Goal: Task Accomplishment & Management: Use online tool/utility

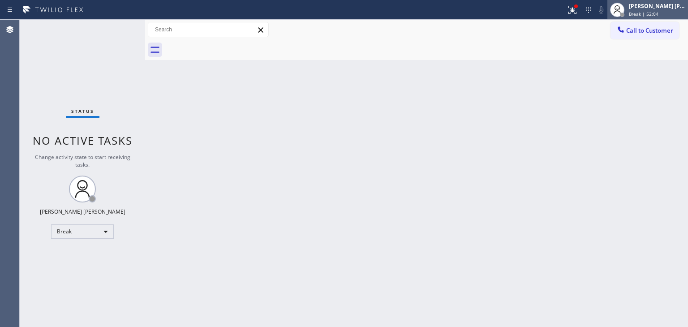
click at [651, 5] on div "[PERSON_NAME] [PERSON_NAME]" at bounding box center [657, 6] width 56 height 8
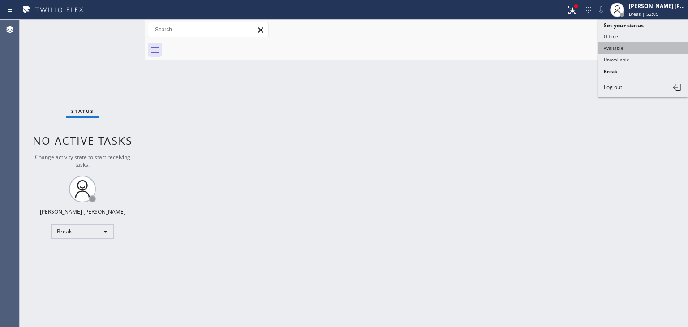
click at [628, 47] on button "Available" at bounding box center [643, 48] width 90 height 12
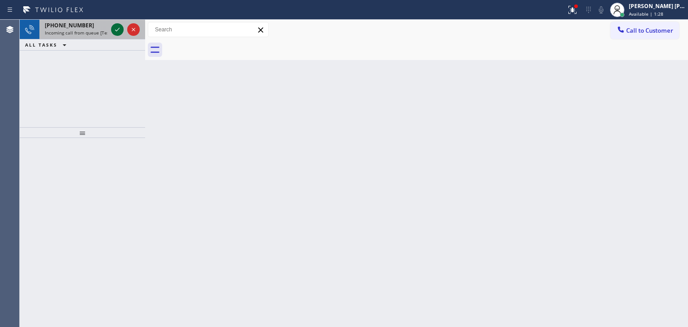
click at [113, 27] on icon at bounding box center [117, 29] width 11 height 11
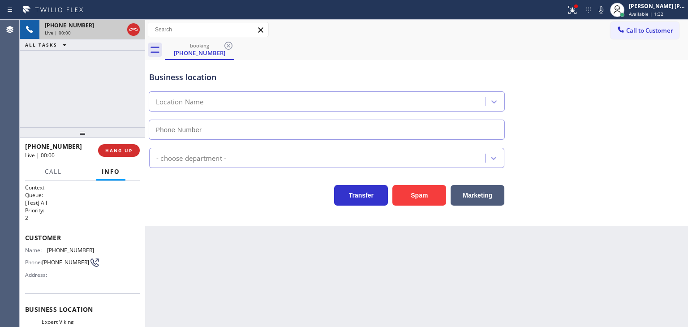
type input "[PHONE_NUMBER]"
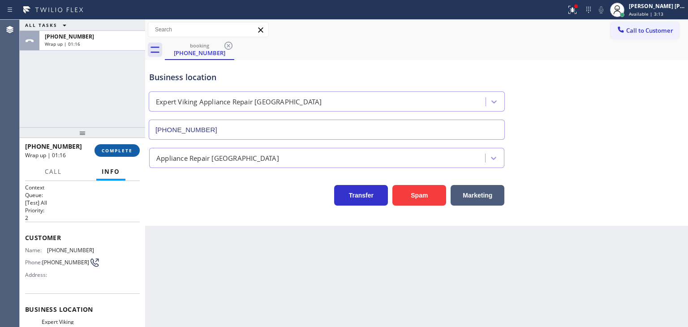
click at [116, 149] on span "COMPLETE" at bounding box center [117, 150] width 31 height 6
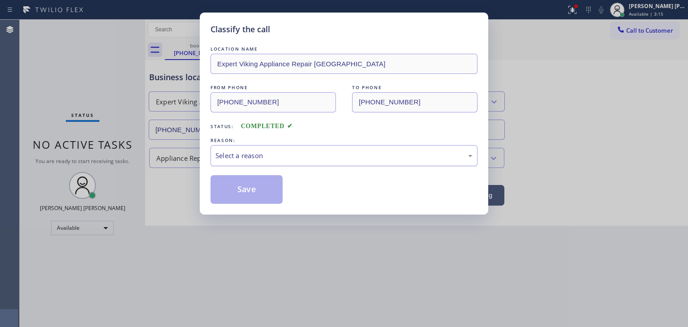
click at [284, 153] on div "Select a reason" at bounding box center [343, 156] width 257 height 10
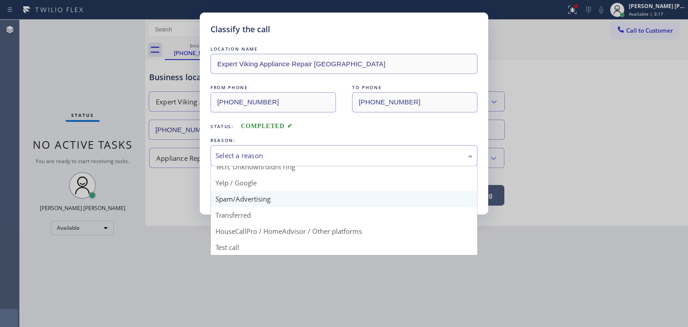
scroll to position [11, 0]
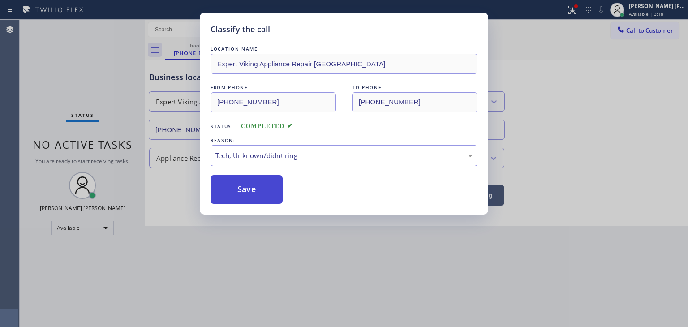
click at [249, 197] on button "Save" at bounding box center [247, 189] width 72 height 29
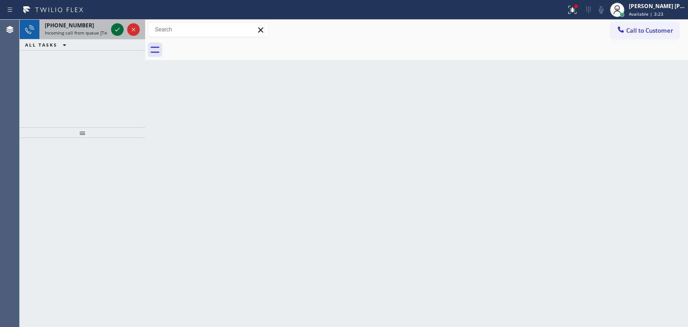
click at [117, 29] on icon at bounding box center [117, 29] width 11 height 11
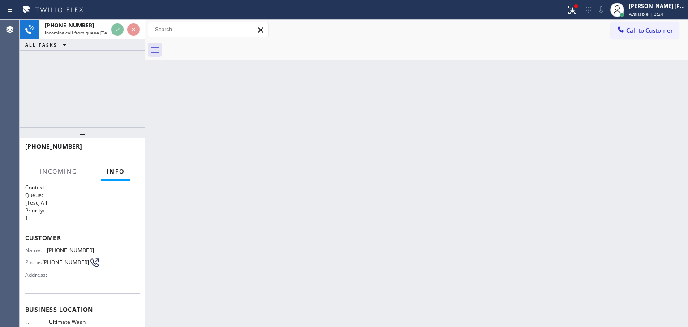
scroll to position [45, 0]
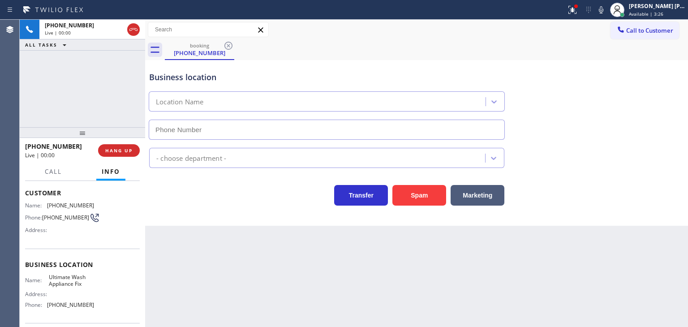
type input "[PHONE_NUMBER]"
click at [607, 8] on icon at bounding box center [601, 9] width 11 height 11
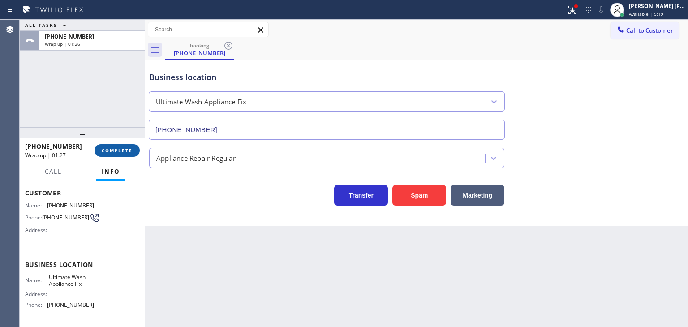
click at [121, 151] on span "COMPLETE" at bounding box center [117, 150] width 31 height 6
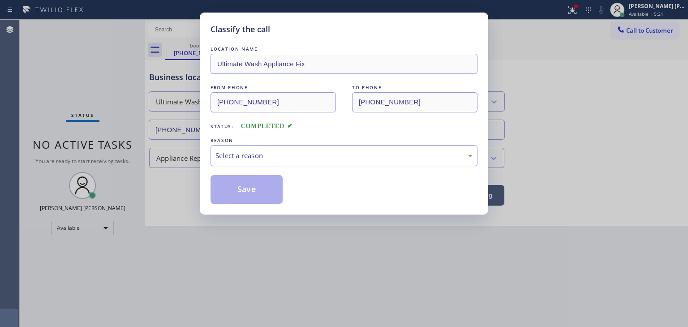
click at [244, 151] on div "Select a reason" at bounding box center [343, 156] width 257 height 10
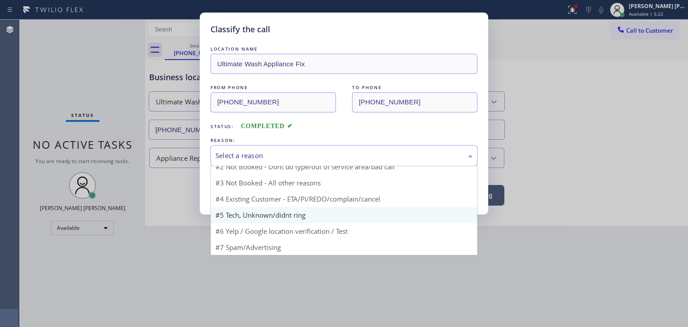
scroll to position [8, 0]
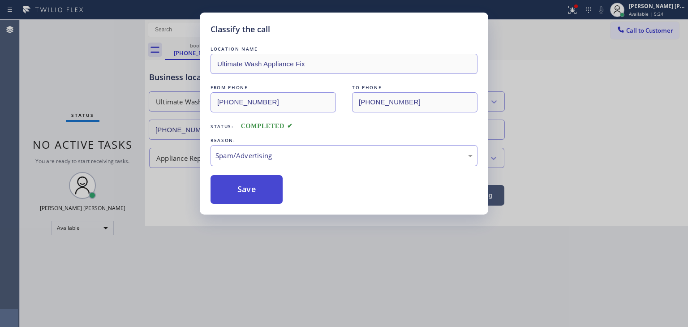
click at [241, 189] on button "Save" at bounding box center [247, 189] width 72 height 29
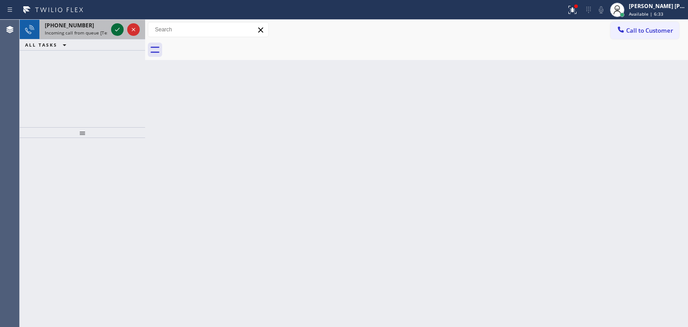
click at [116, 30] on icon at bounding box center [117, 29] width 11 height 11
click at [120, 32] on icon at bounding box center [117, 29] width 11 height 11
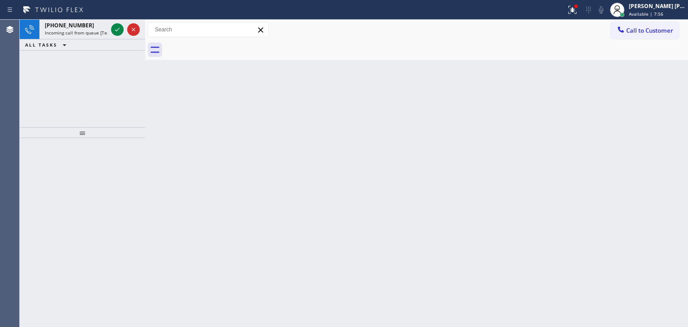
drag, startPoint x: 116, startPoint y: 27, endPoint x: 116, endPoint y: 49, distance: 21.9
click at [116, 27] on icon at bounding box center [117, 29] width 11 height 11
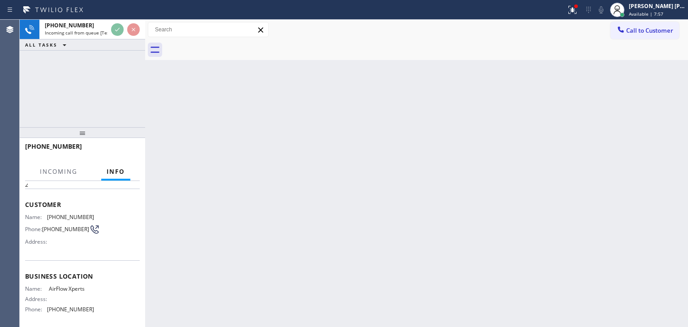
scroll to position [90, 0]
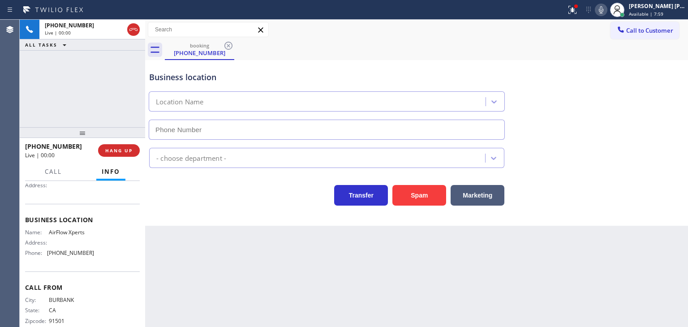
type input "[PHONE_NUMBER]"
click at [607, 9] on icon at bounding box center [601, 9] width 11 height 11
click at [604, 9] on rect at bounding box center [601, 9] width 6 height 6
click at [607, 9] on icon at bounding box center [601, 9] width 11 height 11
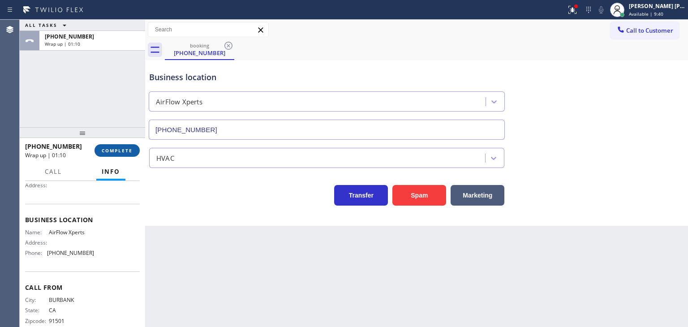
click at [116, 150] on span "COMPLETE" at bounding box center [117, 150] width 31 height 6
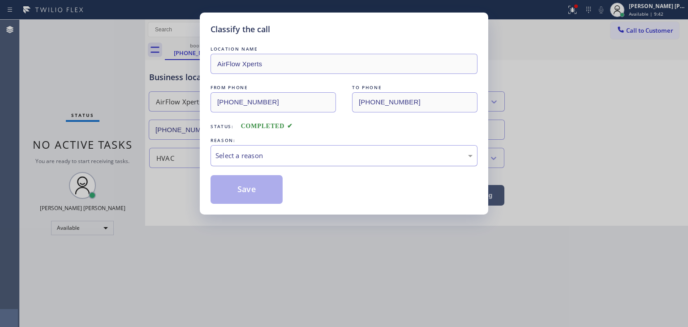
click at [242, 165] on div "Select a reason" at bounding box center [344, 155] width 267 height 21
click at [249, 194] on button "Save" at bounding box center [247, 189] width 72 height 29
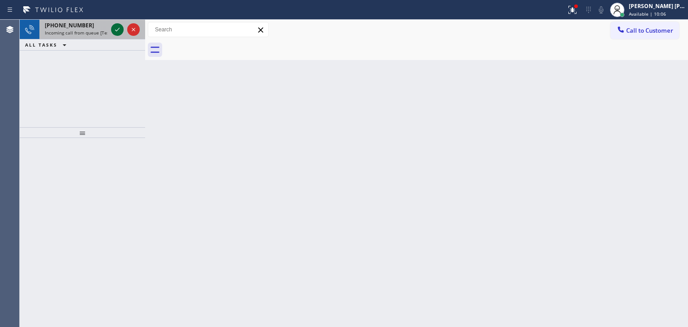
drag, startPoint x: 120, startPoint y: 26, endPoint x: 114, endPoint y: 26, distance: 5.8
click at [116, 26] on icon at bounding box center [117, 29] width 11 height 11
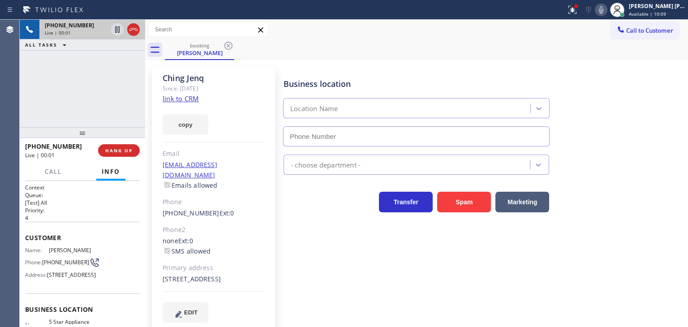
type input "[PHONE_NUMBER]"
click at [186, 98] on link "link to CRM" at bounding box center [181, 98] width 36 height 9
click at [607, 9] on icon at bounding box center [601, 9] width 11 height 11
click at [650, 8] on div "[PERSON_NAME] [PERSON_NAME]" at bounding box center [657, 6] width 56 height 8
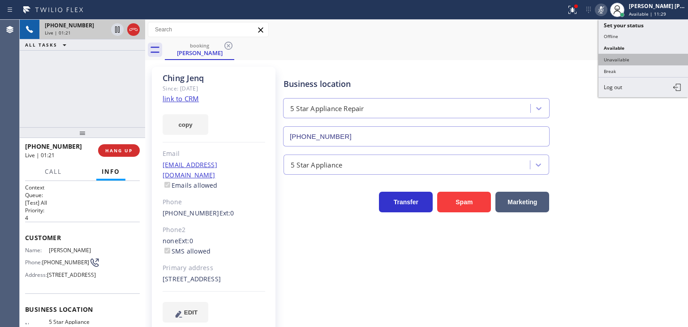
click at [631, 56] on button "Unavailable" at bounding box center [643, 60] width 90 height 12
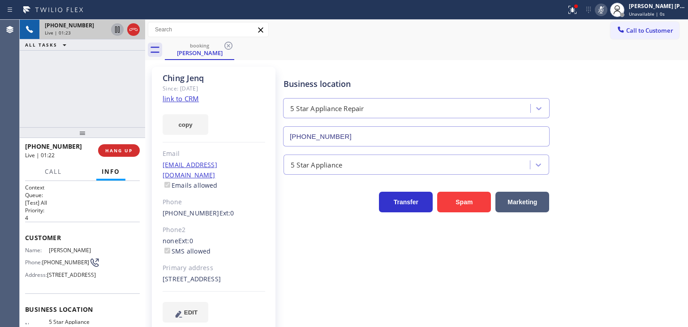
click at [116, 28] on icon at bounding box center [117, 29] width 4 height 6
click at [607, 11] on icon at bounding box center [601, 9] width 11 height 11
click at [118, 30] on icon at bounding box center [117, 29] width 11 height 11
click at [68, 86] on div "[PHONE_NUMBER] Live | 04:22 ALL TASKS ALL TASKS ACTIVE TASKS TASKS IN WRAP UP" at bounding box center [82, 74] width 125 height 108
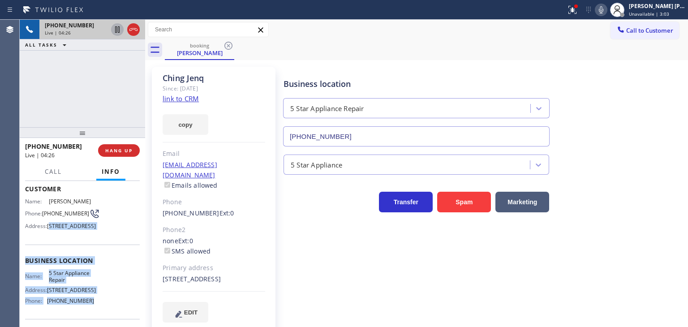
scroll to position [45, 0]
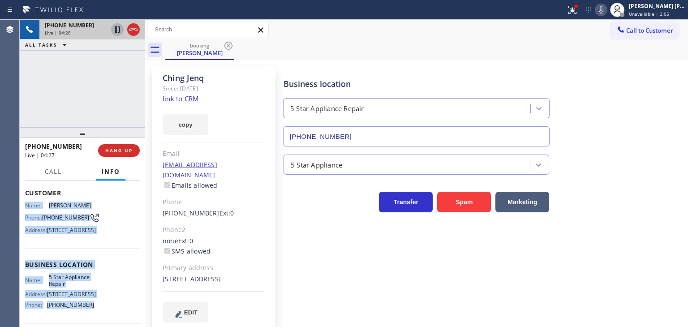
drag, startPoint x: 81, startPoint y: 280, endPoint x: 26, endPoint y: 203, distance: 94.8
click at [26, 203] on div "Context Queue: [Test] All Priority: 4 Customer Name: [PERSON_NAME] Phone: [PHON…" at bounding box center [82, 265] width 115 height 252
copy div "Name: [PERSON_NAME] Phone: [PHONE_NUMBER] Address: [STREET_ADDRESS] Business lo…"
click at [667, 12] on span "Unavailable | 4:16" at bounding box center [649, 14] width 40 height 6
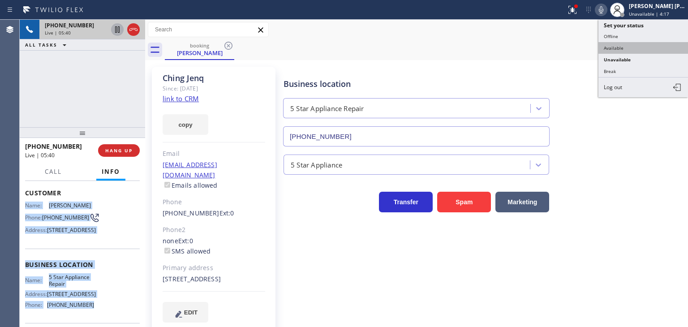
click at [629, 52] on button "Available" at bounding box center [643, 48] width 90 height 12
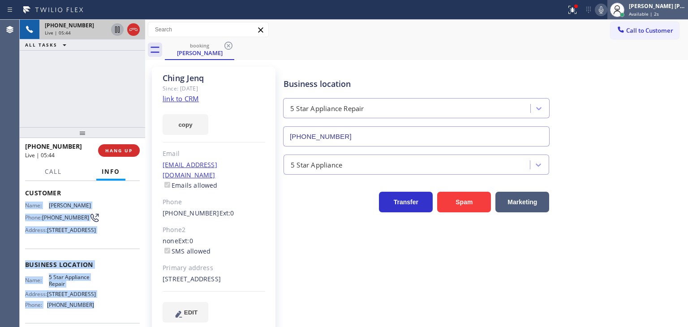
click at [668, 9] on div "[PERSON_NAME] [PERSON_NAME]" at bounding box center [657, 6] width 56 height 8
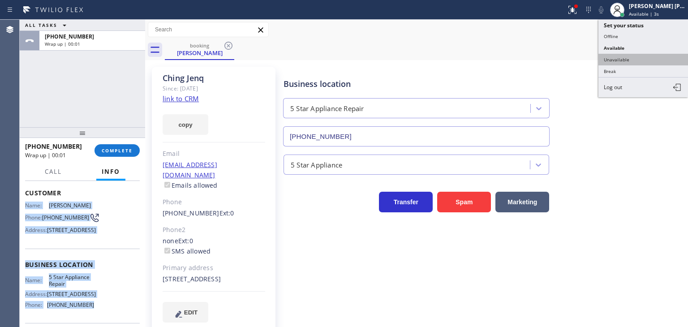
click at [628, 59] on button "Unavailable" at bounding box center [643, 60] width 90 height 12
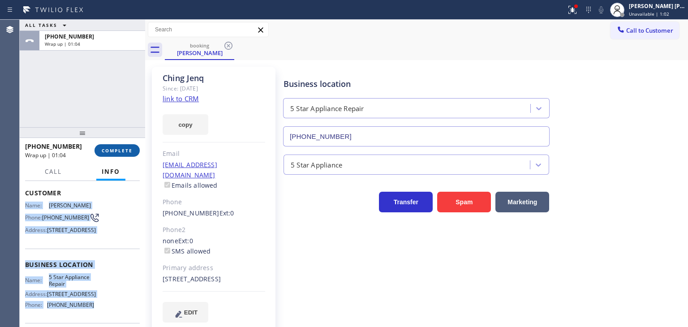
click at [126, 154] on button "COMPLETE" at bounding box center [117, 150] width 45 height 13
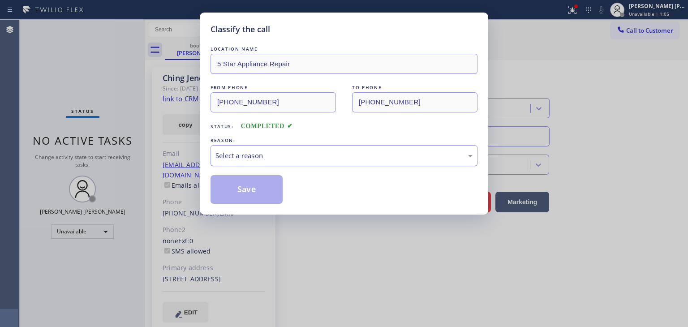
click at [291, 147] on div "Select a reason" at bounding box center [344, 155] width 267 height 21
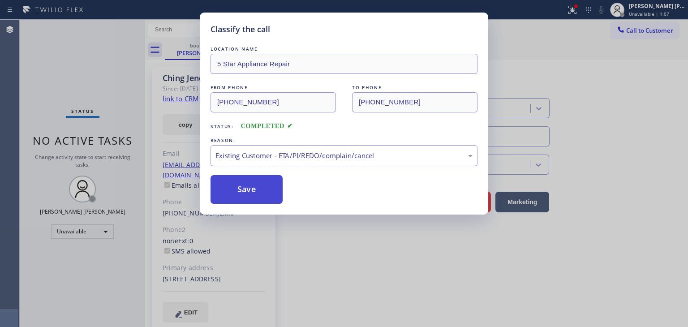
click at [250, 186] on button "Save" at bounding box center [247, 189] width 72 height 29
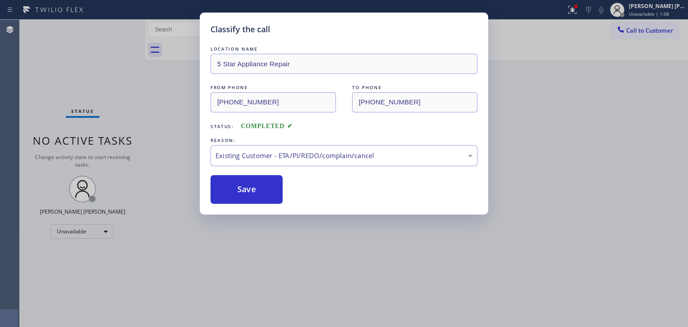
click at [667, 8] on div "Status report Issues detected These issues could affect your workflow. Please c…" at bounding box center [344, 163] width 688 height 327
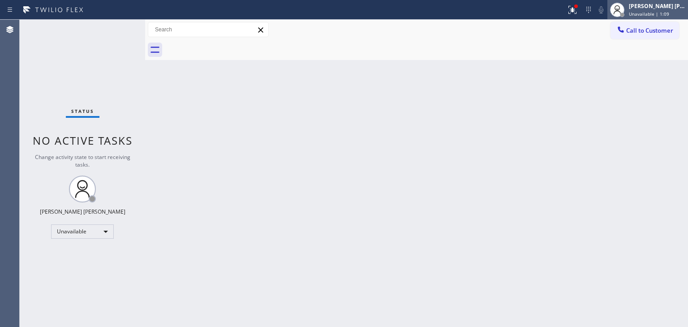
click at [650, 11] on span "Unavailable | 1:09" at bounding box center [649, 14] width 40 height 6
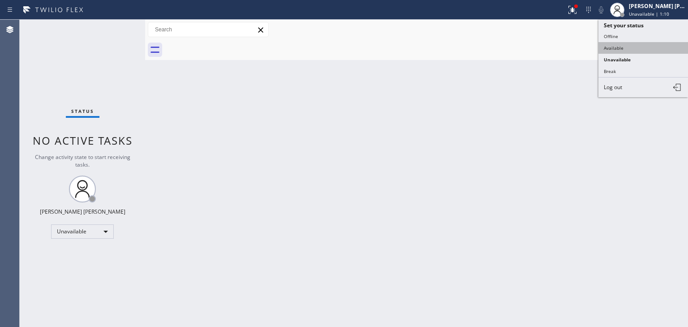
click at [611, 51] on button "Available" at bounding box center [643, 48] width 90 height 12
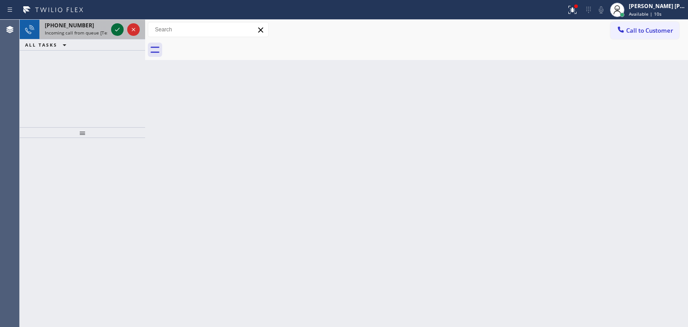
click at [121, 30] on icon at bounding box center [117, 29] width 11 height 11
click at [113, 30] on icon at bounding box center [117, 29] width 11 height 11
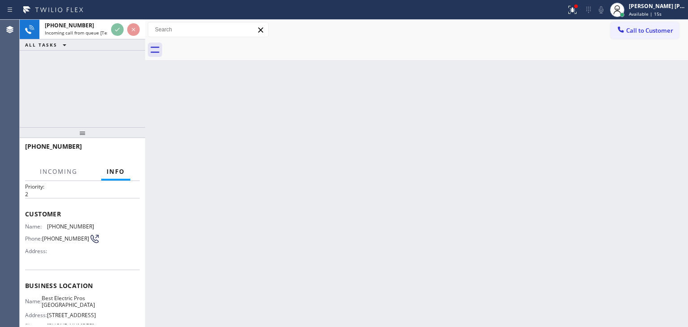
scroll to position [45, 0]
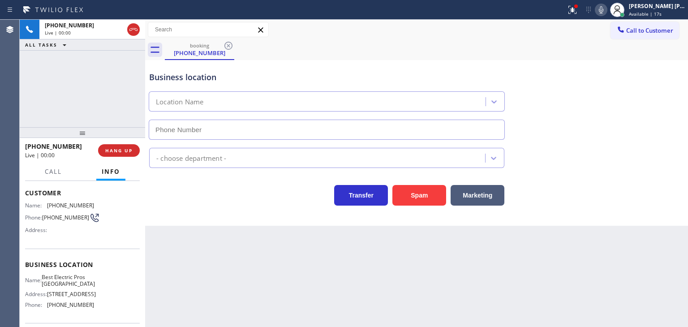
type input "[PHONE_NUMBER]"
click at [607, 13] on icon at bounding box center [601, 9] width 11 height 11
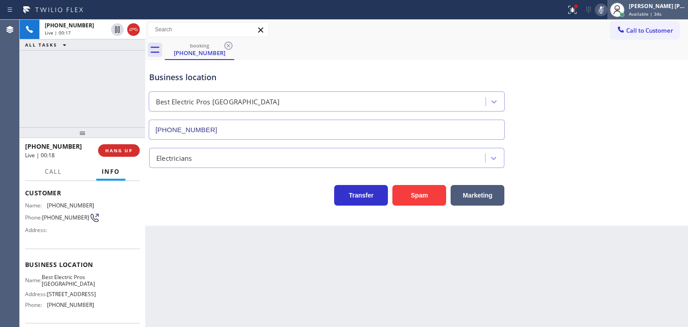
click at [662, 16] on span "Available | 34s" at bounding box center [645, 14] width 33 height 6
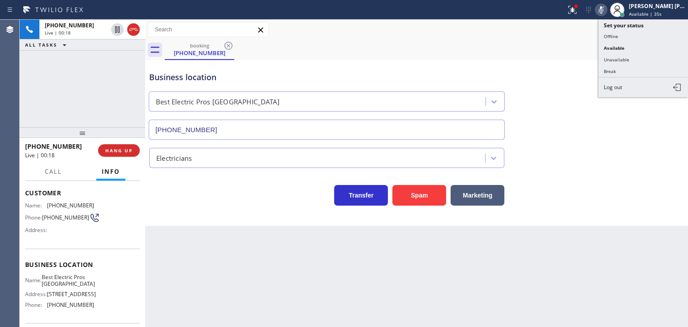
click at [637, 55] on button "Unavailable" at bounding box center [643, 60] width 90 height 12
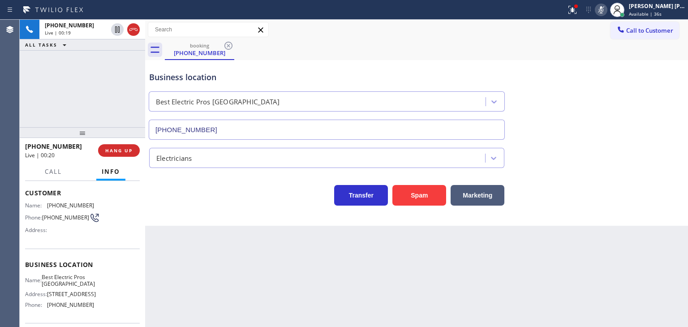
click at [607, 10] on icon at bounding box center [601, 9] width 11 height 11
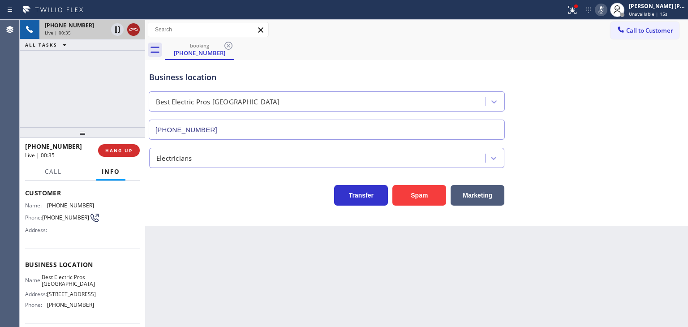
click at [136, 28] on icon at bounding box center [133, 29] width 11 height 11
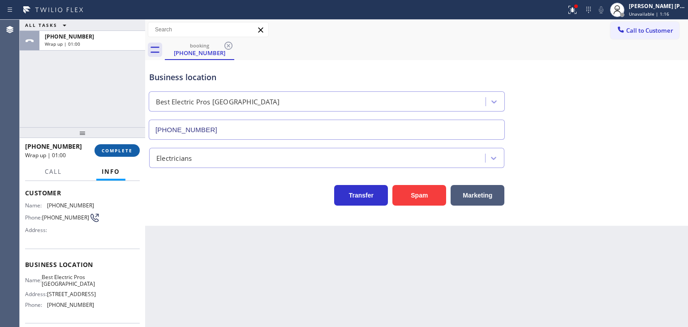
click at [112, 149] on span "COMPLETE" at bounding box center [117, 150] width 31 height 6
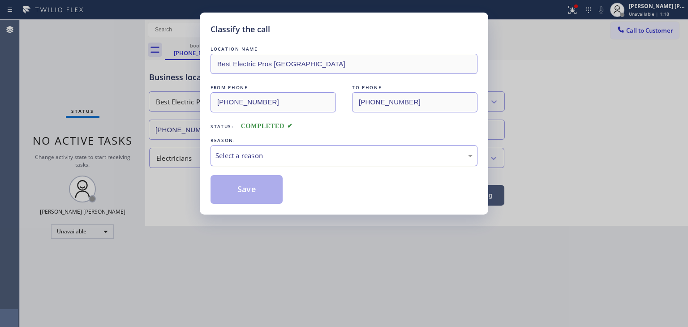
click at [245, 151] on div "Select a reason" at bounding box center [343, 156] width 257 height 10
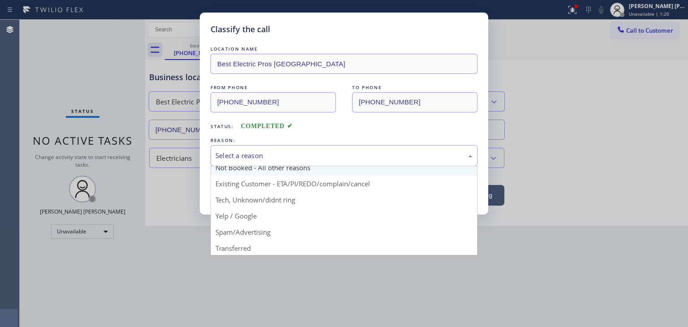
scroll to position [45, 0]
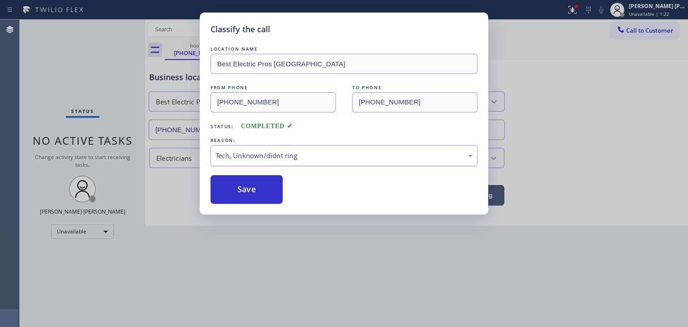
click at [252, 181] on button "Save" at bounding box center [247, 189] width 72 height 29
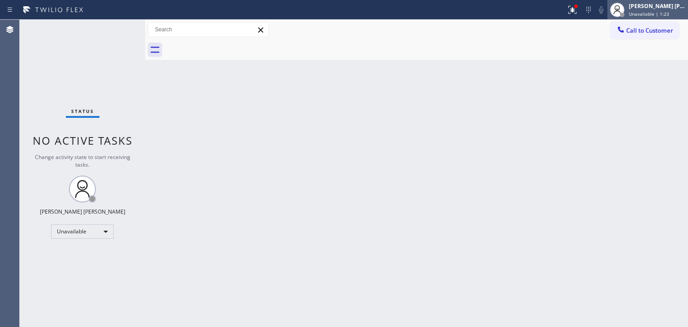
click at [655, 13] on span "Unavailable | 1:23" at bounding box center [649, 14] width 40 height 6
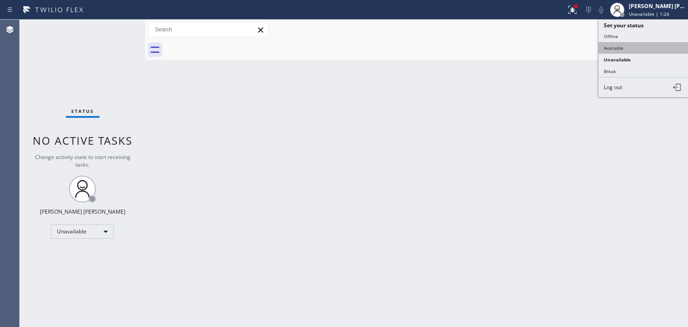
click at [619, 45] on button "Available" at bounding box center [643, 48] width 90 height 12
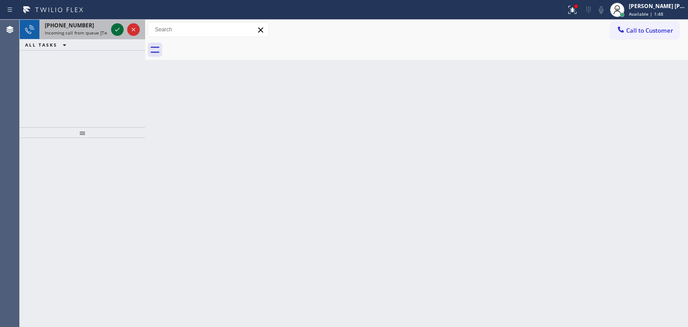
click at [112, 31] on icon at bounding box center [117, 29] width 11 height 11
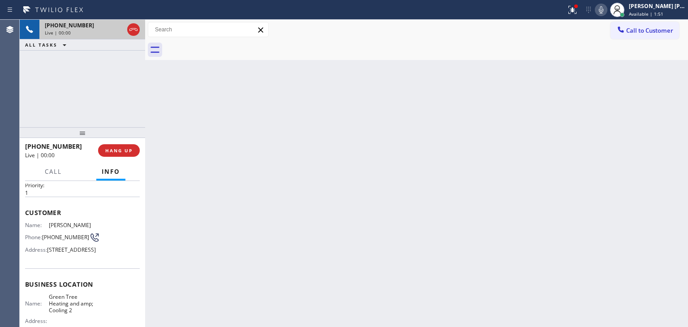
scroll to position [45, 0]
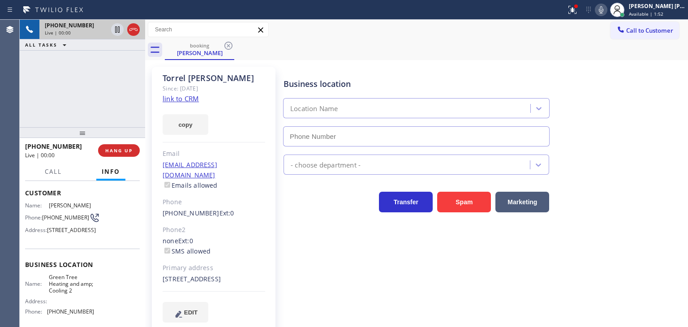
type input "[PHONE_NUMBER]"
click at [187, 99] on link "link to CRM" at bounding box center [181, 98] width 36 height 9
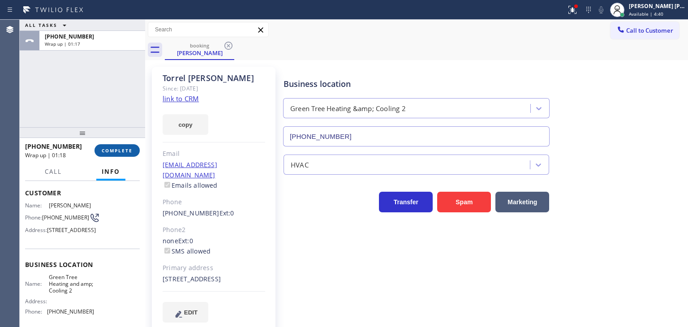
click at [128, 153] on span "COMPLETE" at bounding box center [117, 150] width 31 height 6
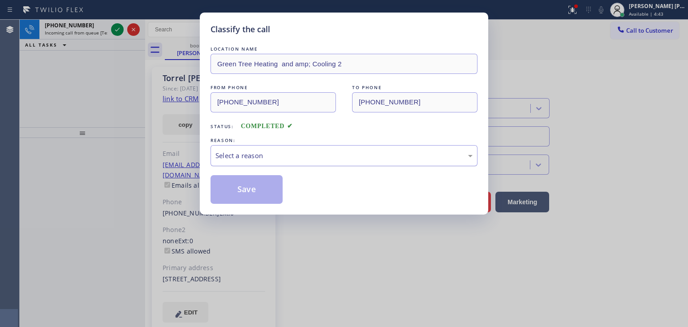
click at [249, 158] on div "Select a reason" at bounding box center [343, 156] width 257 height 10
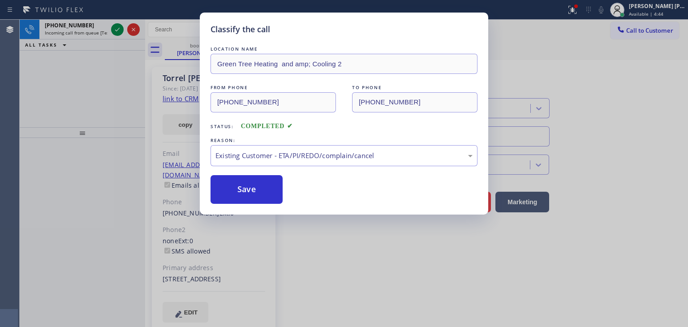
drag, startPoint x: 245, startPoint y: 187, endPoint x: 158, endPoint y: 78, distance: 140.2
click at [245, 187] on button "Save" at bounding box center [247, 189] width 72 height 29
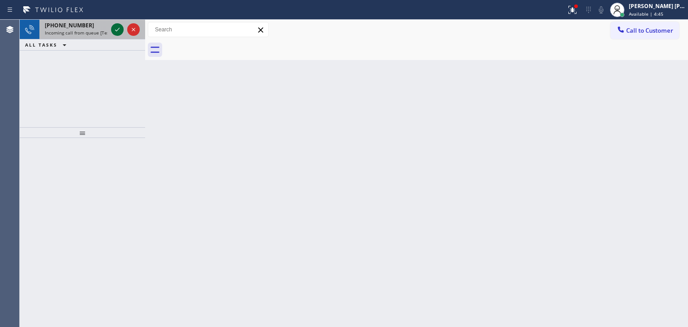
click at [117, 29] on icon at bounding box center [117, 29] width 11 height 11
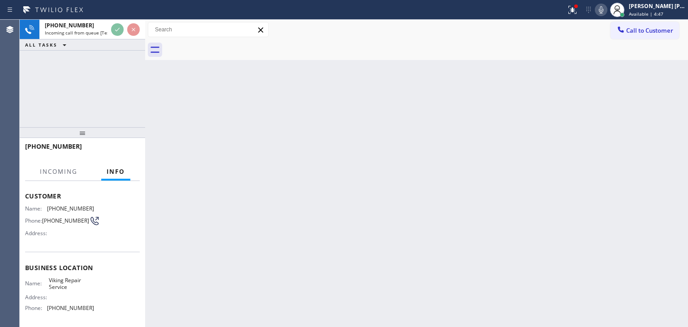
scroll to position [90, 0]
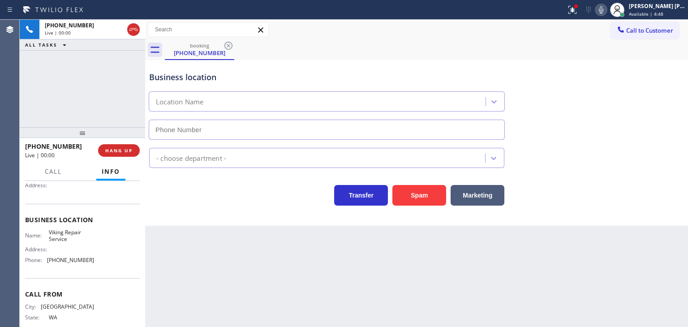
type input "[PHONE_NUMBER]"
click at [603, 8] on icon at bounding box center [601, 9] width 4 height 7
click at [604, 8] on rect at bounding box center [601, 9] width 6 height 6
click at [607, 5] on icon at bounding box center [601, 9] width 11 height 11
click at [607, 11] on icon at bounding box center [601, 9] width 11 height 11
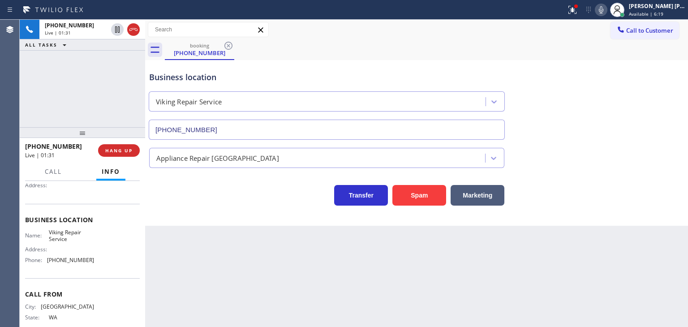
click at [607, 12] on icon at bounding box center [601, 9] width 11 height 11
click at [607, 9] on icon at bounding box center [601, 9] width 11 height 11
click at [607, 12] on icon at bounding box center [601, 9] width 11 height 11
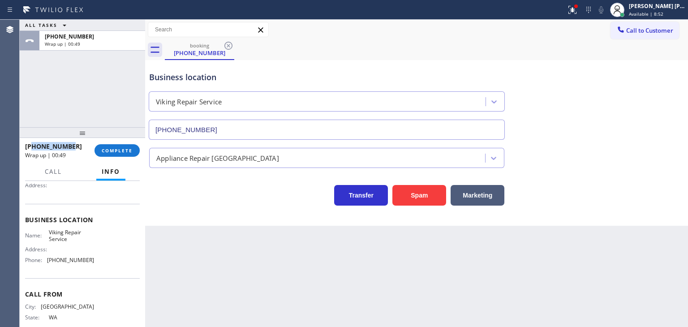
drag, startPoint x: 71, startPoint y: 146, endPoint x: 34, endPoint y: 147, distance: 36.8
click at [34, 147] on div "[PHONE_NUMBER]" at bounding box center [56, 146] width 63 height 9
copy span "2069486124"
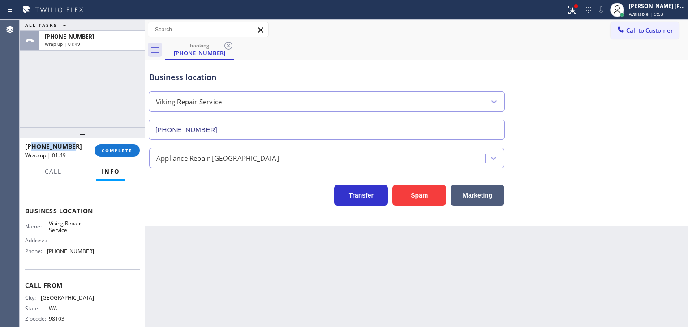
scroll to position [112, 0]
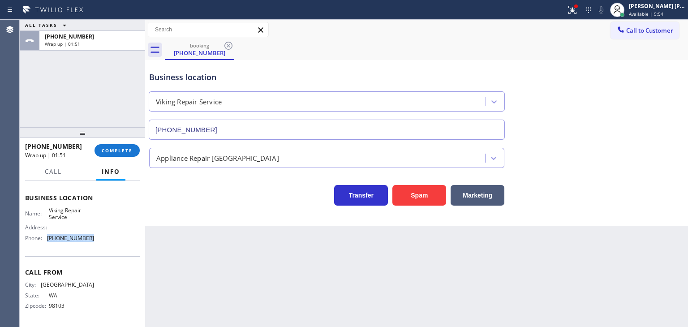
drag, startPoint x: 86, startPoint y: 239, endPoint x: 43, endPoint y: 240, distance: 43.0
click at [43, 240] on div "Phone: [PHONE_NUMBER]" at bounding box center [59, 238] width 69 height 7
copy div "[PHONE_NUMBER]"
click at [112, 149] on span "COMPLETE" at bounding box center [117, 150] width 31 height 6
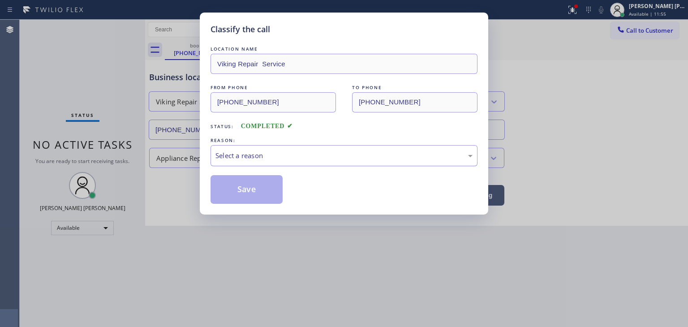
click at [240, 151] on div "Select a reason" at bounding box center [343, 156] width 257 height 10
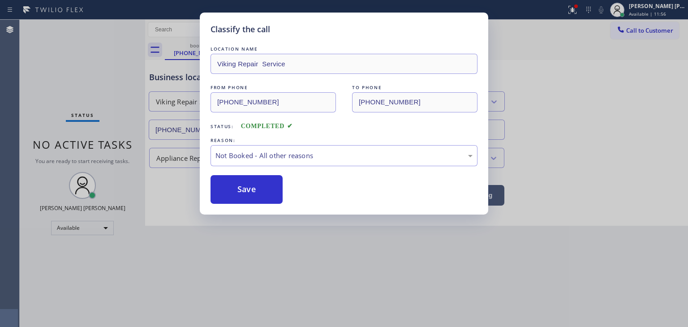
click at [250, 185] on button "Save" at bounding box center [247, 189] width 72 height 29
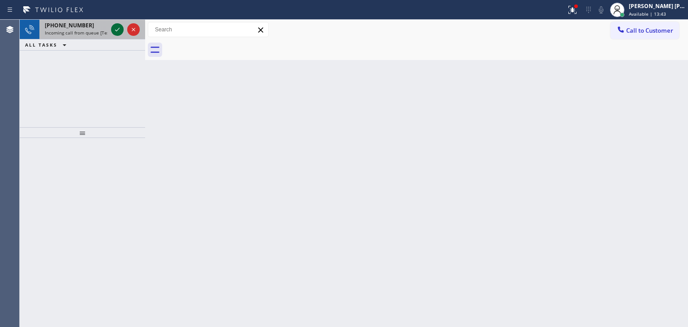
click at [115, 24] on button at bounding box center [117, 29] width 13 height 13
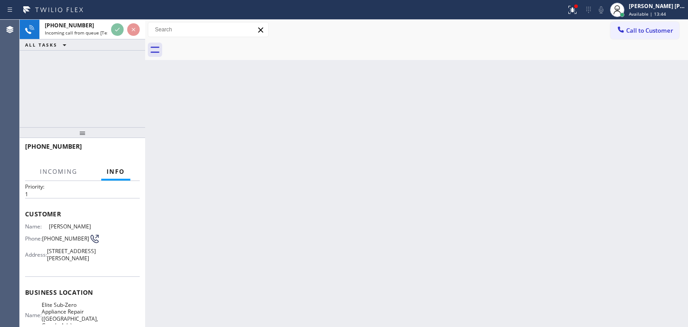
scroll to position [45, 0]
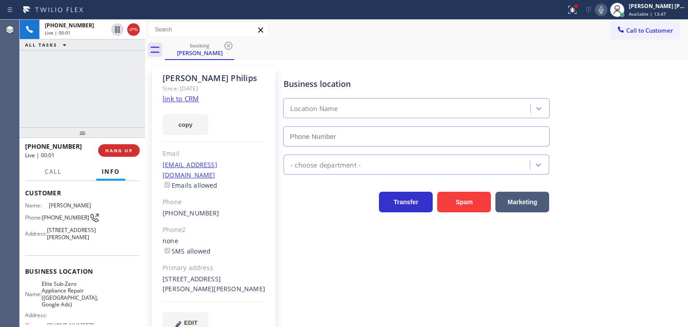
type input "[PHONE_NUMBER]"
click at [185, 100] on link "link to CRM" at bounding box center [181, 98] width 36 height 9
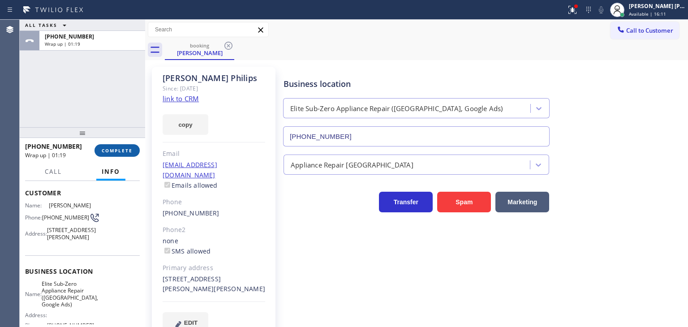
click at [120, 151] on span "COMPLETE" at bounding box center [117, 150] width 31 height 6
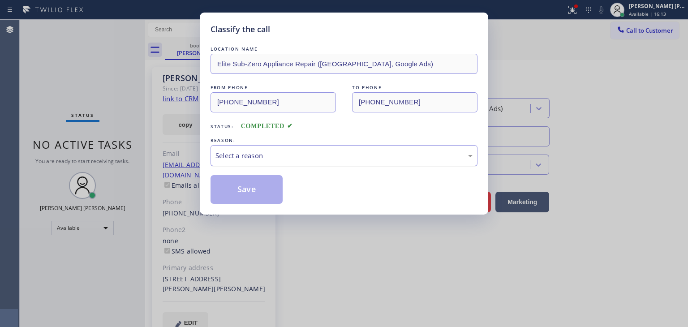
click at [246, 155] on div "Select a reason" at bounding box center [343, 156] width 257 height 10
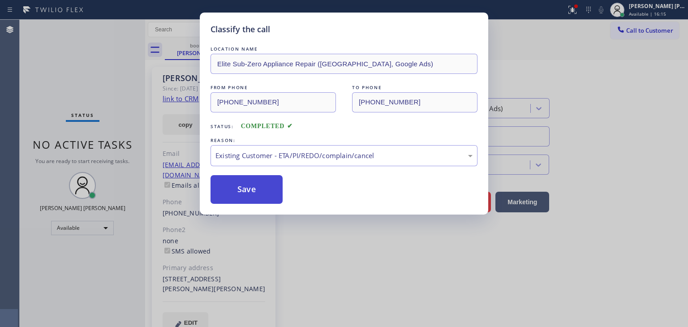
click at [257, 194] on button "Save" at bounding box center [247, 189] width 72 height 29
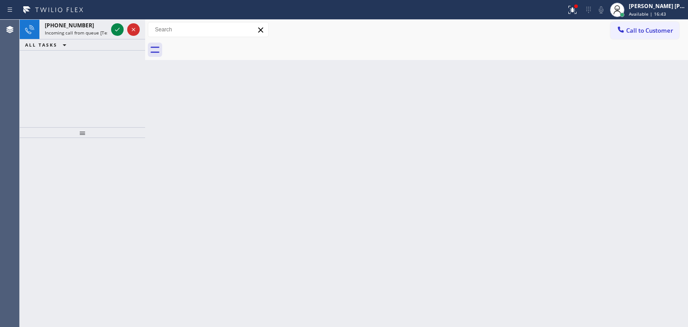
drag, startPoint x: 120, startPoint y: 29, endPoint x: 119, endPoint y: 49, distance: 20.2
click at [120, 29] on icon at bounding box center [117, 29] width 11 height 11
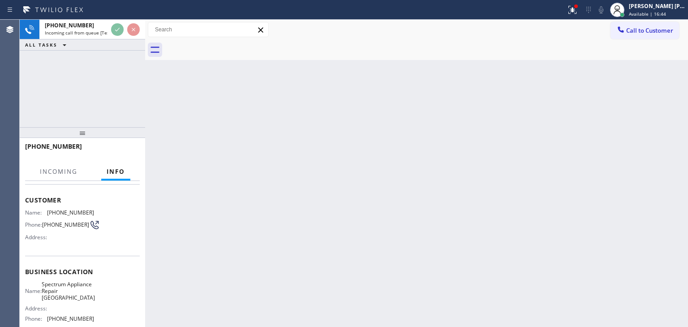
scroll to position [90, 0]
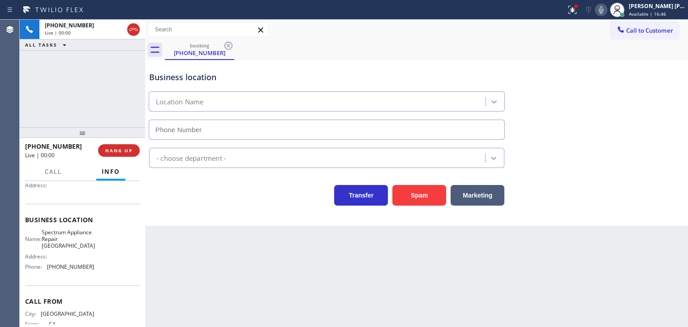
type input "[PHONE_NUMBER]"
click at [607, 7] on icon at bounding box center [601, 9] width 11 height 11
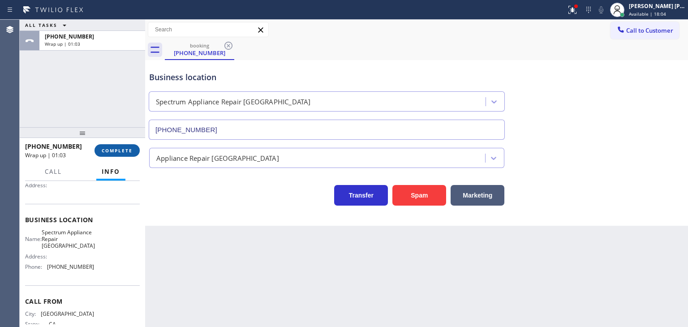
click at [108, 147] on button "COMPLETE" at bounding box center [117, 150] width 45 height 13
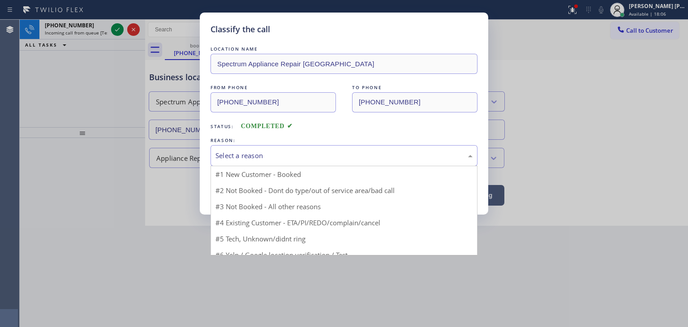
click at [250, 159] on div "Select a reason" at bounding box center [343, 156] width 257 height 10
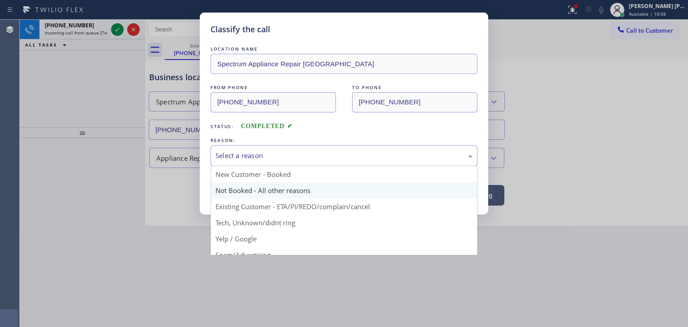
scroll to position [45, 0]
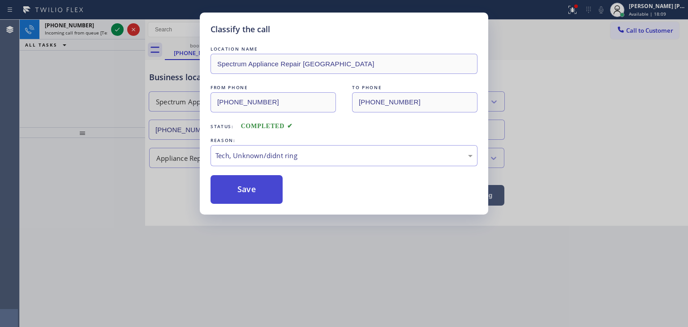
click at [260, 183] on button "Save" at bounding box center [247, 189] width 72 height 29
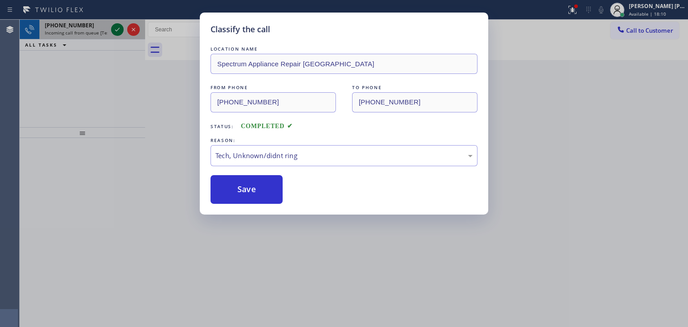
click at [117, 30] on div "Classify the call LOCATION NAME All American Mini Split Installers [GEOGRAPHIC_…" at bounding box center [354, 173] width 668 height 307
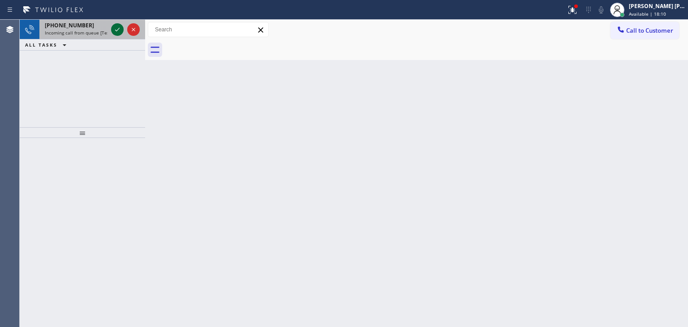
click at [117, 30] on icon at bounding box center [117, 30] width 4 height 4
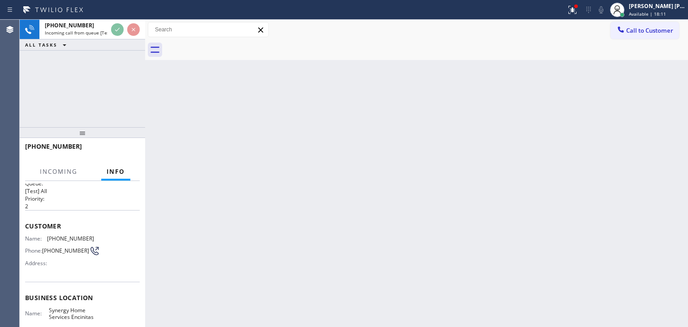
scroll to position [90, 0]
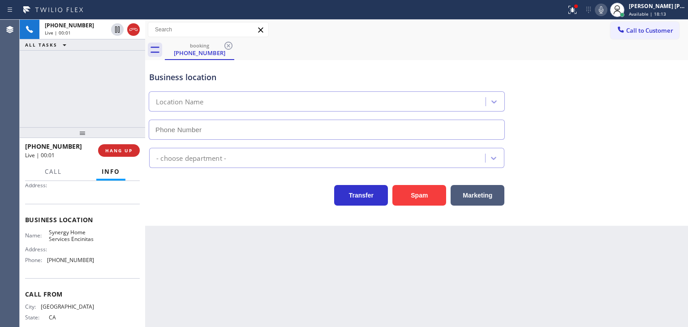
type input "[PHONE_NUMBER]"
click at [607, 7] on icon at bounding box center [601, 9] width 11 height 11
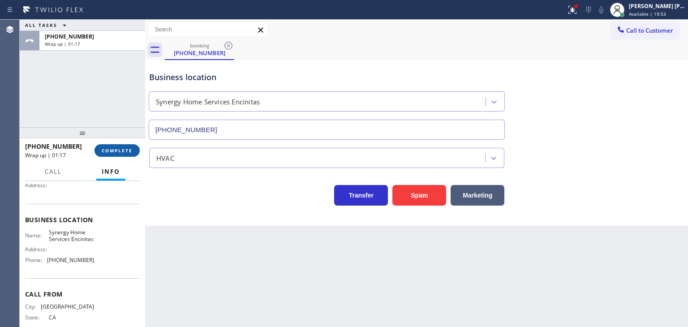
click at [118, 145] on button "COMPLETE" at bounding box center [117, 150] width 45 height 13
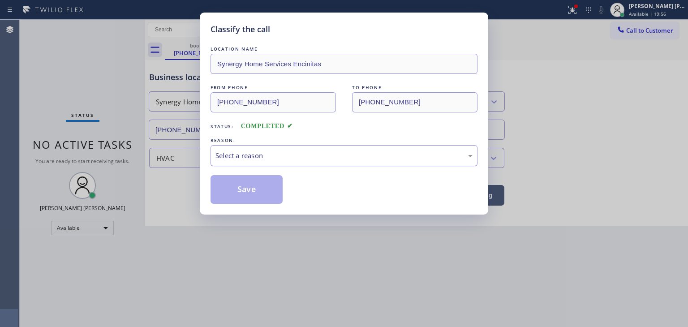
click at [241, 155] on div "Select a reason" at bounding box center [343, 156] width 257 height 10
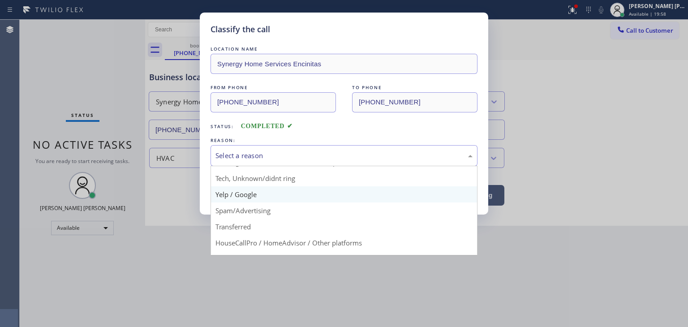
scroll to position [45, 0]
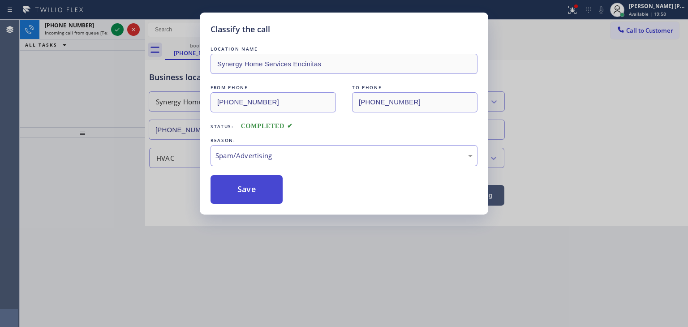
click at [243, 179] on button "Save" at bounding box center [247, 189] width 72 height 29
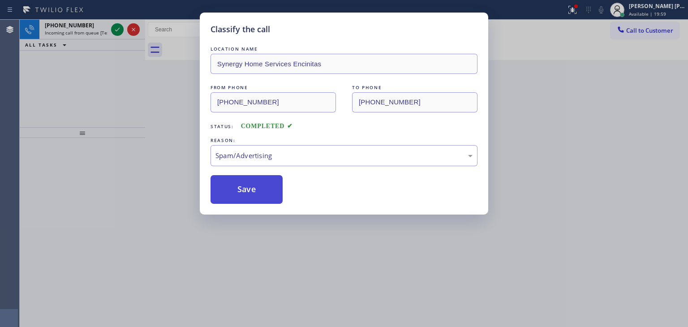
click at [231, 182] on button "Save" at bounding box center [247, 189] width 72 height 29
click at [234, 185] on button "Save" at bounding box center [247, 189] width 72 height 29
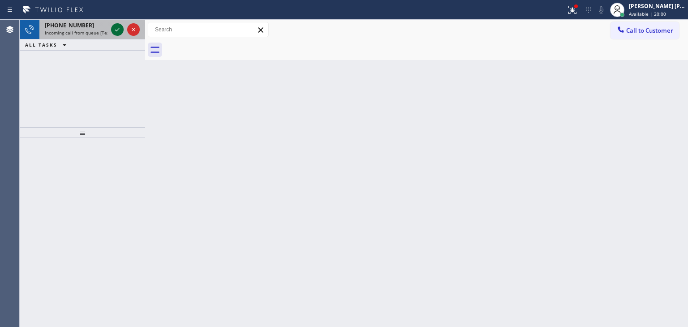
click at [116, 26] on icon at bounding box center [117, 29] width 11 height 11
click at [118, 23] on button at bounding box center [117, 29] width 13 height 13
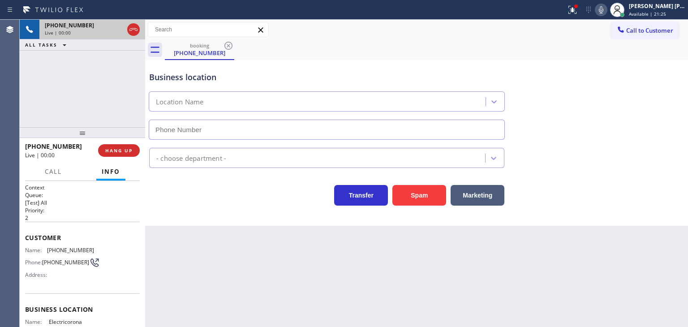
type input "[PHONE_NUMBER]"
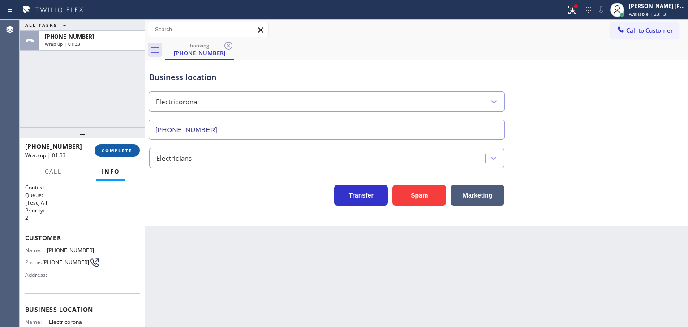
click at [121, 153] on span "COMPLETE" at bounding box center [117, 150] width 31 height 6
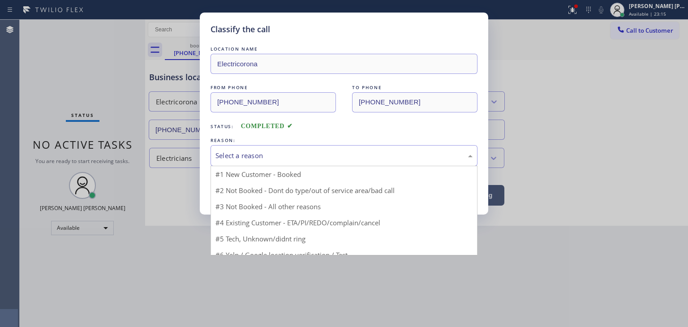
click at [267, 152] on div "Select a reason" at bounding box center [343, 156] width 257 height 10
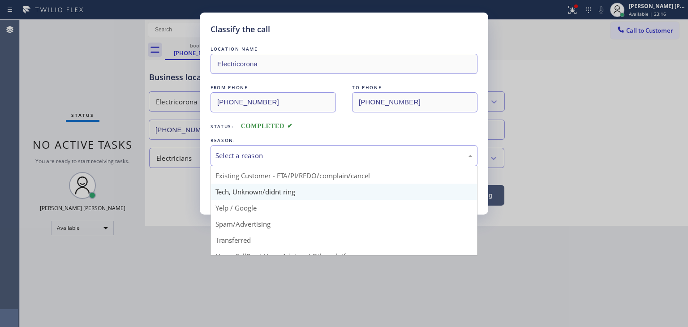
scroll to position [45, 0]
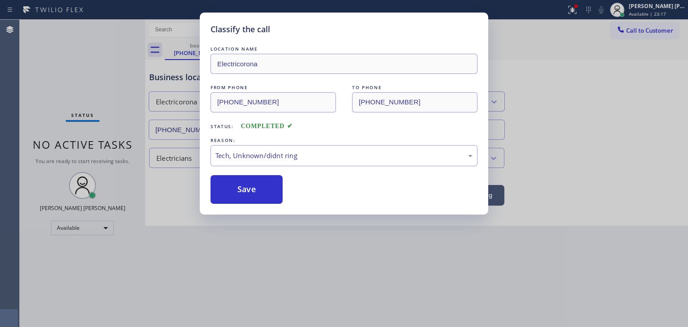
click at [262, 183] on button "Save" at bounding box center [247, 189] width 72 height 29
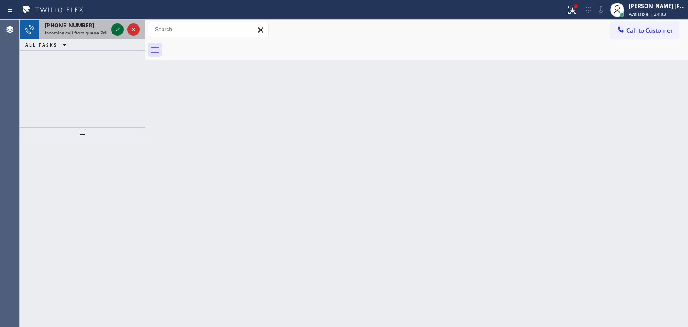
click at [113, 30] on icon at bounding box center [117, 29] width 11 height 11
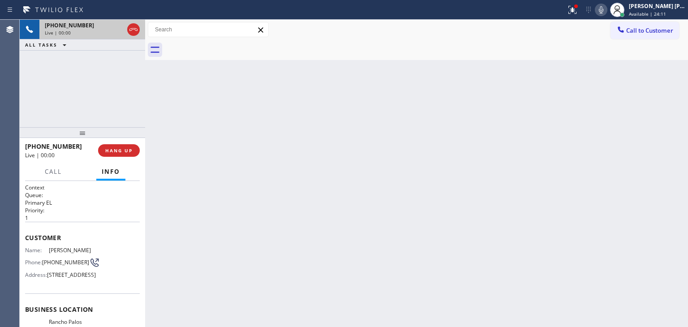
scroll to position [45, 0]
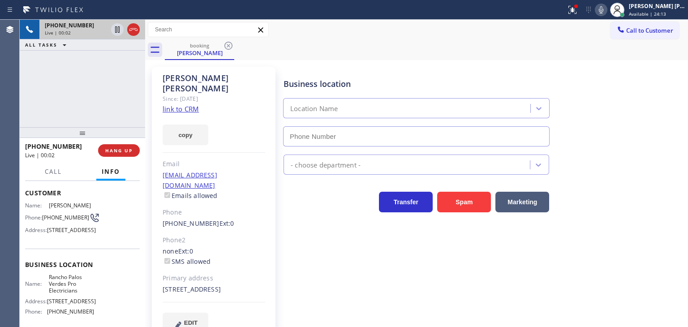
type input "[PHONE_NUMBER]"
click at [607, 7] on icon at bounding box center [601, 9] width 11 height 11
click at [607, 11] on icon at bounding box center [601, 9] width 11 height 11
click at [178, 104] on link "link to CRM" at bounding box center [181, 108] width 36 height 9
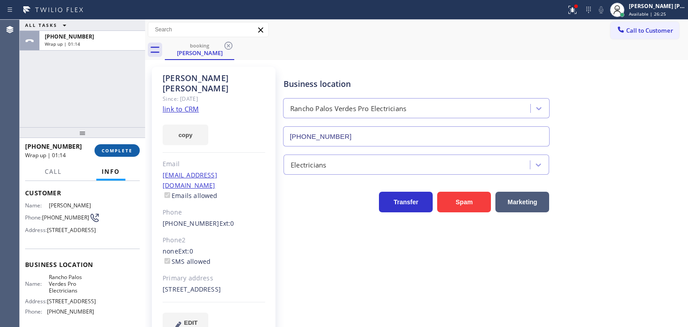
click at [120, 147] on span "COMPLETE" at bounding box center [117, 150] width 31 height 6
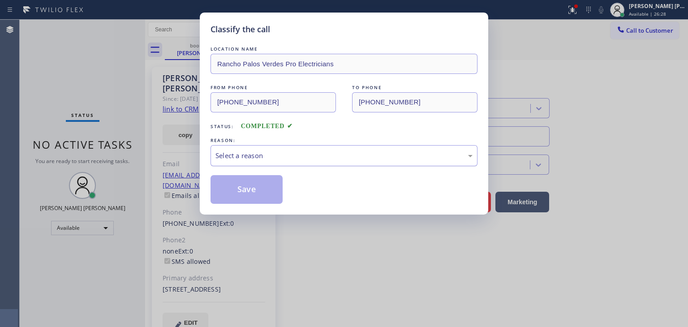
click at [267, 163] on div "Select a reason" at bounding box center [344, 155] width 267 height 21
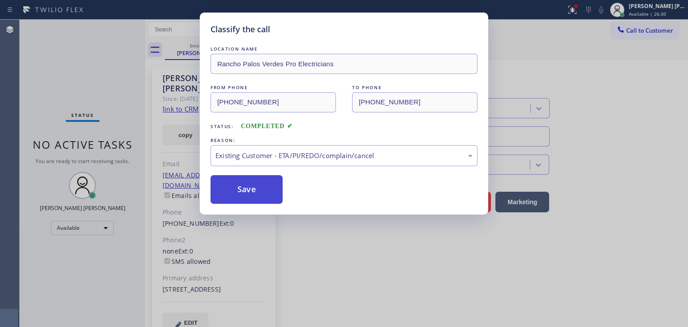
click at [246, 194] on button "Save" at bounding box center [247, 189] width 72 height 29
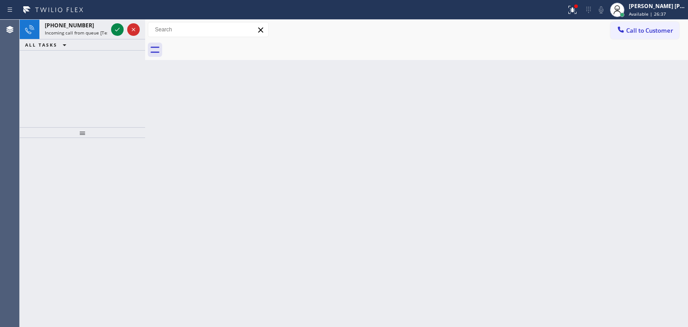
click at [116, 31] on icon at bounding box center [117, 30] width 4 height 4
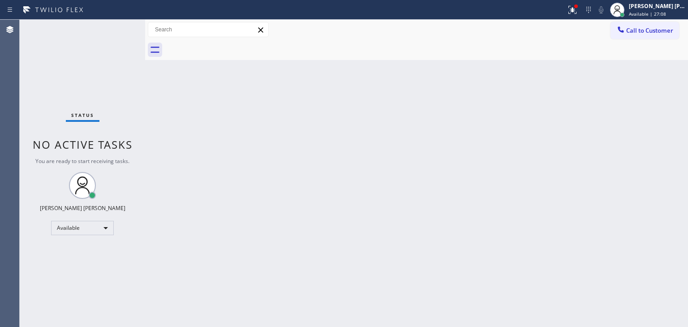
click at [116, 24] on div "Status No active tasks You are ready to start receiving tasks. [PERSON_NAME] [P…" at bounding box center [82, 173] width 125 height 307
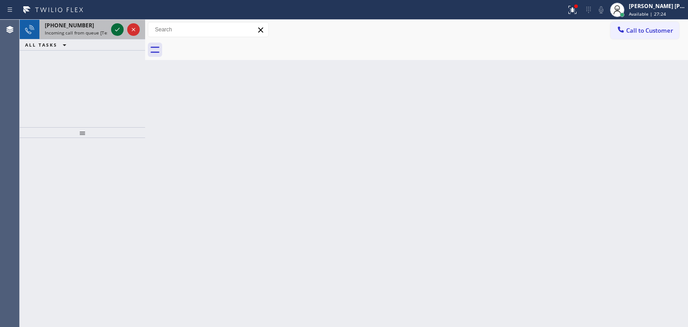
click at [117, 31] on icon at bounding box center [117, 29] width 11 height 11
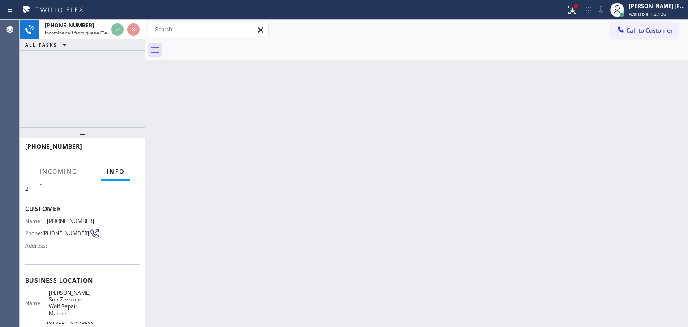
scroll to position [45, 0]
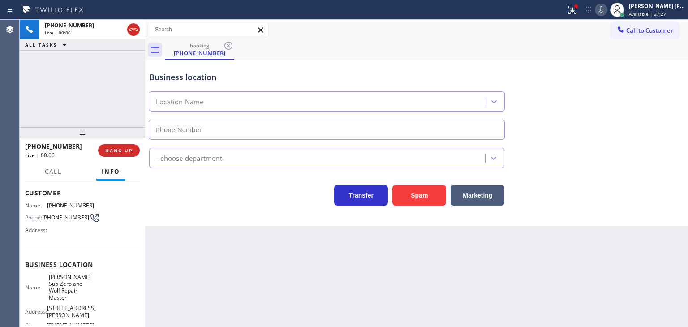
type input "[PHONE_NUMBER]"
click at [607, 8] on icon at bounding box center [601, 9] width 11 height 11
click at [607, 9] on icon at bounding box center [601, 9] width 11 height 11
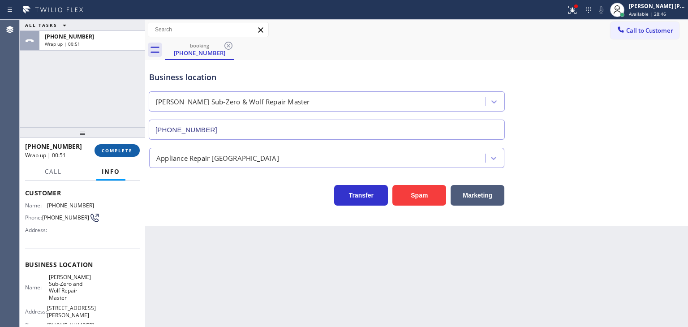
click at [120, 150] on span "COMPLETE" at bounding box center [117, 150] width 31 height 6
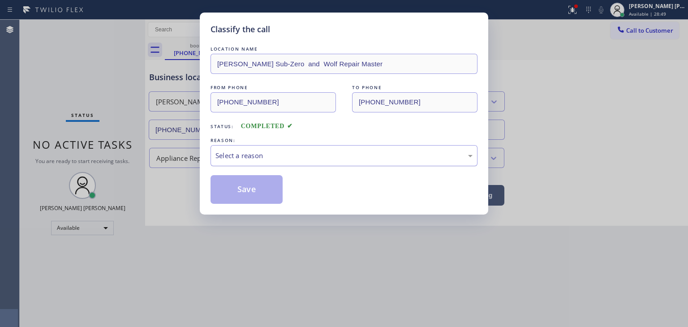
click at [254, 159] on div "Select a reason" at bounding box center [343, 156] width 257 height 10
click at [244, 199] on button "Save" at bounding box center [247, 189] width 72 height 29
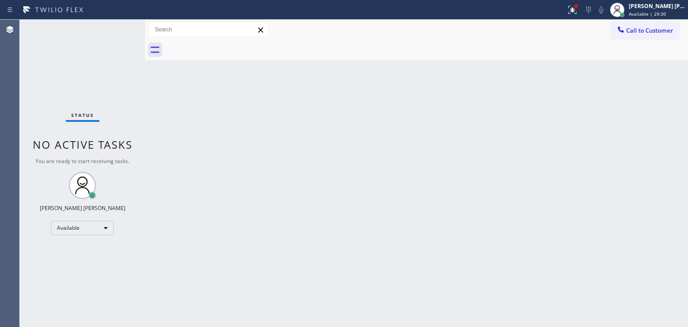
click at [119, 29] on div "Status No active tasks You are ready to start receiving tasks. [PERSON_NAME] [P…" at bounding box center [82, 173] width 125 height 307
click at [116, 30] on div "Status No active tasks You are ready to start receiving tasks. [PERSON_NAME] [P…" at bounding box center [82, 173] width 125 height 307
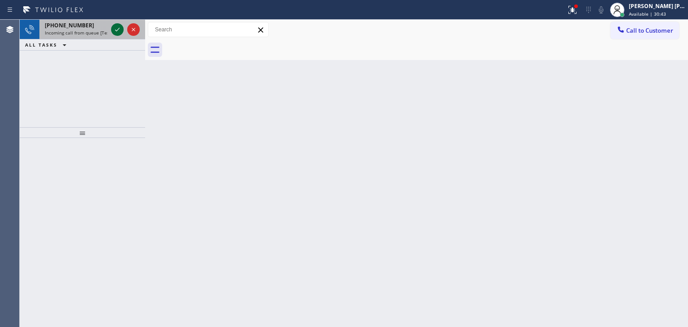
click at [116, 30] on icon at bounding box center [117, 29] width 11 height 11
click at [117, 27] on icon at bounding box center [117, 29] width 11 height 11
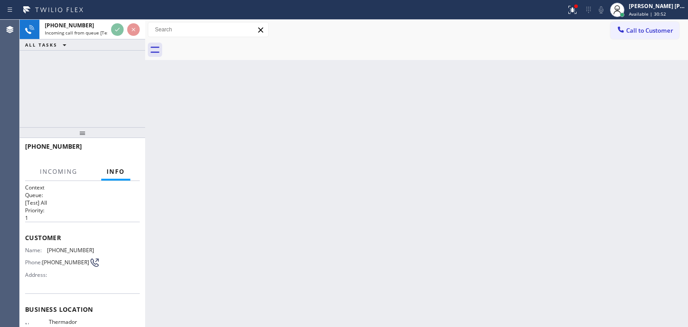
scroll to position [45, 0]
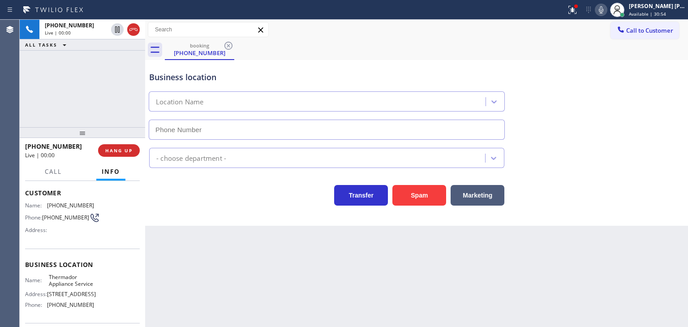
type input "[PHONE_NUMBER]"
click at [607, 7] on icon at bounding box center [601, 9] width 11 height 11
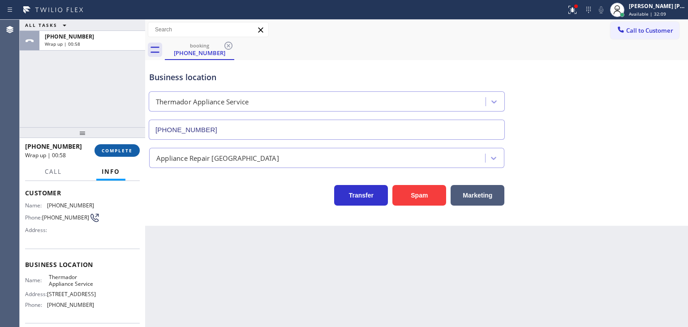
click at [118, 153] on span "COMPLETE" at bounding box center [117, 150] width 31 height 6
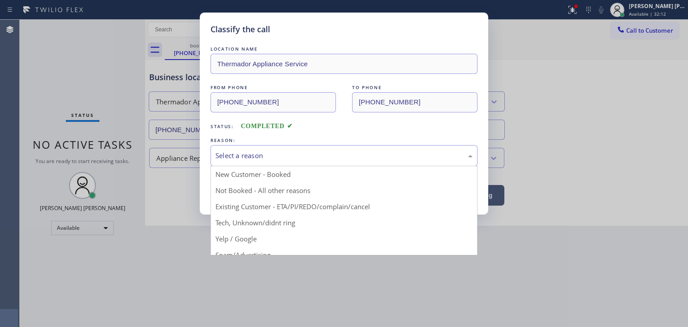
click at [248, 157] on div "Select a reason" at bounding box center [343, 156] width 257 height 10
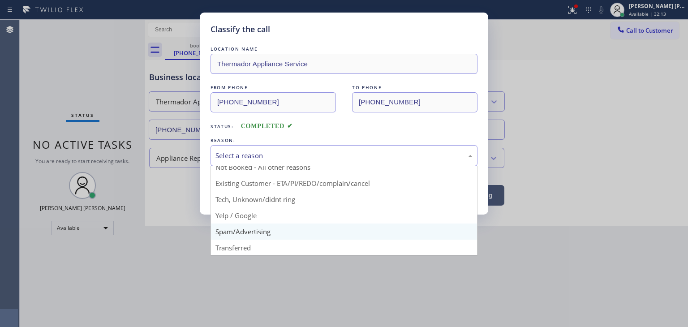
scroll to position [45, 0]
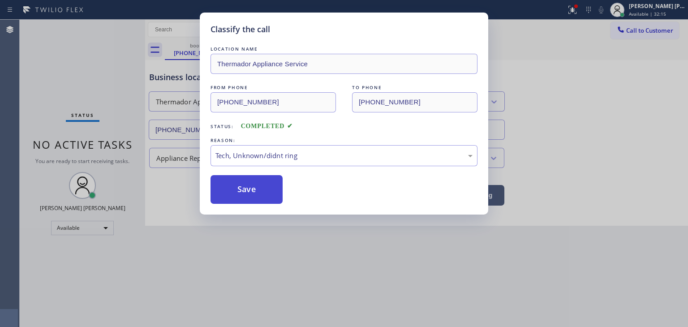
click at [257, 186] on button "Save" at bounding box center [247, 189] width 72 height 29
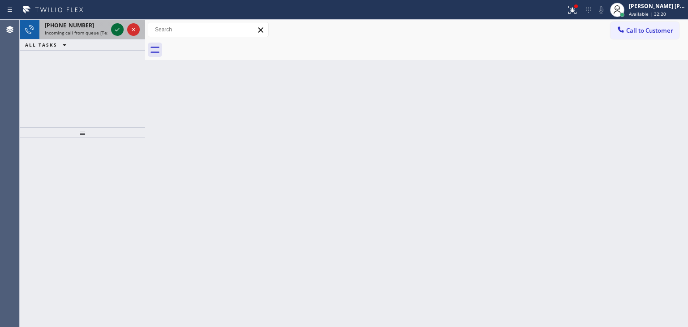
click at [116, 24] on icon at bounding box center [117, 29] width 11 height 11
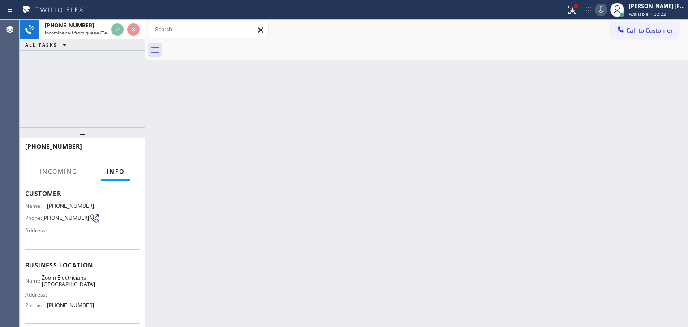
scroll to position [45, 0]
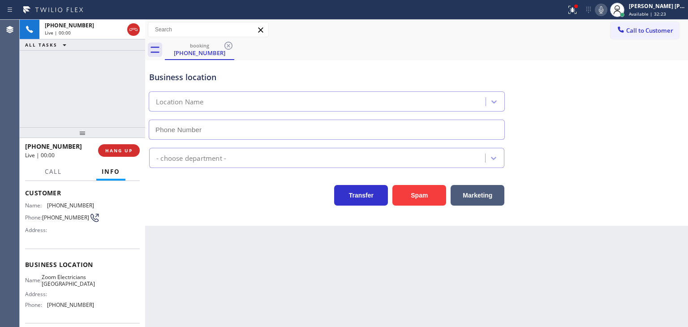
type input "[PHONE_NUMBER]"
click at [607, 8] on icon at bounding box center [601, 9] width 11 height 11
click at [603, 8] on icon at bounding box center [601, 9] width 4 height 7
click at [607, 8] on icon at bounding box center [601, 9] width 11 height 11
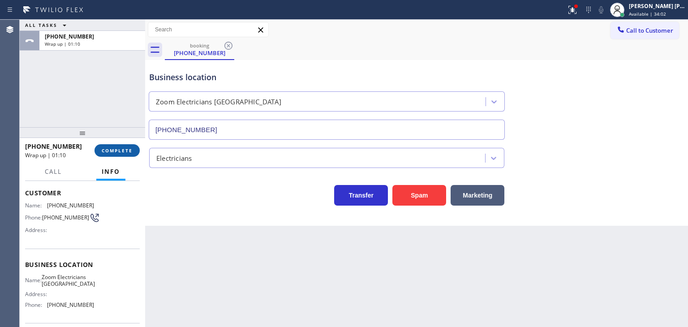
click at [123, 151] on span "COMPLETE" at bounding box center [117, 150] width 31 height 6
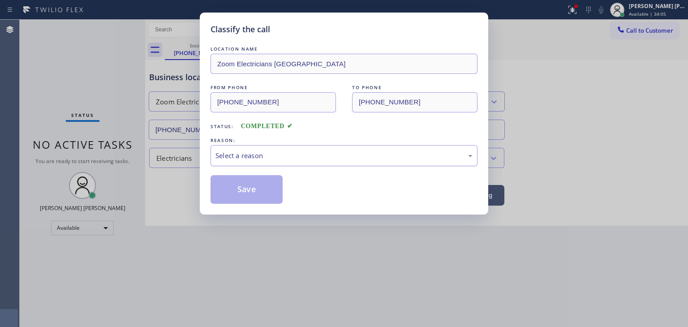
click at [254, 154] on div "Select a reason" at bounding box center [343, 156] width 257 height 10
click at [245, 190] on button "Save" at bounding box center [247, 189] width 72 height 29
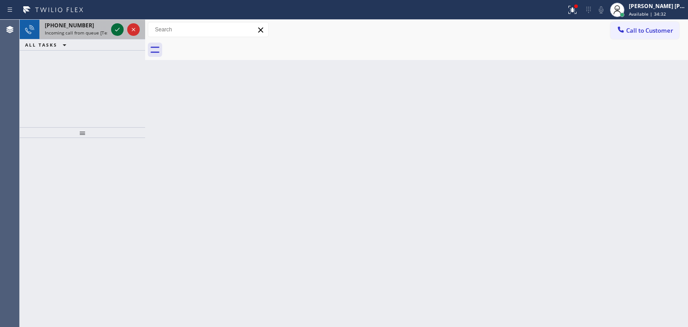
click at [119, 29] on icon at bounding box center [117, 29] width 11 height 11
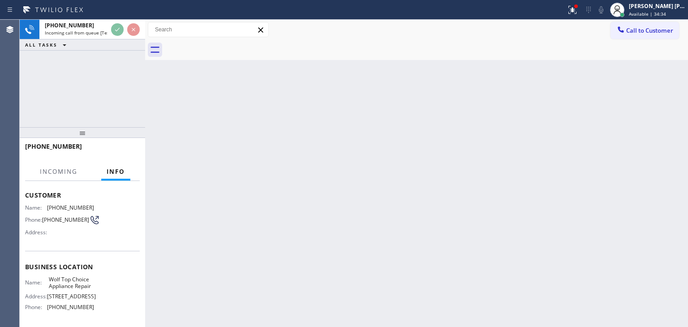
scroll to position [90, 0]
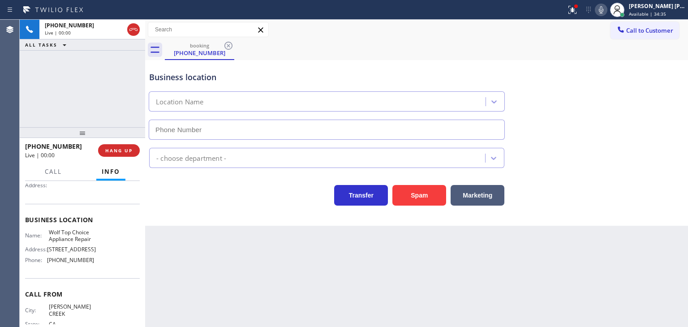
type input "[PHONE_NUMBER]"
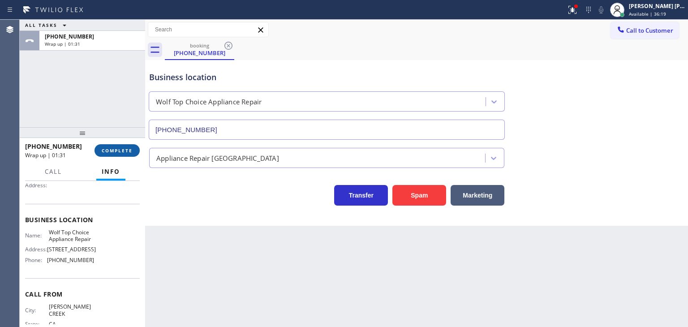
click at [117, 148] on span "COMPLETE" at bounding box center [117, 150] width 31 height 6
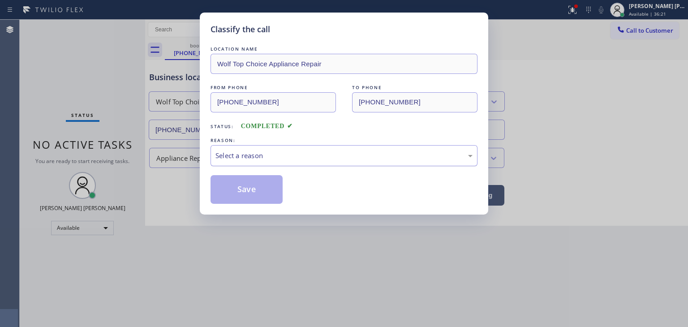
click at [253, 155] on div "Select a reason" at bounding box center [343, 156] width 257 height 10
click at [243, 185] on button "Save" at bounding box center [247, 189] width 72 height 29
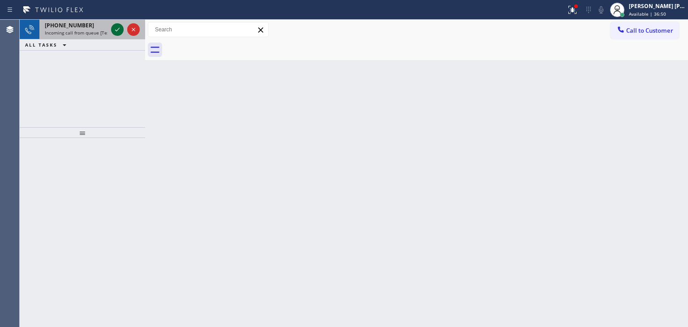
click at [116, 29] on icon at bounding box center [117, 29] width 11 height 11
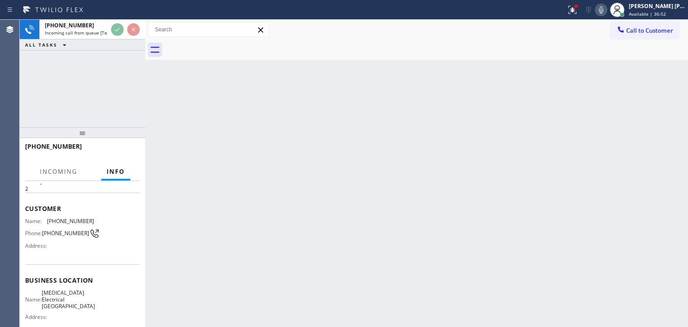
scroll to position [45, 0]
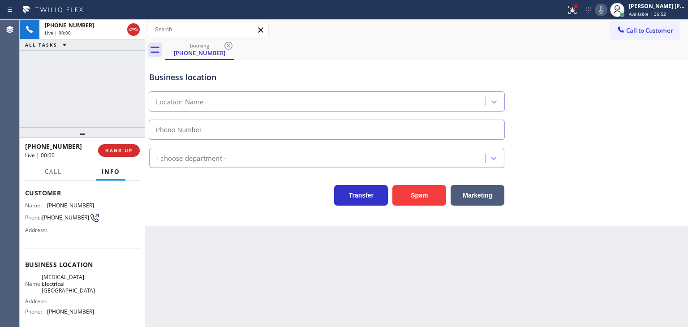
type input "[PHONE_NUMBER]"
click at [607, 11] on icon at bounding box center [601, 9] width 11 height 11
click at [603, 10] on icon at bounding box center [601, 9] width 4 height 7
click at [130, 148] on span "HANG UP" at bounding box center [118, 150] width 27 height 6
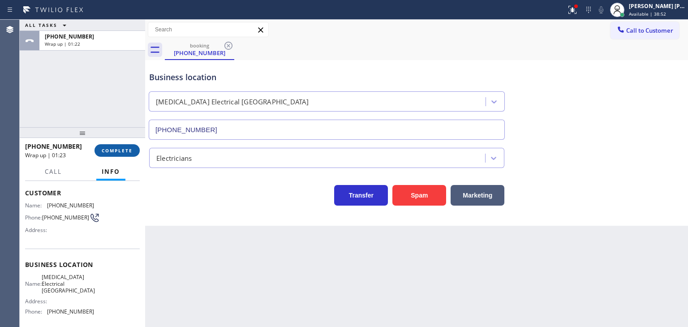
click at [117, 152] on span "COMPLETE" at bounding box center [117, 150] width 31 height 6
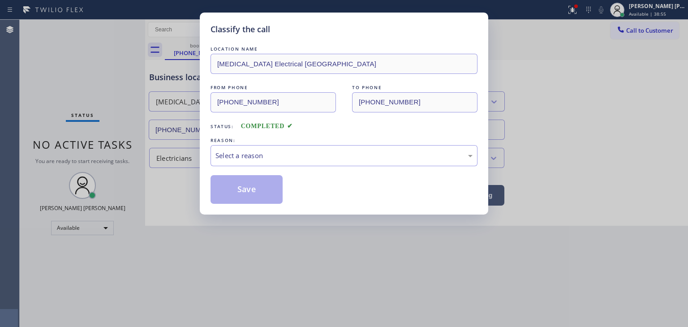
click at [254, 159] on div "Select a reason" at bounding box center [343, 156] width 257 height 10
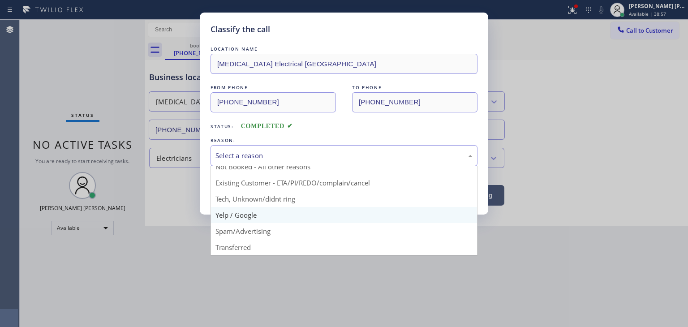
scroll to position [45, 0]
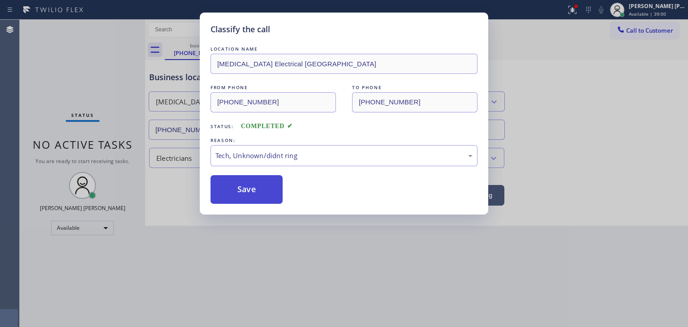
drag, startPoint x: 251, startPoint y: 186, endPoint x: 247, endPoint y: 183, distance: 5.2
click at [250, 186] on button "Save" at bounding box center [247, 189] width 72 height 29
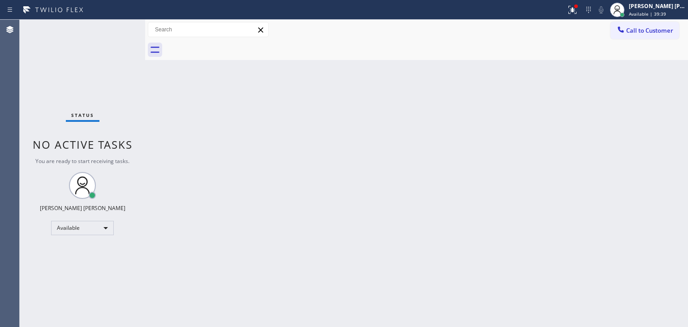
click at [120, 34] on div "Status No active tasks You are ready to start receiving tasks. [PERSON_NAME] [P…" at bounding box center [82, 173] width 125 height 307
click at [116, 30] on div "Status No active tasks You are ready to start receiving tasks. [PERSON_NAME] [P…" at bounding box center [82, 173] width 125 height 307
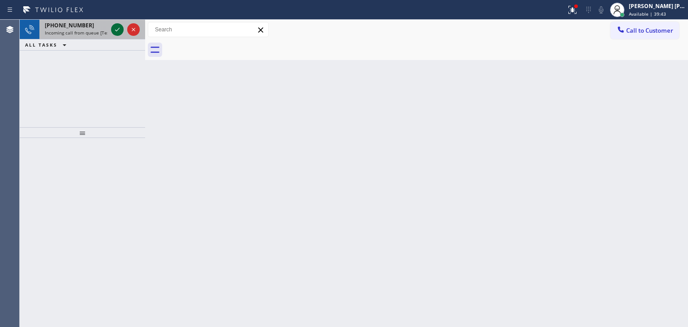
click at [113, 24] on icon at bounding box center [117, 29] width 11 height 11
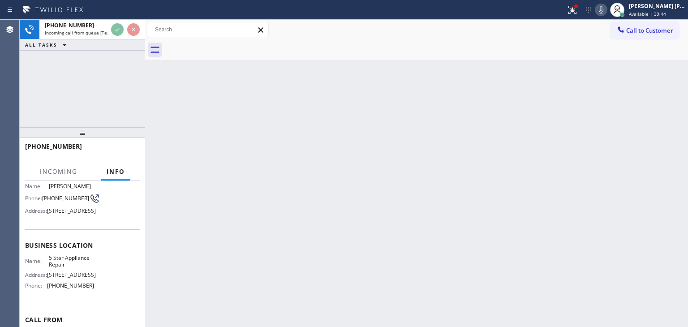
scroll to position [90, 0]
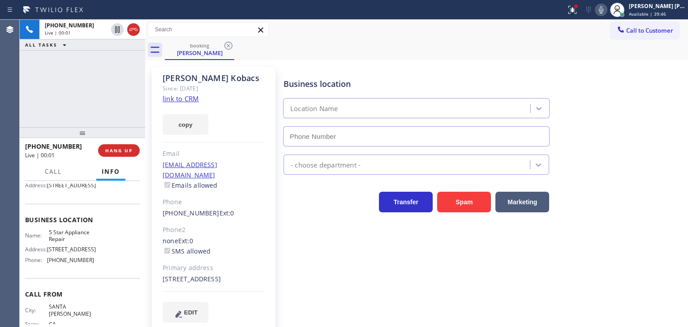
type input "[PHONE_NUMBER]"
click at [189, 97] on link "link to CRM" at bounding box center [181, 98] width 36 height 9
drag, startPoint x: 640, startPoint y: 168, endPoint x: 626, endPoint y: 140, distance: 31.5
click at [640, 168] on div "5 Star Appliance" at bounding box center [484, 163] width 404 height 24
click at [607, 6] on icon at bounding box center [601, 9] width 11 height 11
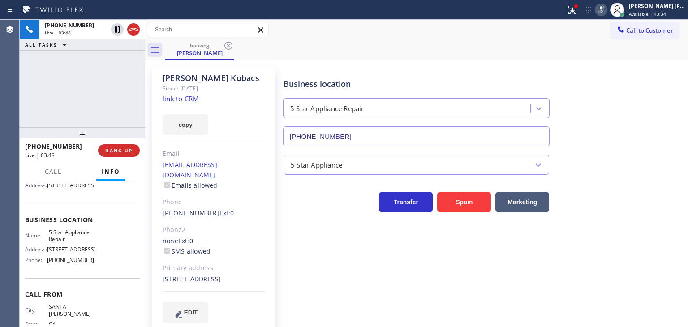
click at [607, 6] on icon at bounding box center [601, 9] width 11 height 11
drag, startPoint x: 117, startPoint y: 60, endPoint x: 114, endPoint y: 159, distance: 98.2
click at [117, 60] on icon at bounding box center [117, 61] width 4 height 4
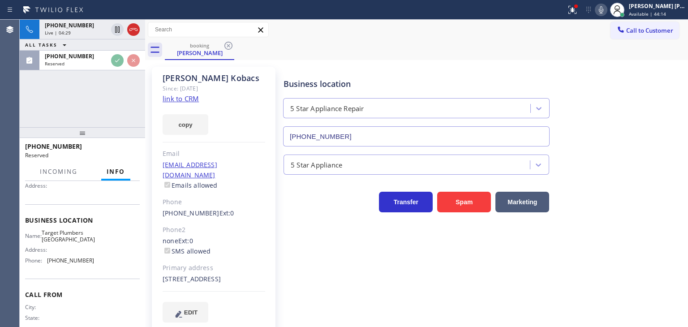
scroll to position [90, 0]
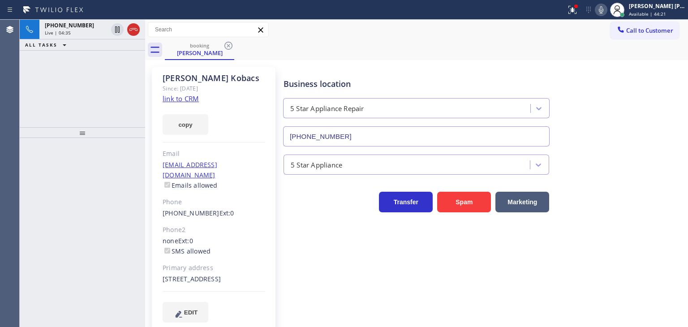
click at [607, 9] on icon at bounding box center [601, 9] width 11 height 11
click at [656, 13] on span "Available | 44:29" at bounding box center [647, 14] width 37 height 6
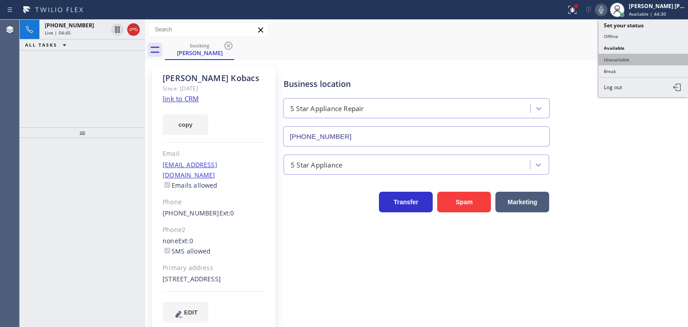
click at [632, 57] on button "Unavailable" at bounding box center [643, 60] width 90 height 12
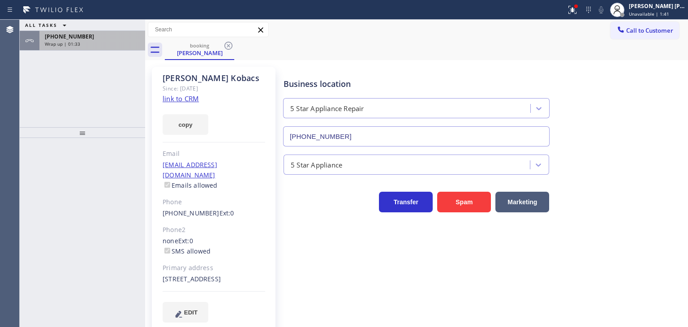
click at [102, 42] on div "Wrap up | 01:33" at bounding box center [92, 44] width 95 height 6
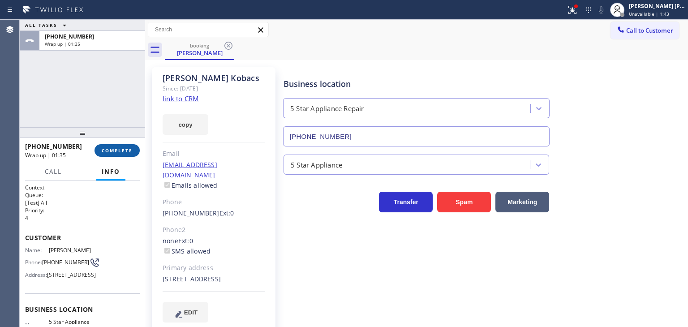
click at [123, 151] on span "COMPLETE" at bounding box center [117, 150] width 31 height 6
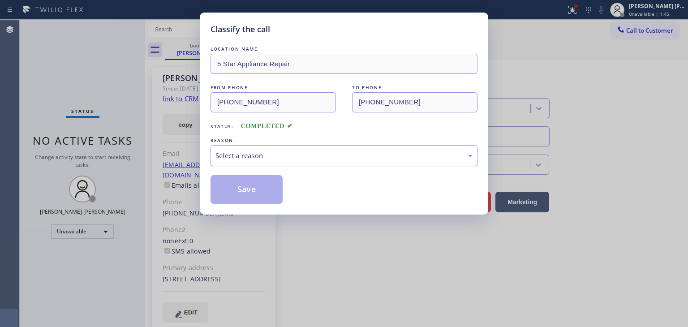
click at [250, 156] on div "Select a reason" at bounding box center [343, 156] width 257 height 10
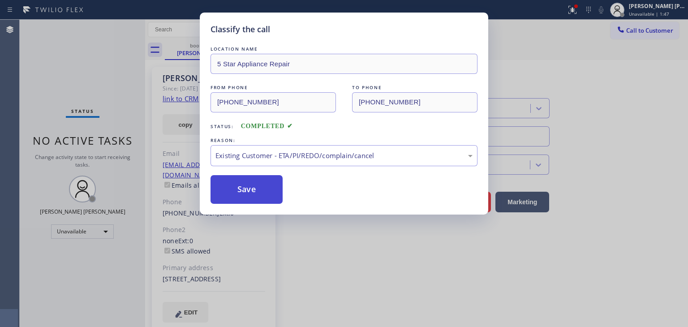
click at [245, 194] on button "Save" at bounding box center [247, 189] width 72 height 29
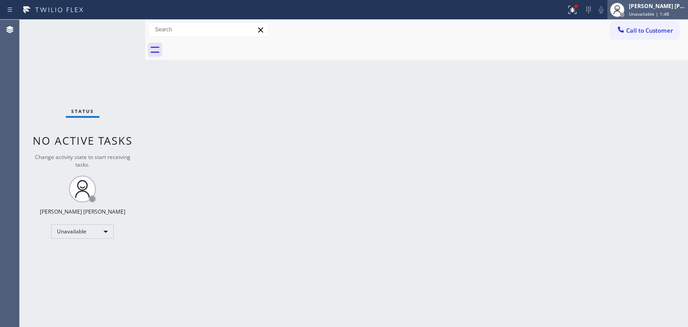
click at [659, 9] on div "[PERSON_NAME] [PERSON_NAME] Unavailable | 1:48" at bounding box center [657, 10] width 61 height 16
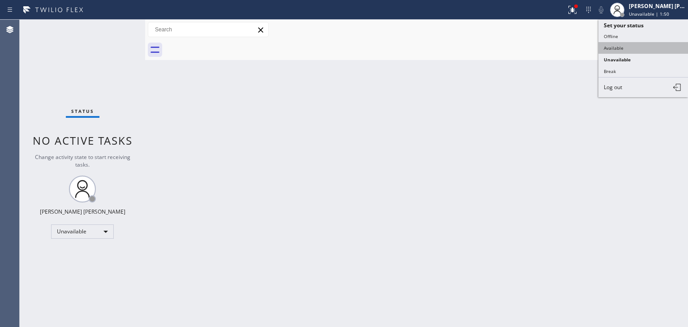
click at [614, 48] on button "Available" at bounding box center [643, 48] width 90 height 12
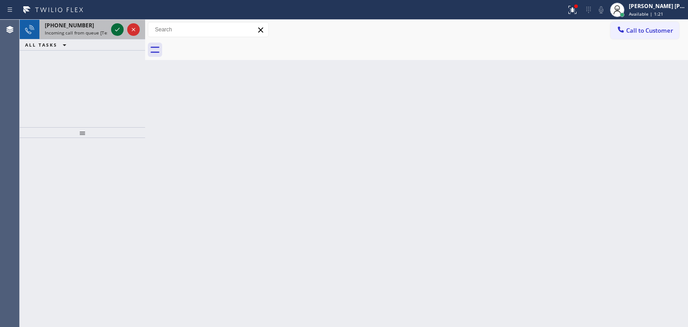
click at [119, 26] on icon at bounding box center [117, 29] width 11 height 11
click at [115, 29] on icon at bounding box center [117, 29] width 11 height 11
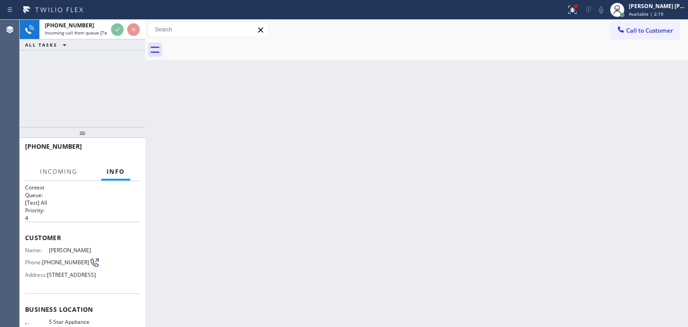
scroll to position [45, 0]
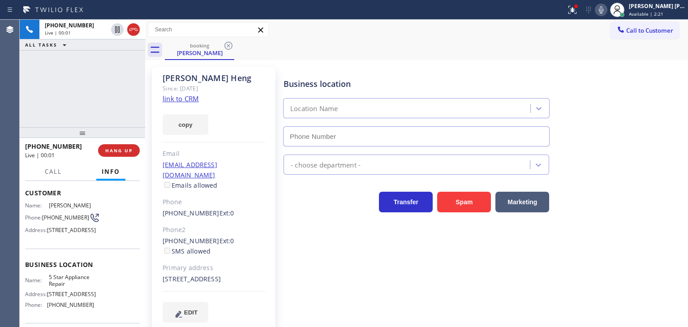
type input "[PHONE_NUMBER]"
click at [177, 96] on link "link to CRM" at bounding box center [181, 98] width 36 height 9
click at [603, 11] on icon at bounding box center [601, 9] width 4 height 7
click at [663, 12] on span "Available | 3:51" at bounding box center [646, 14] width 34 height 6
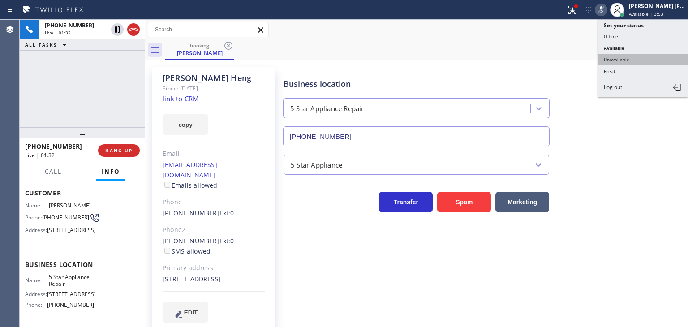
click at [641, 60] on button "Unavailable" at bounding box center [643, 60] width 90 height 12
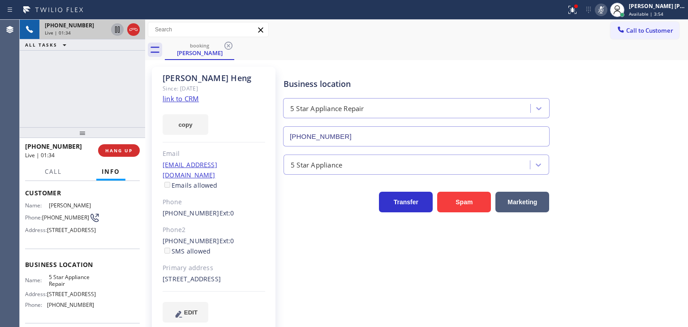
click at [116, 29] on icon at bounding box center [117, 29] width 11 height 11
click at [607, 6] on icon at bounding box center [601, 9] width 11 height 11
click at [120, 27] on icon at bounding box center [117, 29] width 11 height 11
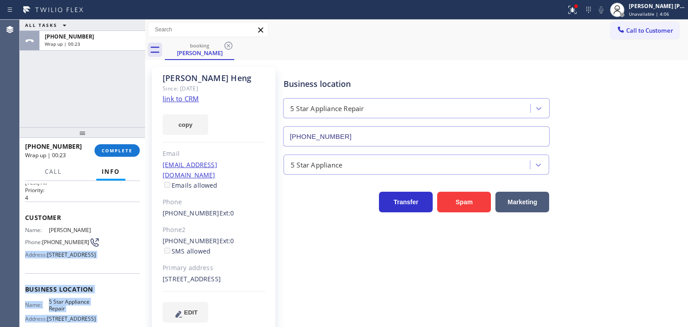
scroll to position [0, 0]
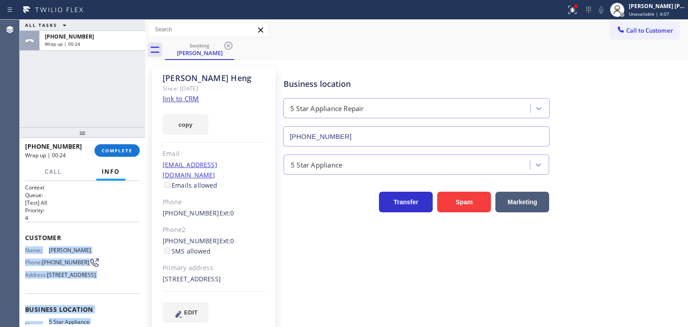
drag, startPoint x: 100, startPoint y: 274, endPoint x: 28, endPoint y: 258, distance: 73.4
click at [25, 251] on div "Context Queue: [Test] All Priority: 4 Customer Name: [PERSON_NAME] Phone: [PHON…" at bounding box center [82, 310] width 115 height 252
copy div "Name: [PERSON_NAME] Phone: [PHONE_NUMBER] Address: [STREET_ADDRESS] Business lo…"
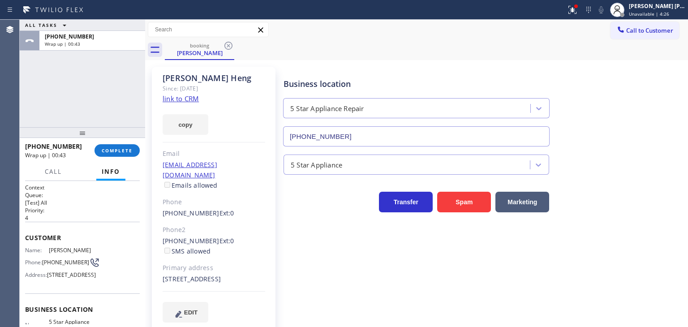
click at [123, 143] on div "[PHONE_NUMBER] Wrap up | 00:43 COMPLETE" at bounding box center [82, 150] width 115 height 23
click at [128, 152] on span "COMPLETE" at bounding box center [117, 150] width 31 height 6
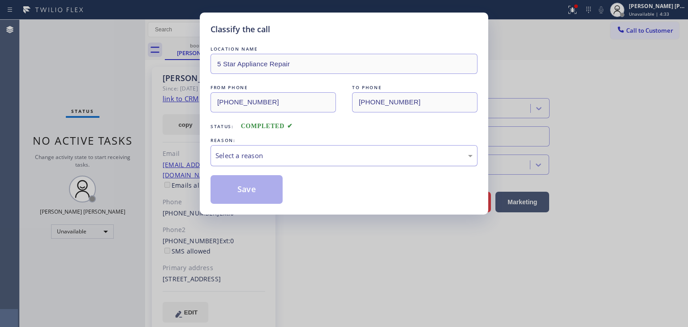
click at [266, 156] on div "Select a reason" at bounding box center [343, 156] width 257 height 10
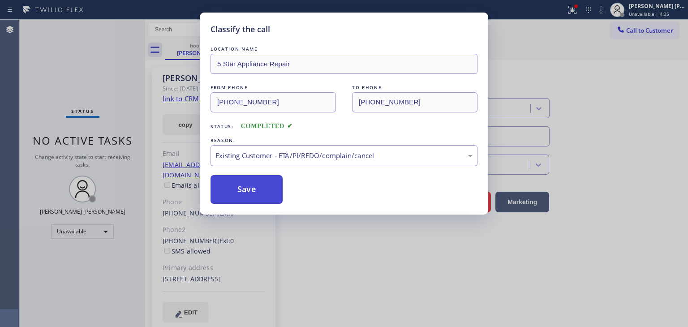
click at [252, 185] on button "Save" at bounding box center [247, 189] width 72 height 29
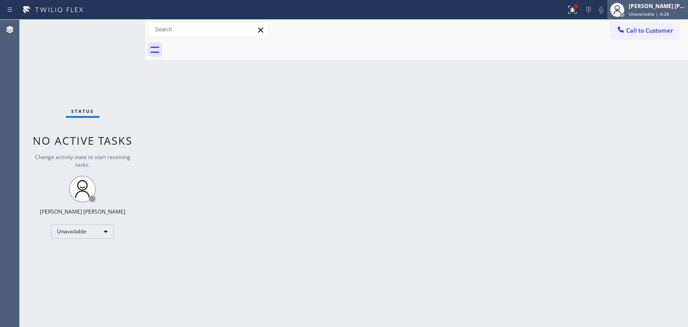
drag, startPoint x: 674, startPoint y: 9, endPoint x: 650, endPoint y: 17, distance: 25.1
click at [674, 10] on div "[PERSON_NAME] [PERSON_NAME] Unavailable | 4:38" at bounding box center [657, 10] width 61 height 16
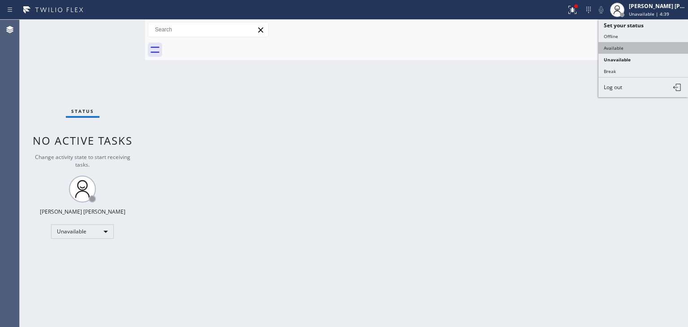
click at [620, 47] on button "Available" at bounding box center [643, 48] width 90 height 12
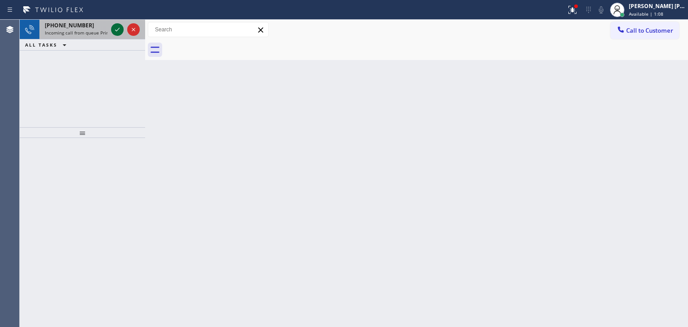
click at [116, 30] on icon at bounding box center [117, 29] width 11 height 11
click at [116, 29] on icon at bounding box center [117, 29] width 11 height 11
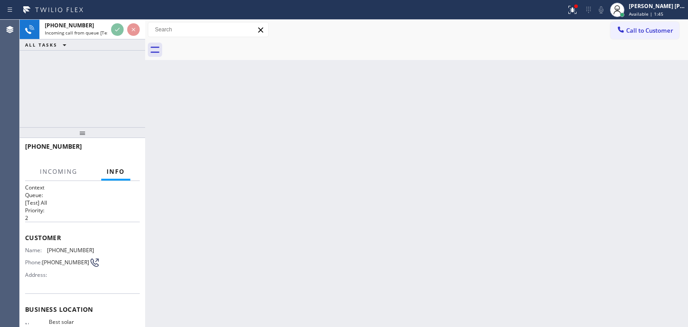
scroll to position [45, 0]
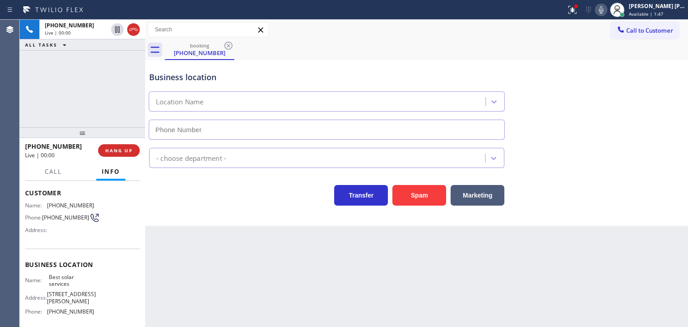
type input "[PHONE_NUMBER]"
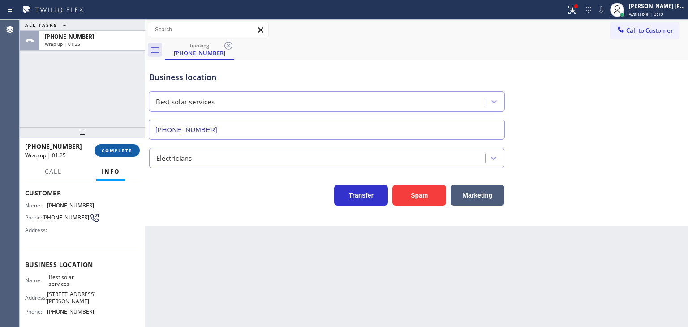
click at [125, 154] on button "COMPLETE" at bounding box center [117, 150] width 45 height 13
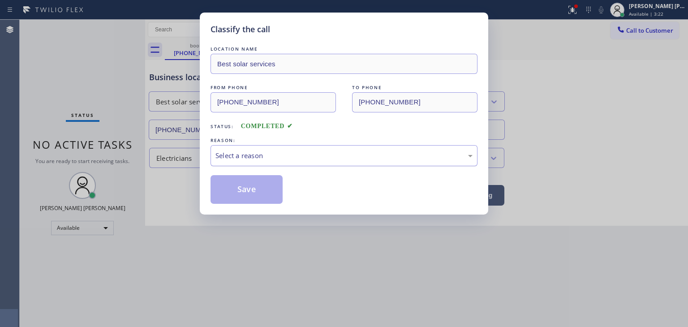
click at [263, 161] on div "Select a reason" at bounding box center [344, 155] width 267 height 21
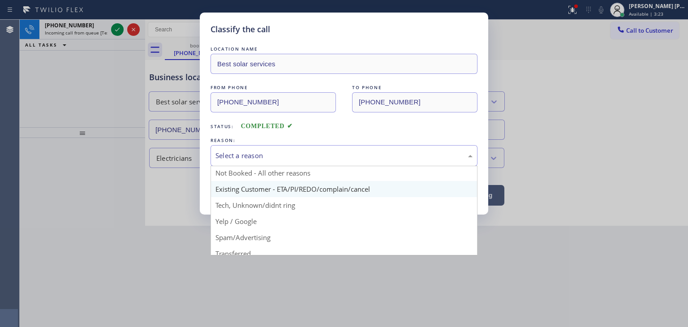
scroll to position [45, 0]
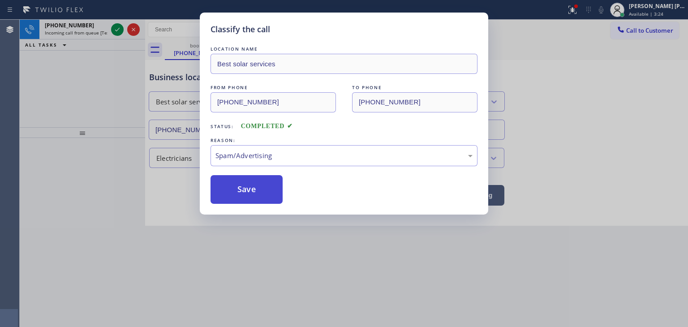
click at [234, 194] on button "Save" at bounding box center [247, 189] width 72 height 29
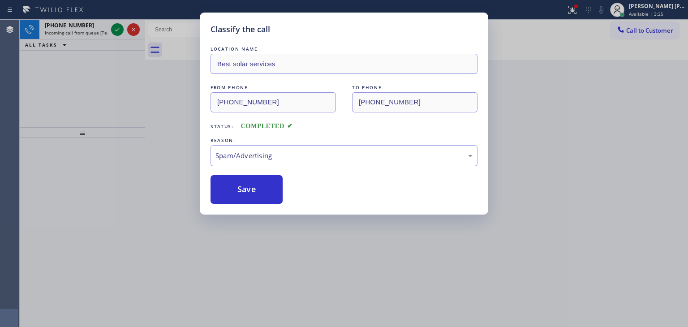
click at [120, 28] on div "Classify the call LOCATION NAME All American Mini Split Installers [GEOGRAPHIC_…" at bounding box center [354, 173] width 668 height 307
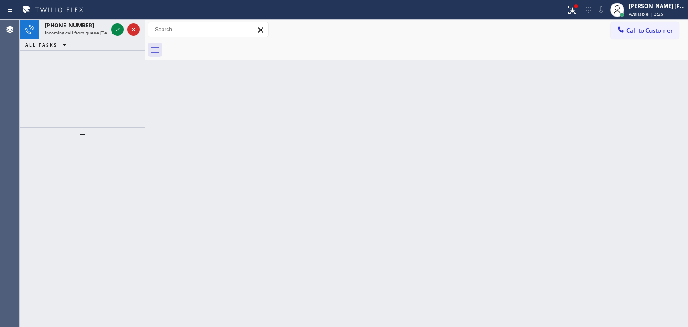
click at [120, 28] on icon at bounding box center [117, 29] width 11 height 11
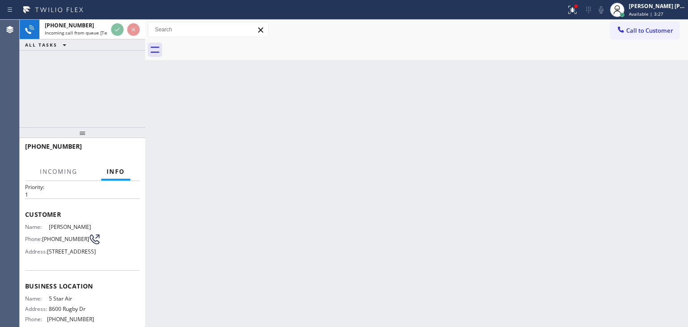
scroll to position [45, 0]
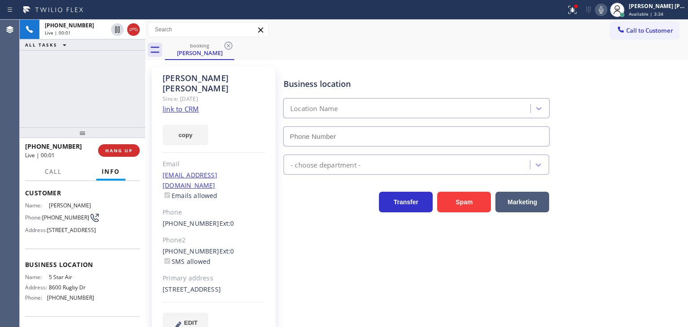
type input "[PHONE_NUMBER]"
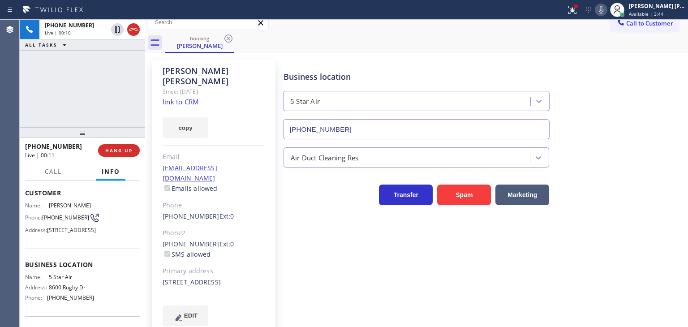
scroll to position [13, 0]
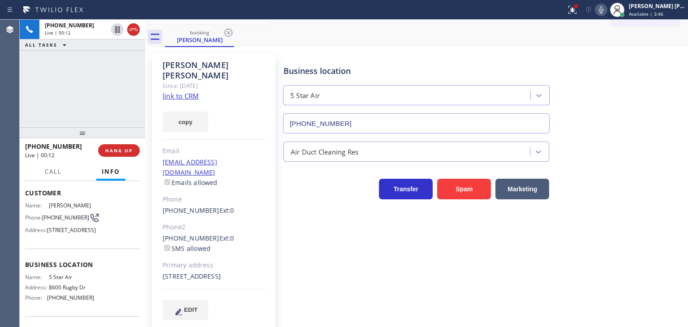
click at [186, 91] on link "link to CRM" at bounding box center [181, 95] width 36 height 9
click at [190, 306] on span "EDIT" at bounding box center [190, 309] width 13 height 7
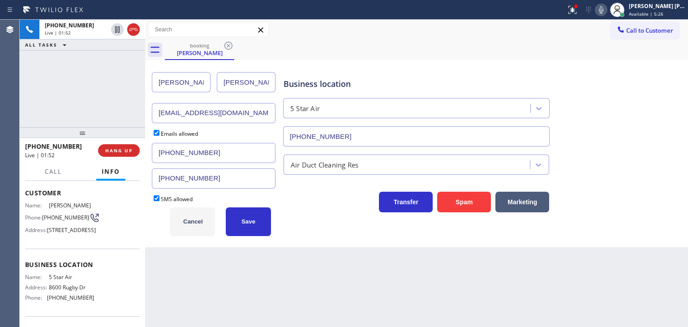
click at [195, 218] on span "Cancel" at bounding box center [193, 221] width 20 height 7
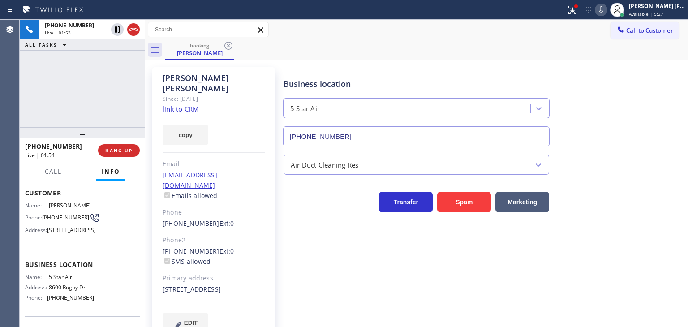
click at [184, 104] on link "link to CRM" at bounding box center [181, 108] width 36 height 9
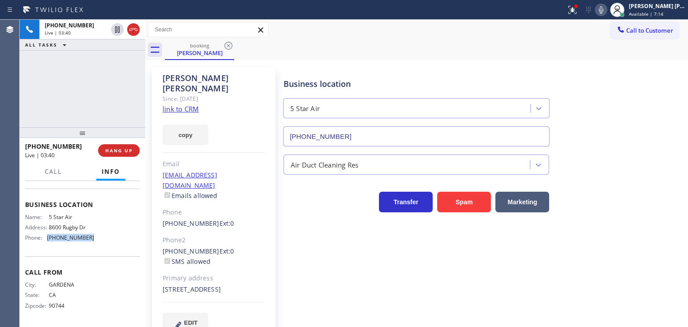
drag, startPoint x: 87, startPoint y: 237, endPoint x: 46, endPoint y: 239, distance: 41.3
click at [46, 239] on div "Phone: [PHONE_NUMBER]" at bounding box center [59, 237] width 69 height 7
copy div "[PHONE_NUMBER]"
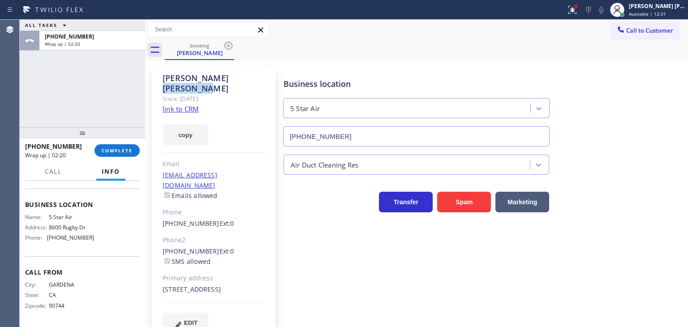
drag, startPoint x: 244, startPoint y: 75, endPoint x: 187, endPoint y: 80, distance: 57.1
click at [187, 80] on div "[PERSON_NAME]" at bounding box center [214, 83] width 103 height 21
copy div "[PERSON_NAME]"
drag, startPoint x: 74, startPoint y: 144, endPoint x: 34, endPoint y: 144, distance: 40.3
click at [34, 144] on div "[PHONE_NUMBER]" at bounding box center [56, 146] width 63 height 9
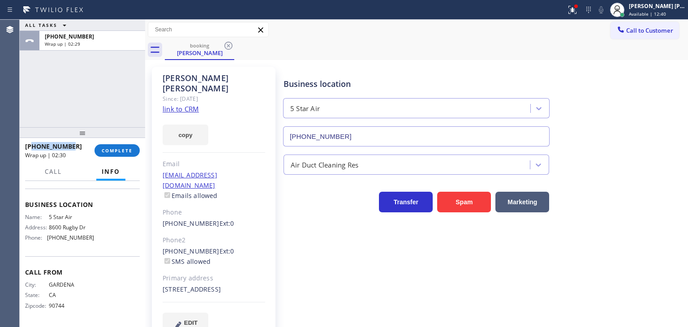
copy span "3107487541"
click at [662, 8] on div "[PERSON_NAME] [PERSON_NAME]" at bounding box center [657, 6] width 56 height 8
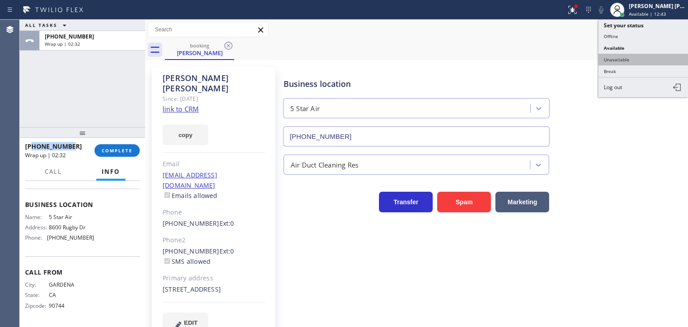
click at [628, 61] on button "Unavailable" at bounding box center [643, 60] width 90 height 12
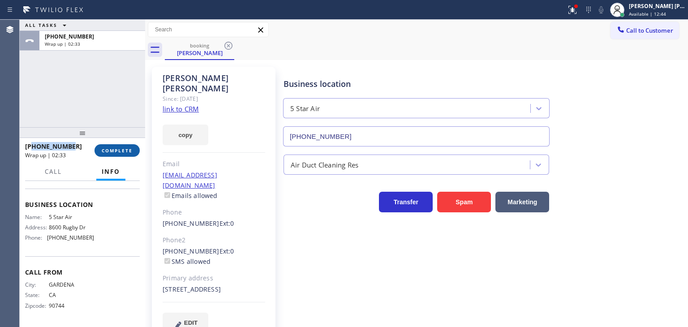
click at [129, 149] on span "COMPLETE" at bounding box center [117, 150] width 31 height 6
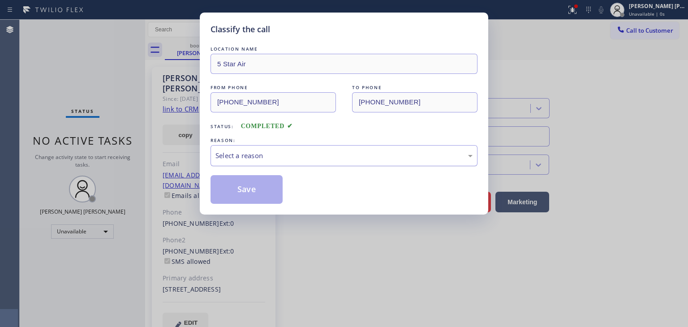
click at [256, 161] on div "Select a reason" at bounding box center [344, 155] width 267 height 21
click at [256, 181] on button "Save" at bounding box center [247, 189] width 72 height 29
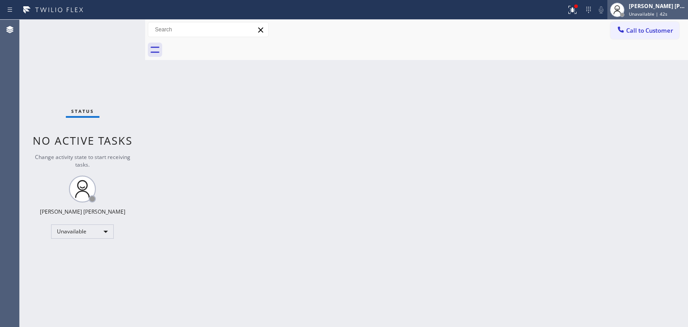
click at [662, 8] on div "[PERSON_NAME] [PERSON_NAME]" at bounding box center [657, 6] width 56 height 8
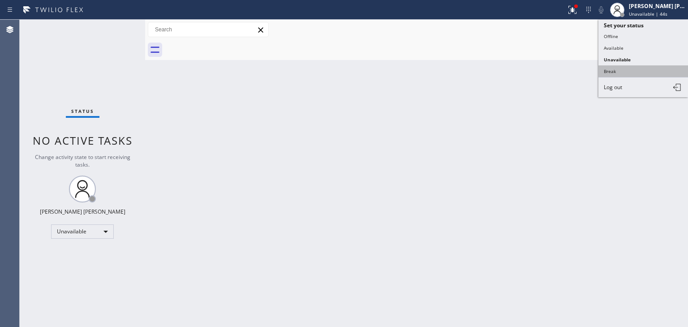
click at [629, 69] on button "Break" at bounding box center [643, 71] width 90 height 12
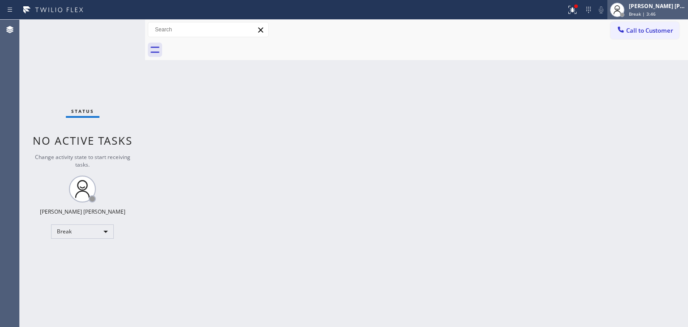
click at [652, 9] on div "[PERSON_NAME] [PERSON_NAME]" at bounding box center [657, 6] width 56 height 8
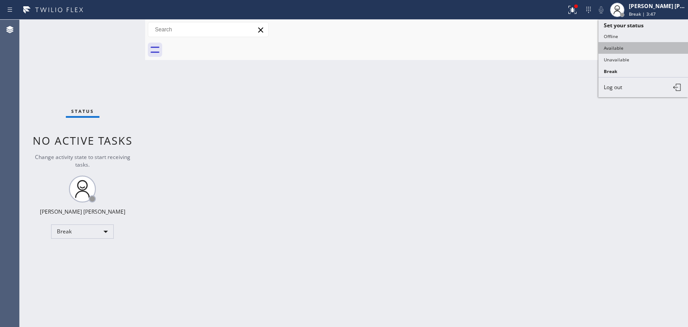
click at [610, 43] on button "Available" at bounding box center [643, 48] width 90 height 12
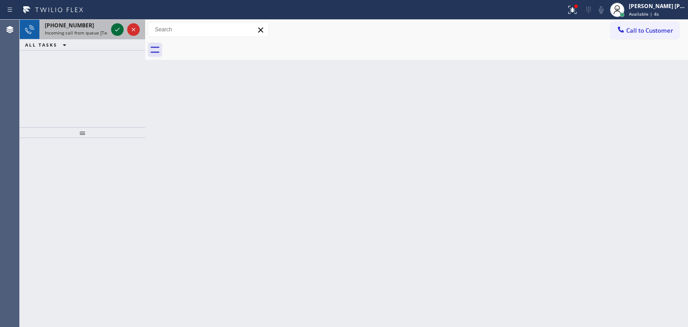
click at [119, 27] on icon at bounding box center [117, 29] width 11 height 11
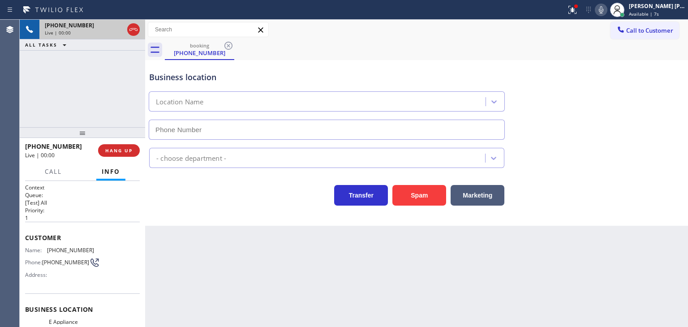
type input "[PHONE_NUMBER]"
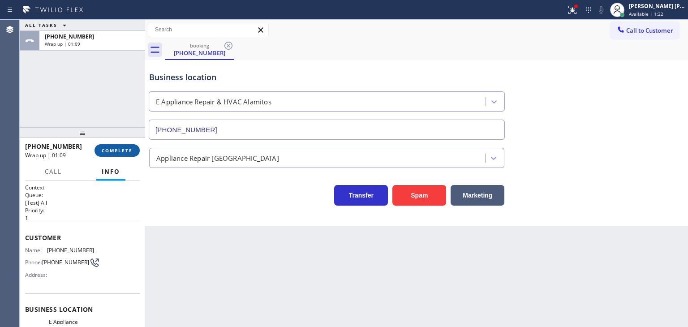
click at [114, 153] on span "COMPLETE" at bounding box center [117, 150] width 31 height 6
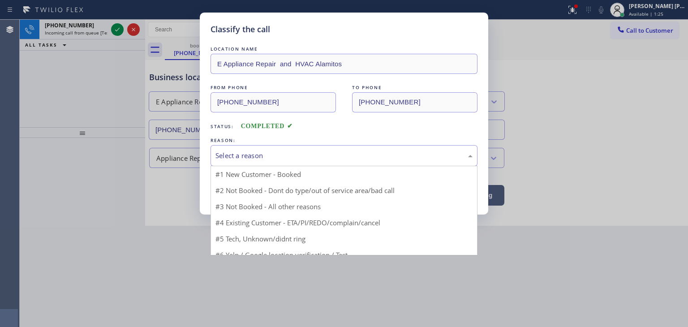
click at [237, 156] on div "Select a reason" at bounding box center [343, 156] width 257 height 10
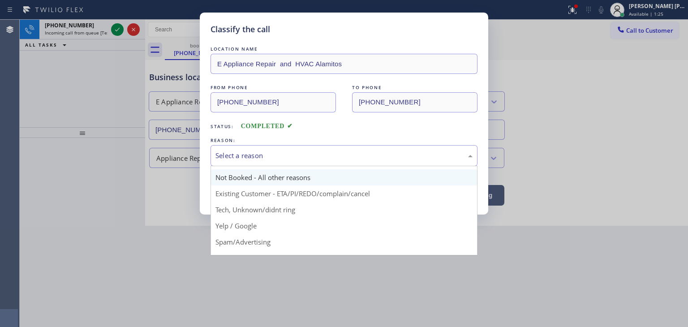
scroll to position [24, 0]
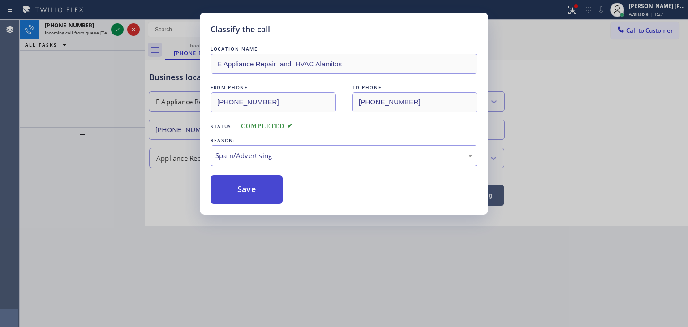
click at [245, 190] on button "Save" at bounding box center [247, 189] width 72 height 29
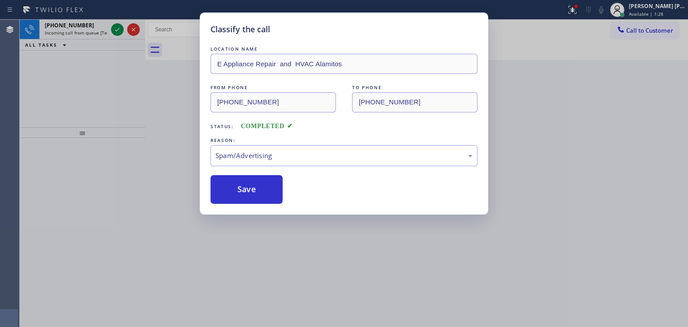
click at [116, 31] on div "Classify the call LOCATION NAME E Appliance Repair and HVAC Alamitos FROM PHONE…" at bounding box center [344, 163] width 688 height 327
click at [235, 186] on div "Back to Dashboard Change Sender ID Customers Technicians Select a contact Outbo…" at bounding box center [416, 173] width 543 height 307
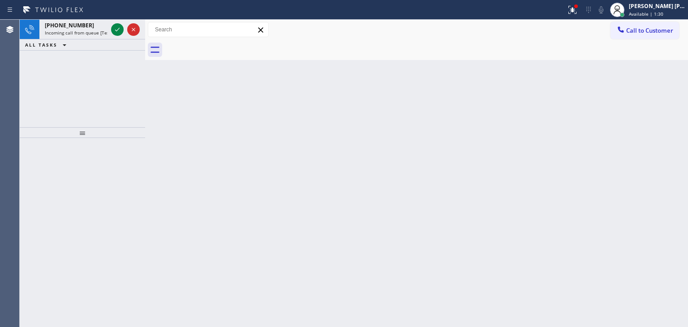
click at [235, 186] on div "Back to Dashboard Change Sender ID Customers Technicians Select a contact Outbo…" at bounding box center [416, 173] width 543 height 307
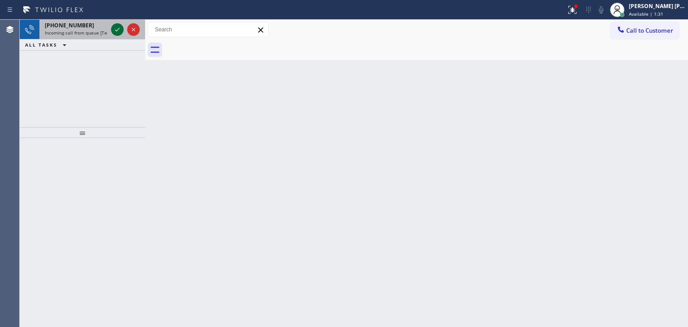
click at [116, 29] on icon at bounding box center [117, 29] width 11 height 11
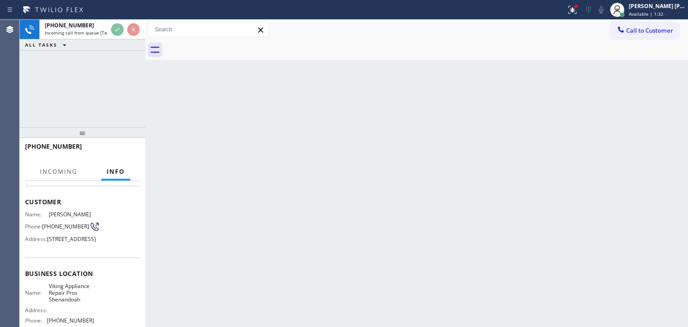
scroll to position [90, 0]
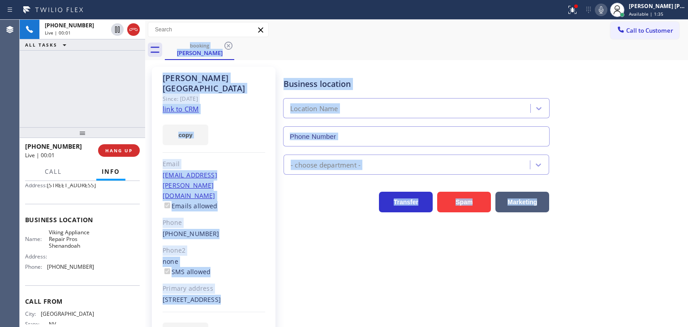
type input "[PHONE_NUMBER]"
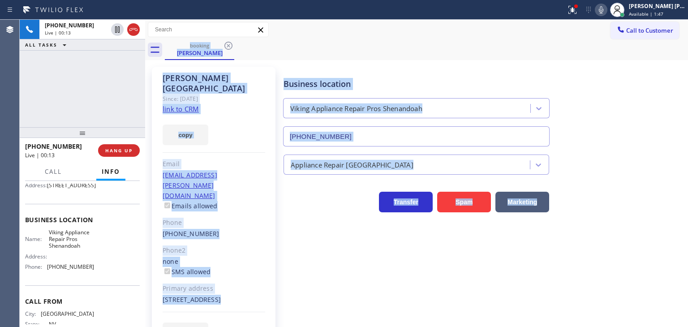
click at [188, 104] on link "link to CRM" at bounding box center [181, 108] width 36 height 9
click at [607, 10] on icon at bounding box center [601, 9] width 11 height 11
click at [607, 9] on icon at bounding box center [601, 9] width 11 height 11
click at [607, 11] on icon at bounding box center [601, 9] width 11 height 11
drag, startPoint x: 617, startPoint y: 9, endPoint x: 566, endPoint y: 94, distance: 98.9
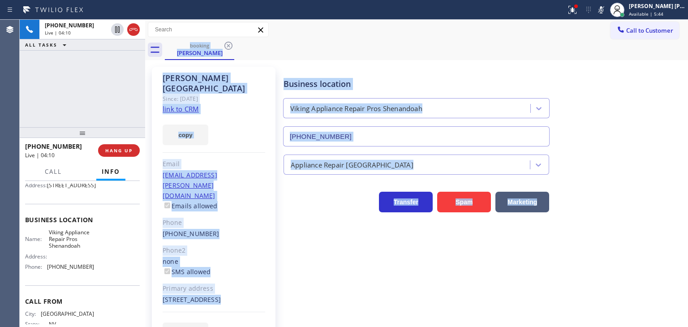
click at [607, 9] on icon at bounding box center [601, 9] width 11 height 11
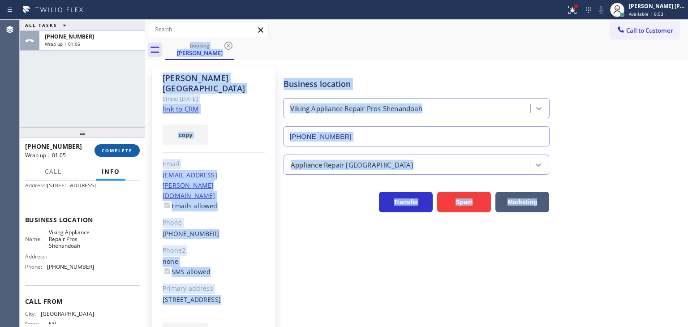
click at [118, 154] on button "COMPLETE" at bounding box center [117, 150] width 45 height 13
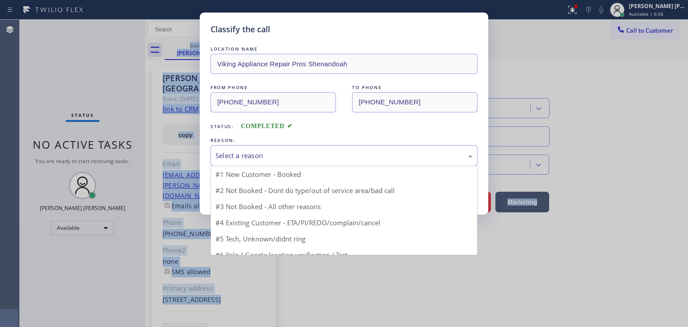
click at [240, 157] on div "Select a reason" at bounding box center [343, 156] width 257 height 10
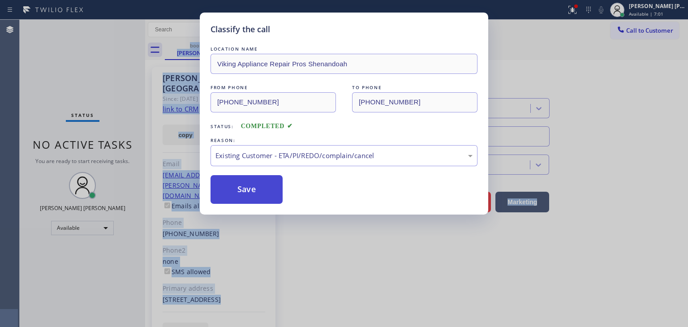
click at [245, 194] on button "Save" at bounding box center [247, 189] width 72 height 29
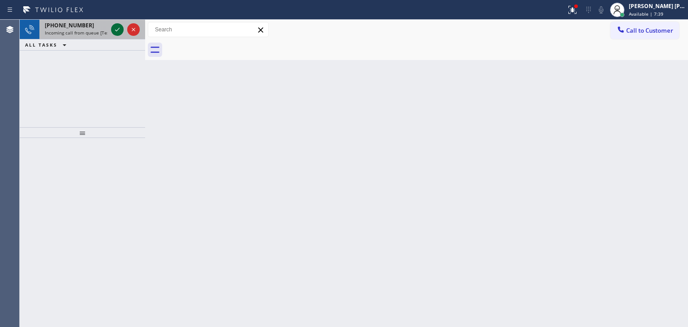
click at [113, 32] on icon at bounding box center [117, 29] width 11 height 11
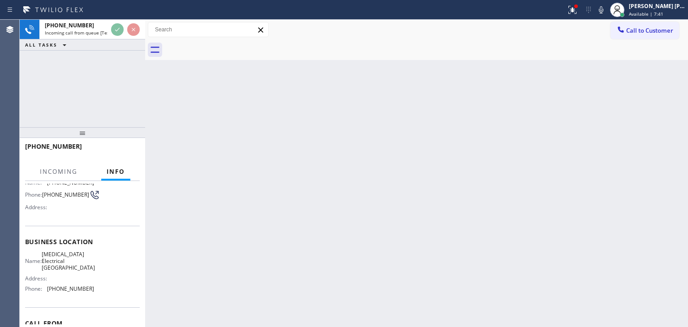
scroll to position [90, 0]
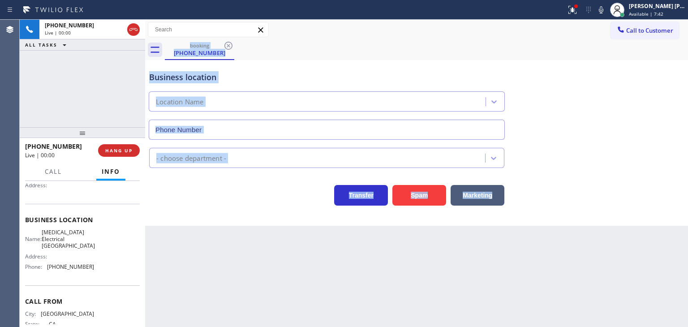
type input "[PHONE_NUMBER]"
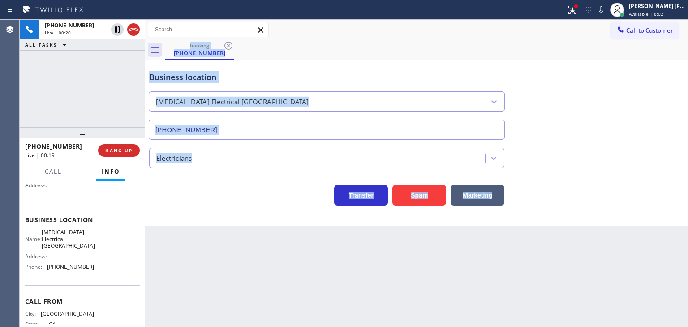
click at [168, 225] on div "Business location [MEDICAL_DATA] Electrical [GEOGRAPHIC_DATA] [PHONE_NUMBER] El…" at bounding box center [416, 143] width 543 height 166
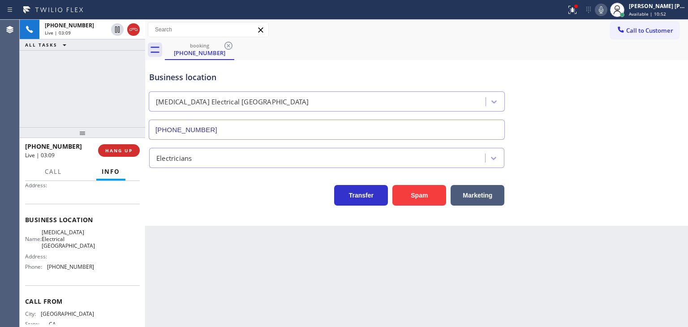
click at [607, 11] on icon at bounding box center [601, 9] width 11 height 11
click at [607, 10] on icon at bounding box center [601, 9] width 11 height 11
click at [578, 265] on div "Back to Dashboard Change Sender ID Customers Technicians Select a contact Outbo…" at bounding box center [416, 173] width 543 height 307
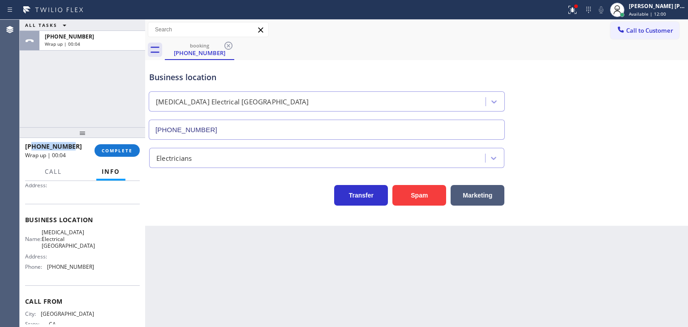
drag, startPoint x: 75, startPoint y: 149, endPoint x: 32, endPoint y: 143, distance: 43.8
click at [32, 143] on div "[PHONE_NUMBER]" at bounding box center [56, 146] width 63 height 9
copy span "3106913802"
drag, startPoint x: 91, startPoint y: 273, endPoint x: 43, endPoint y: 266, distance: 48.4
click at [43, 266] on div "Name: [MEDICAL_DATA] Electrical [GEOGRAPHIC_DATA] Address: Phone: [PHONE_NUMBER]" at bounding box center [82, 251] width 115 height 45
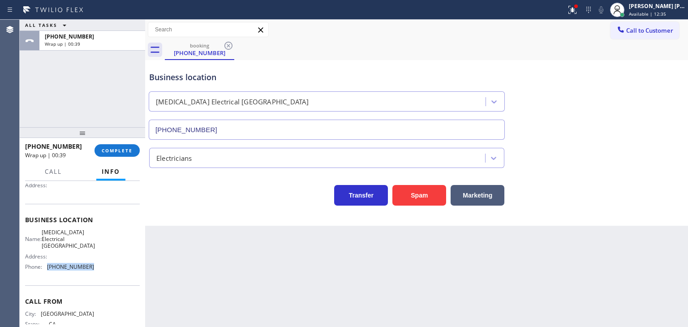
copy div "[PHONE_NUMBER]"
drag, startPoint x: 79, startPoint y: 144, endPoint x: 31, endPoint y: 147, distance: 48.5
click at [31, 147] on div "[PHONE_NUMBER]" at bounding box center [56, 146] width 63 height 9
copy span "3106913802"
drag, startPoint x: 95, startPoint y: 270, endPoint x: 47, endPoint y: 265, distance: 48.2
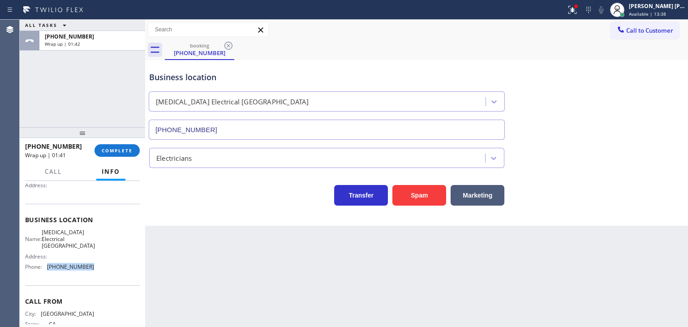
click at [47, 265] on div "Name: [MEDICAL_DATA] Electrical [GEOGRAPHIC_DATA] Address: Phone: [PHONE_NUMBER]" at bounding box center [82, 251] width 115 height 45
click at [124, 149] on span "COMPLETE" at bounding box center [117, 150] width 31 height 6
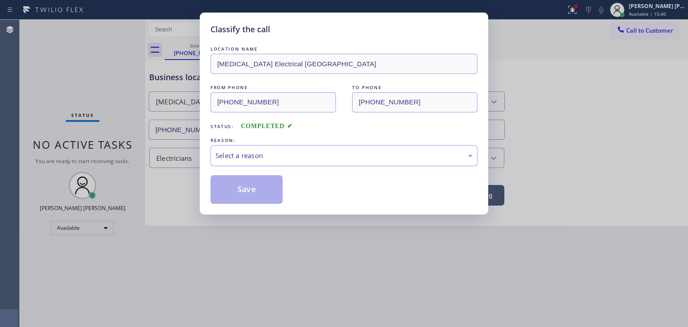
click at [244, 161] on div "Select a reason" at bounding box center [344, 155] width 267 height 21
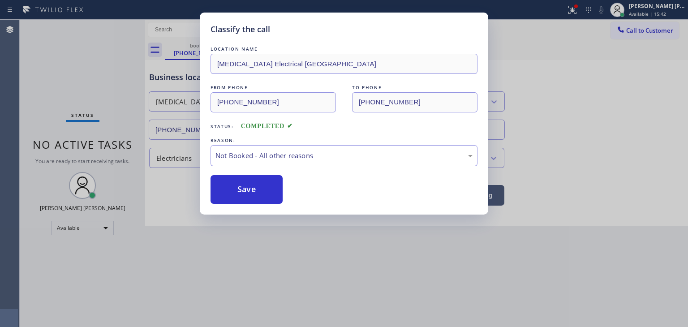
click at [247, 184] on button "Save" at bounding box center [247, 189] width 72 height 29
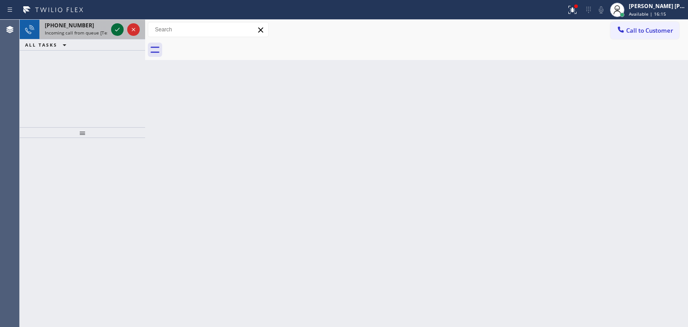
click at [115, 33] on icon at bounding box center [117, 29] width 11 height 11
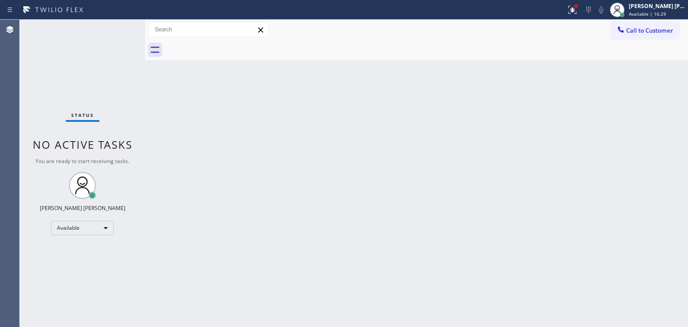
click at [115, 25] on div "Status No active tasks You are ready to start receiving tasks. [PERSON_NAME] [P…" at bounding box center [82, 173] width 125 height 307
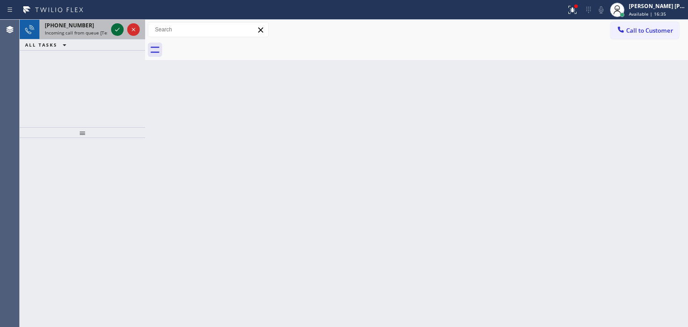
click at [116, 30] on icon at bounding box center [117, 29] width 11 height 11
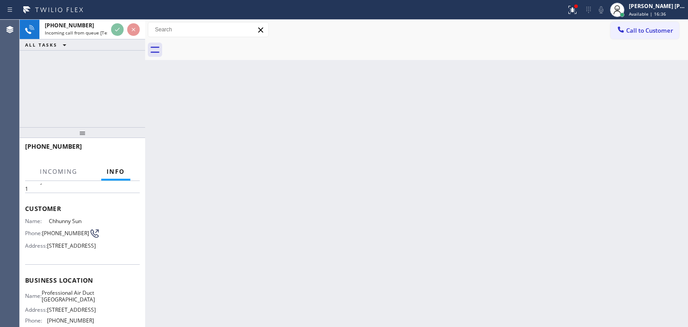
scroll to position [45, 0]
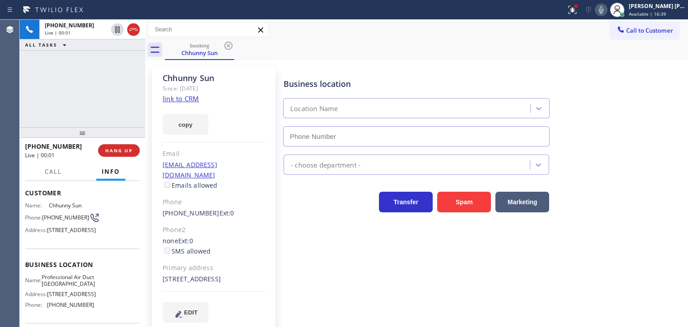
type input "[PHONE_NUMBER]"
click at [190, 101] on link "link to CRM" at bounding box center [181, 98] width 36 height 9
click at [603, 10] on icon at bounding box center [601, 9] width 4 height 7
click at [96, 103] on div "[PHONE_NUMBER] Live | 03:26 ALL TASKS ALL TASKS ACTIVE TASKS TASKS IN WRAP UP" at bounding box center [82, 74] width 125 height 108
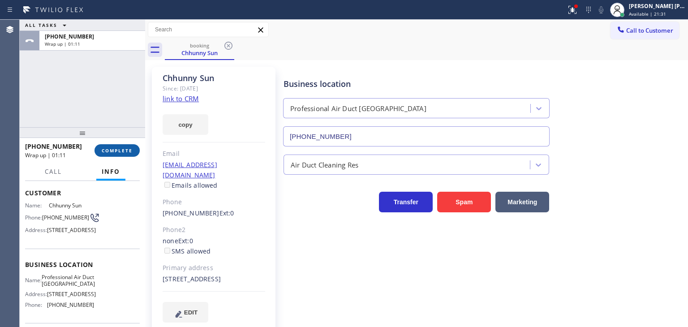
click at [119, 148] on span "COMPLETE" at bounding box center [117, 150] width 31 height 6
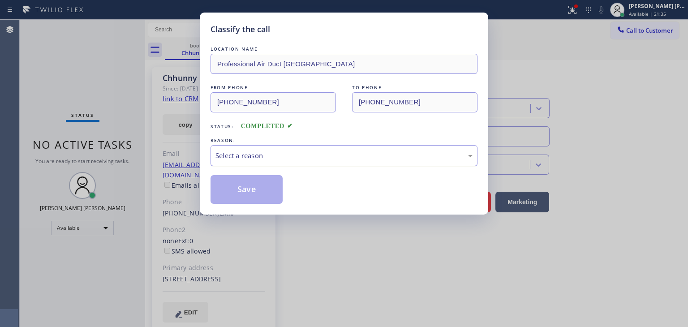
click at [249, 151] on div "Select a reason" at bounding box center [343, 156] width 257 height 10
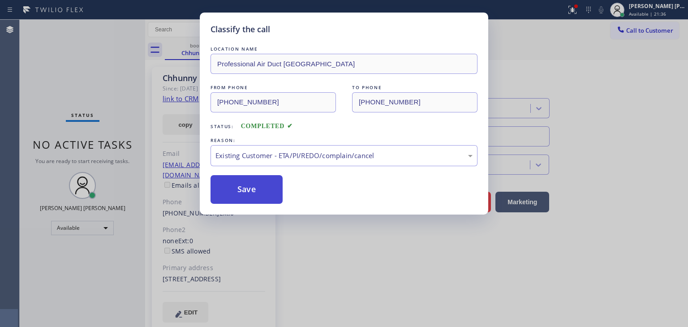
click at [245, 188] on button "Save" at bounding box center [247, 189] width 72 height 29
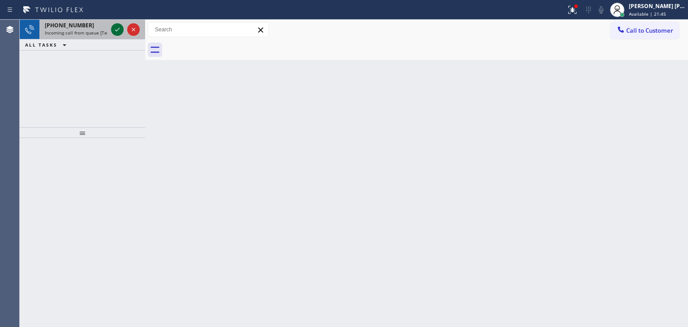
click at [119, 27] on icon at bounding box center [117, 29] width 11 height 11
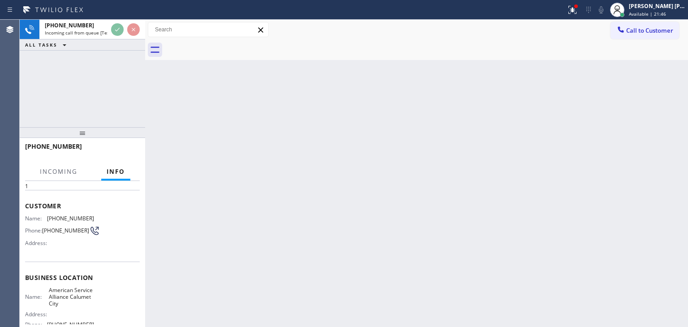
scroll to position [45, 0]
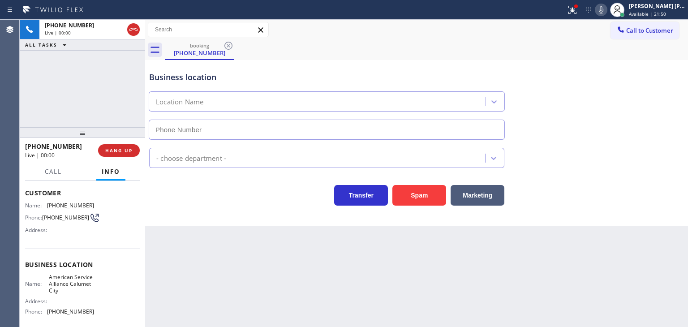
type input "[PHONE_NUMBER]"
click at [607, 9] on icon at bounding box center [601, 9] width 11 height 11
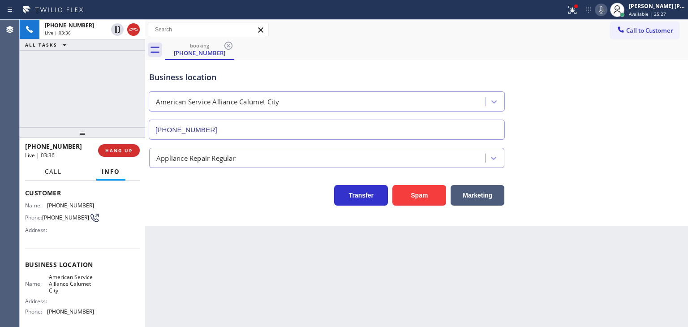
click at [52, 169] on span "Call" at bounding box center [53, 172] width 17 height 8
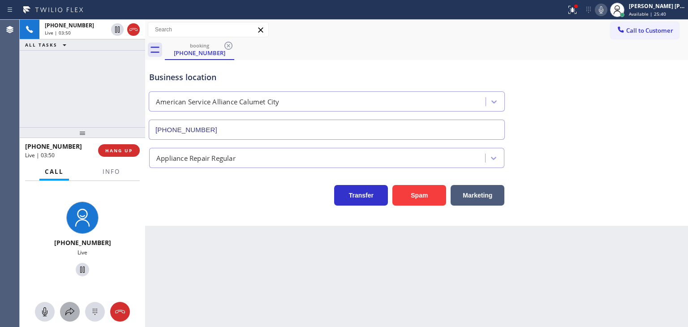
click at [66, 316] on icon at bounding box center [70, 311] width 11 height 11
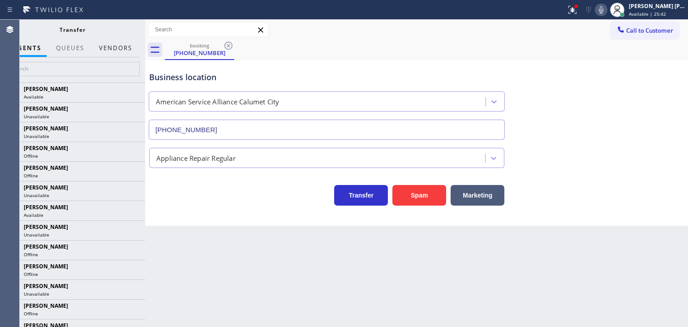
click at [122, 42] on button "Vendors" at bounding box center [116, 47] width 44 height 17
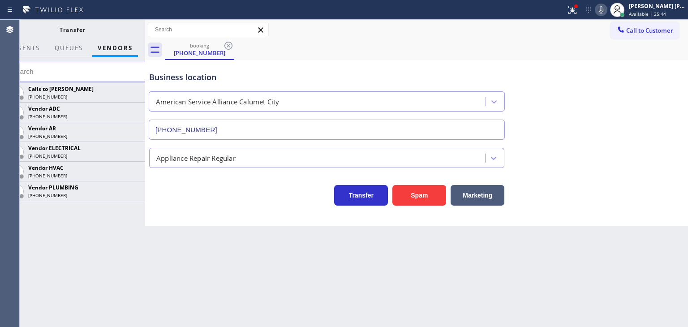
click at [0, 0] on icon at bounding box center [0, 0] width 0 height 0
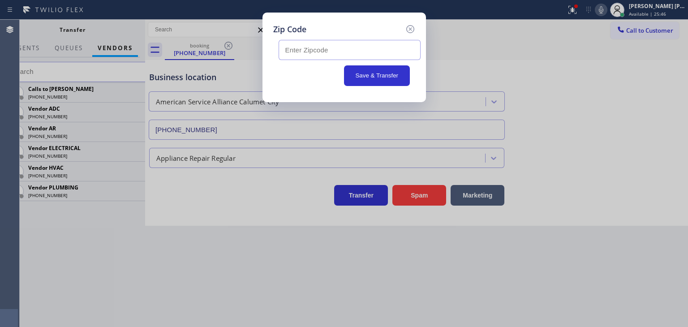
click at [333, 54] on input "text" at bounding box center [350, 50] width 142 height 20
paste input "46321"
type input "46321"
click at [380, 80] on button "Save & Transfer" at bounding box center [377, 75] width 66 height 21
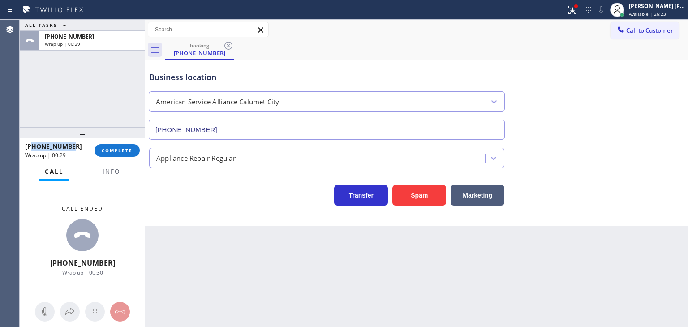
drag, startPoint x: 80, startPoint y: 146, endPoint x: 33, endPoint y: 146, distance: 47.0
click at [33, 146] on div "[PHONE_NUMBER]" at bounding box center [56, 146] width 63 height 9
click at [116, 176] on button "Info" at bounding box center [111, 171] width 28 height 17
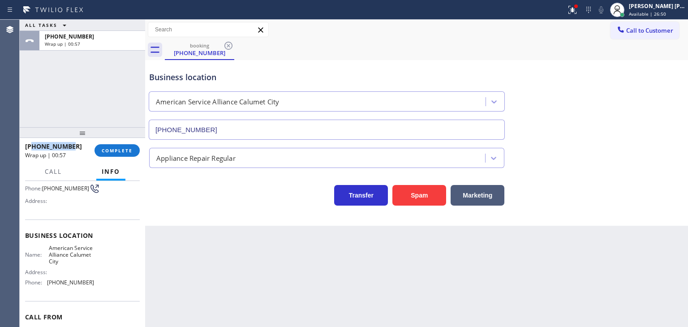
scroll to position [90, 0]
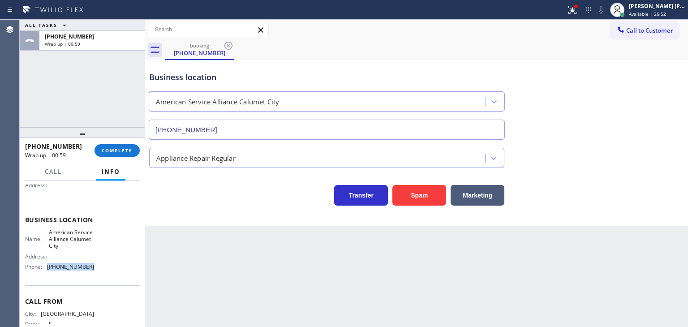
drag, startPoint x: 90, startPoint y: 268, endPoint x: 45, endPoint y: 272, distance: 45.5
click at [45, 272] on div "Name: American Service Alliance Calumet City Address: Phone: [PHONE_NUMBER]" at bounding box center [82, 251] width 115 height 45
click at [112, 148] on span "COMPLETE" at bounding box center [117, 150] width 31 height 6
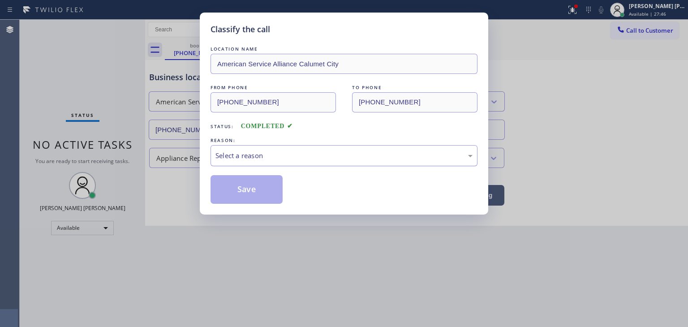
click at [245, 153] on div "Select a reason" at bounding box center [343, 156] width 257 height 10
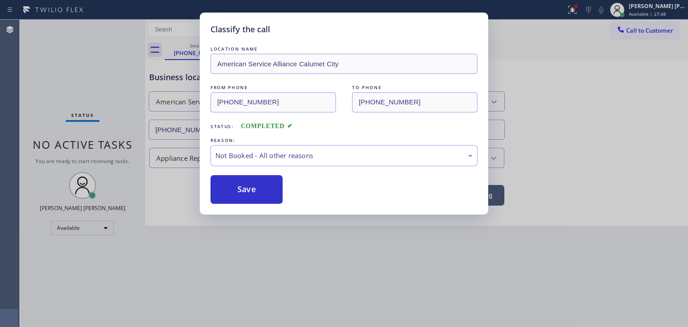
click at [254, 188] on button "Save" at bounding box center [247, 189] width 72 height 29
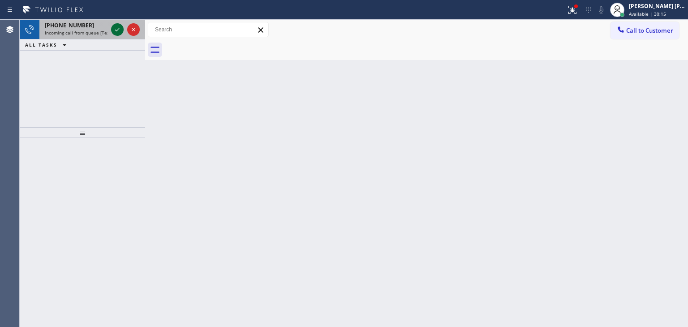
click at [114, 32] on icon at bounding box center [117, 29] width 11 height 11
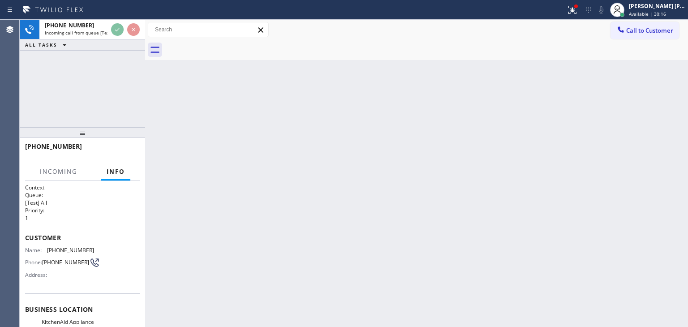
scroll to position [45, 0]
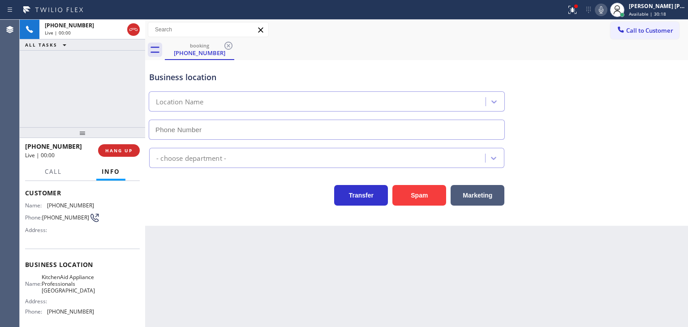
type input "[PHONE_NUMBER]"
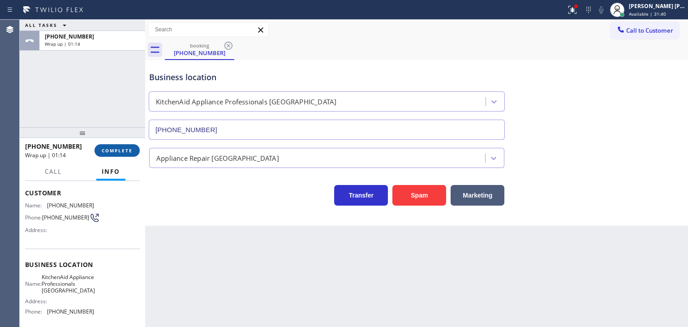
click at [118, 151] on span "COMPLETE" at bounding box center [117, 150] width 31 height 6
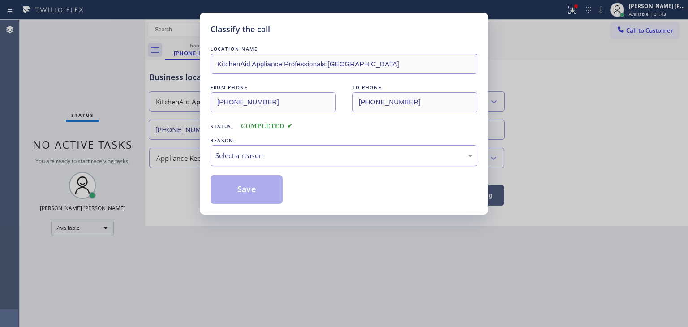
click at [269, 151] on div "Select a reason" at bounding box center [343, 156] width 257 height 10
click at [257, 201] on button "Save" at bounding box center [247, 189] width 72 height 29
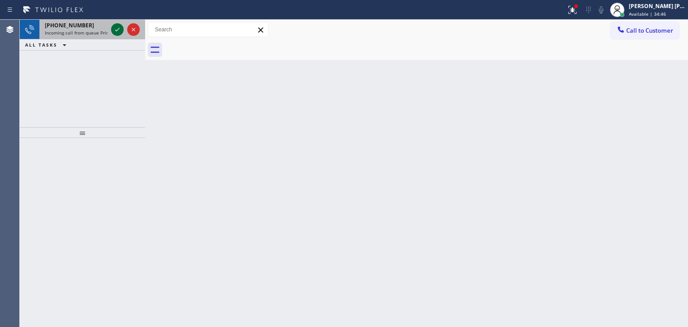
click at [116, 31] on icon at bounding box center [117, 30] width 4 height 4
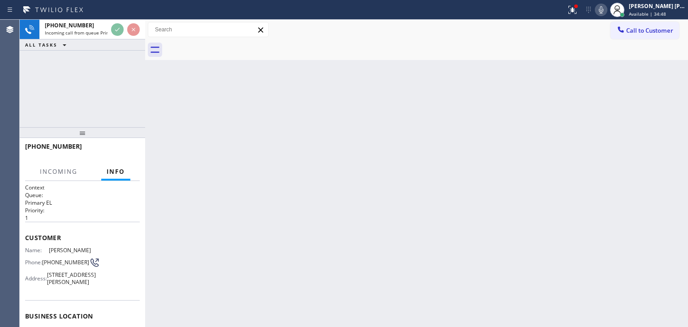
scroll to position [45, 0]
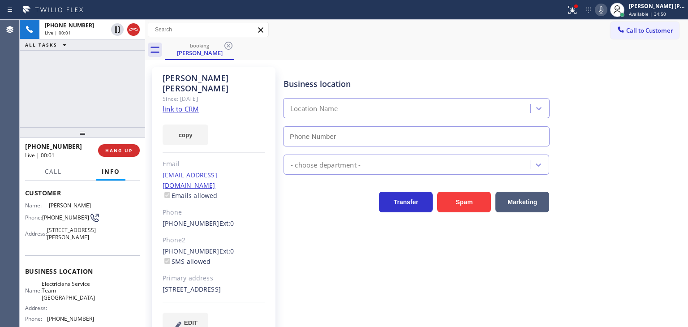
type input "[PHONE_NUMBER]"
click at [182, 104] on link "link to CRM" at bounding box center [181, 108] width 36 height 9
click at [56, 173] on span "Call" at bounding box center [53, 172] width 17 height 8
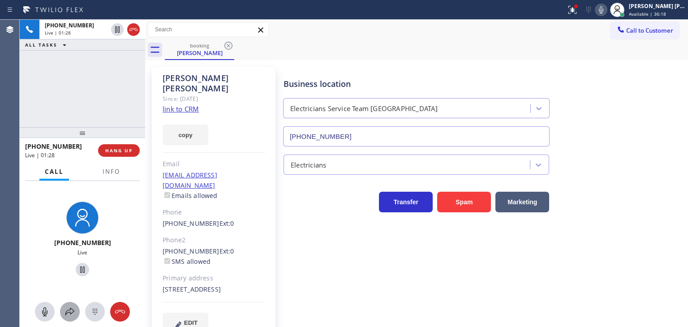
click at [71, 315] on icon at bounding box center [70, 311] width 11 height 11
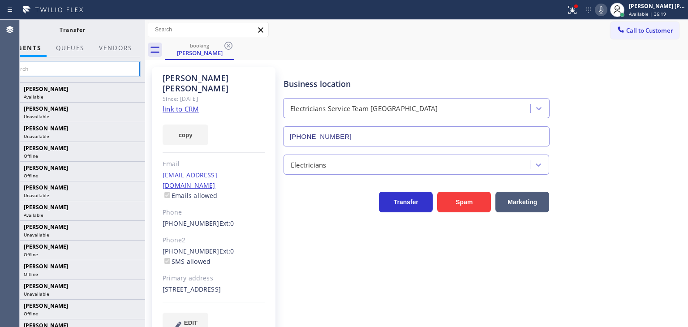
click at [123, 67] on input "text" at bounding box center [72, 69] width 135 height 14
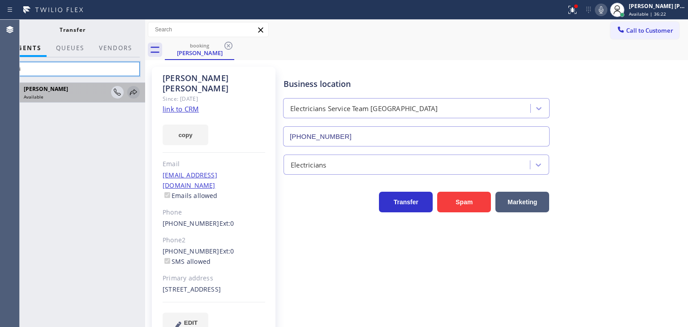
type input "kevi"
click at [135, 93] on icon at bounding box center [133, 92] width 7 height 6
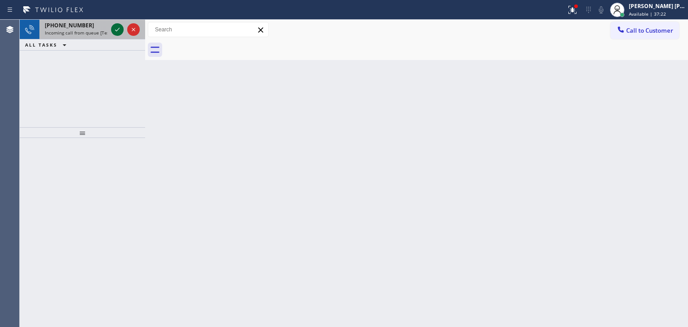
click at [118, 27] on icon at bounding box center [117, 29] width 11 height 11
click at [119, 30] on icon at bounding box center [117, 29] width 11 height 11
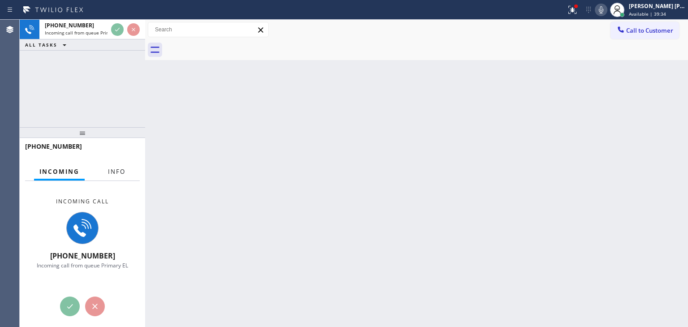
click at [114, 168] on span "Info" at bounding box center [116, 172] width 17 height 8
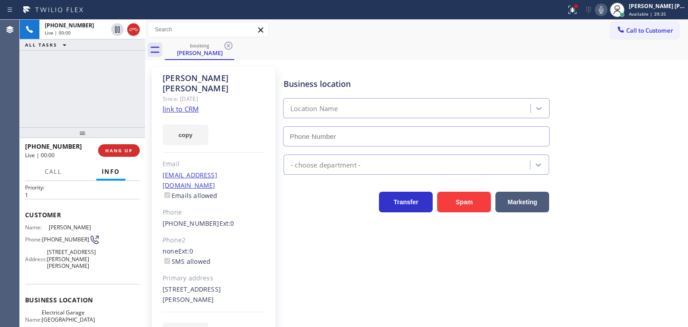
scroll to position [45, 0]
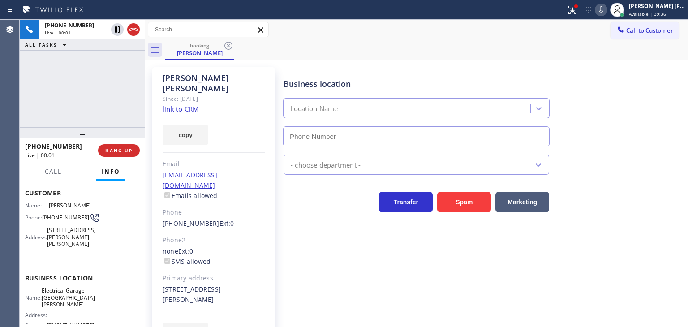
type input "[PHONE_NUMBER]"
click at [187, 104] on link "link to CRM" at bounding box center [181, 108] width 36 height 9
click at [607, 10] on icon at bounding box center [601, 9] width 11 height 11
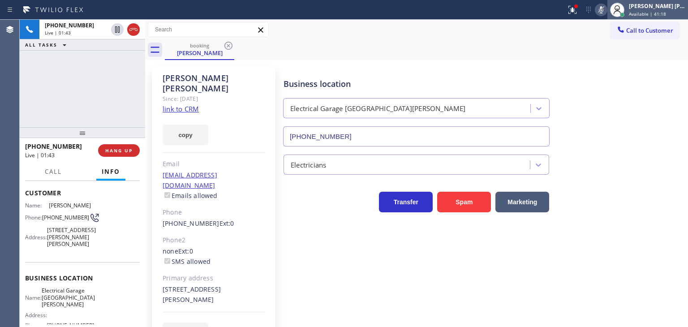
click at [679, 6] on div "[PERSON_NAME] [PERSON_NAME]" at bounding box center [657, 6] width 56 height 8
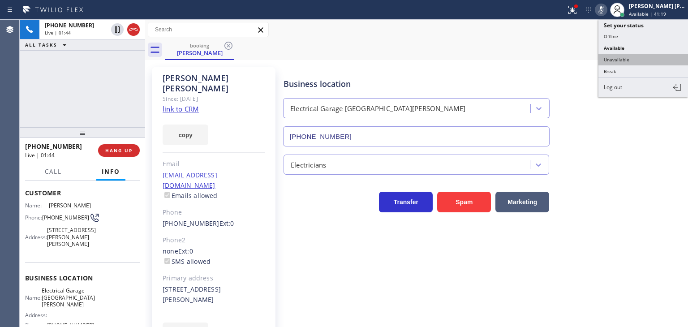
click at [644, 56] on button "Unavailable" at bounding box center [643, 60] width 90 height 12
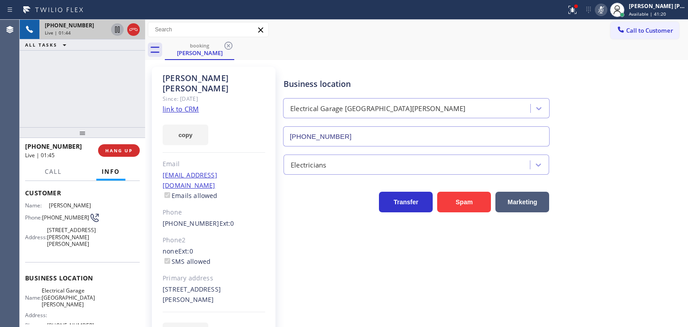
click at [116, 30] on icon at bounding box center [117, 29] width 4 height 6
click at [607, 9] on icon at bounding box center [601, 9] width 11 height 11
click at [118, 28] on icon at bounding box center [117, 29] width 6 height 6
click at [607, 9] on icon at bounding box center [601, 9] width 11 height 11
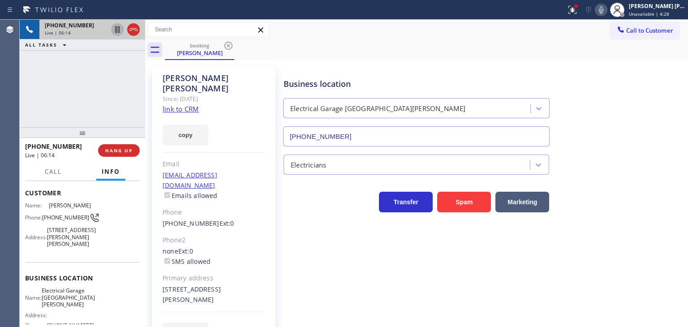
click at [607, 7] on icon at bounding box center [601, 9] width 11 height 11
click at [657, 9] on div "[PERSON_NAME] [PERSON_NAME]" at bounding box center [657, 6] width 56 height 8
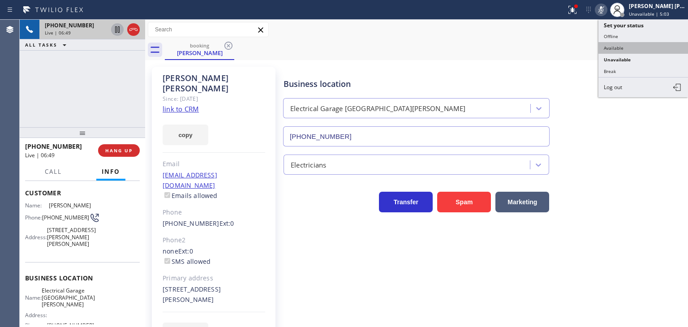
click at [639, 45] on button "Available" at bounding box center [643, 48] width 90 height 12
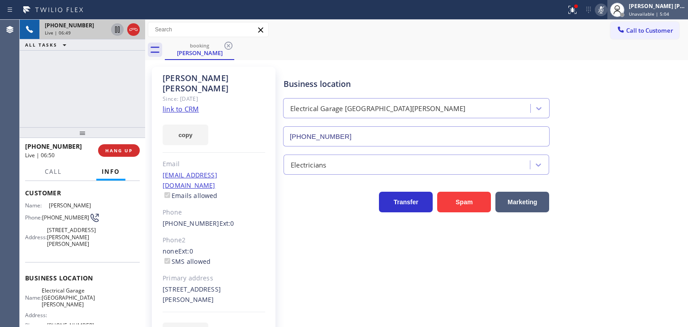
click at [656, 9] on div "[PERSON_NAME] [PERSON_NAME]" at bounding box center [657, 6] width 56 height 8
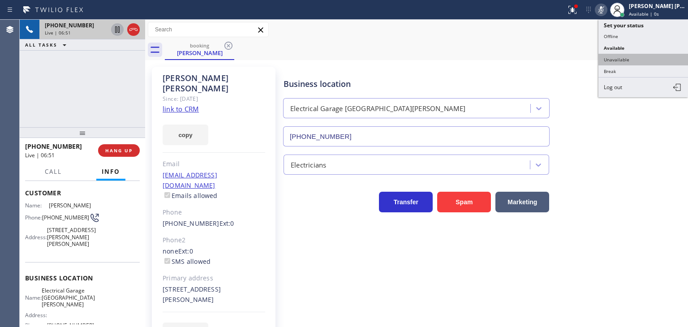
click at [638, 55] on button "Unavailable" at bounding box center [643, 60] width 90 height 12
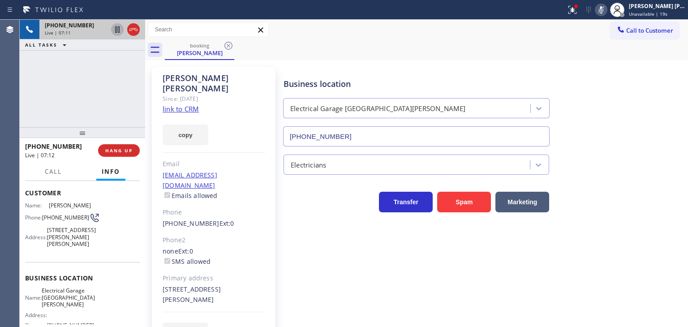
click at [604, 7] on rect at bounding box center [601, 9] width 6 height 6
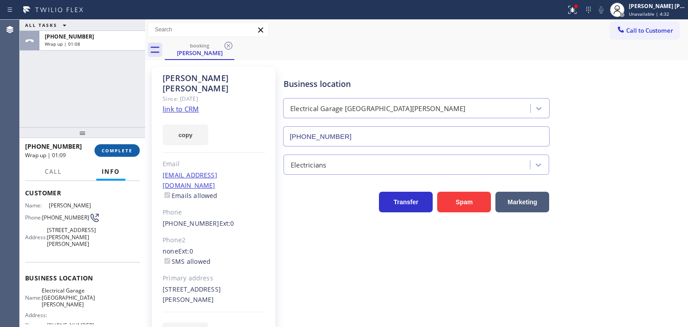
drag, startPoint x: 119, startPoint y: 142, endPoint x: 119, endPoint y: 147, distance: 5.4
click at [119, 142] on div "[PHONE_NUMBER] Wrap up | 01:09 COMPLETE" at bounding box center [82, 150] width 115 height 23
click at [119, 149] on span "COMPLETE" at bounding box center [117, 150] width 31 height 6
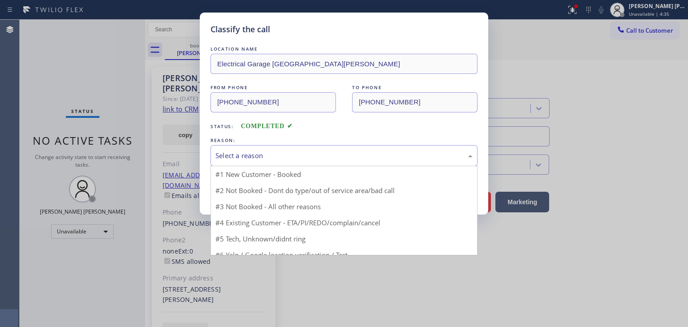
drag, startPoint x: 290, startPoint y: 151, endPoint x: 278, endPoint y: 154, distance: 12.5
click at [288, 151] on div "Select a reason" at bounding box center [343, 156] width 257 height 10
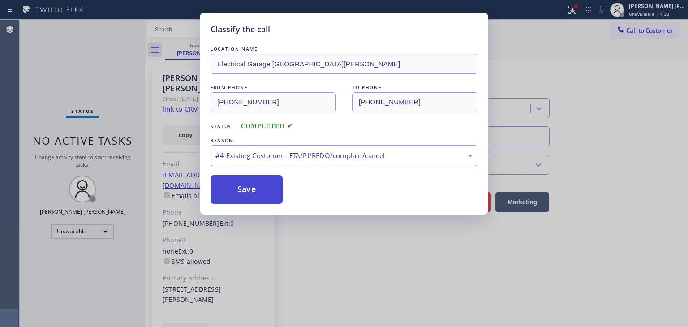
click at [238, 191] on button "Save" at bounding box center [247, 189] width 72 height 29
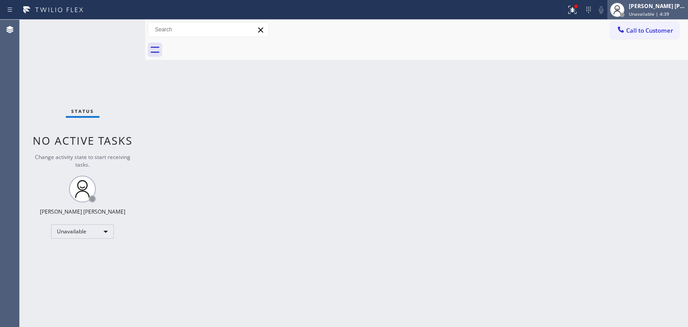
click at [658, 12] on span "Unavailable | 4:39" at bounding box center [649, 14] width 40 height 6
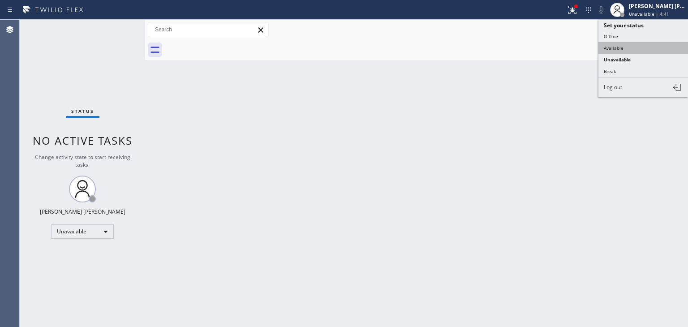
click at [619, 43] on button "Available" at bounding box center [643, 48] width 90 height 12
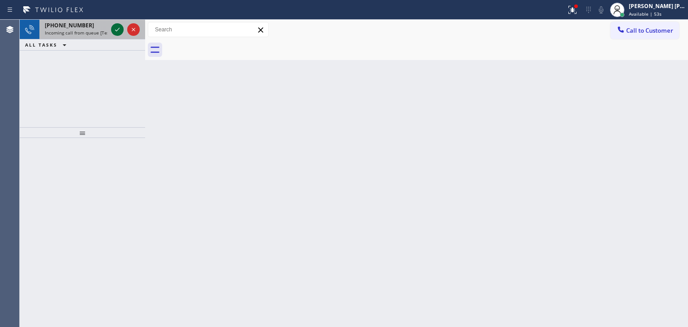
click at [115, 27] on icon at bounding box center [117, 29] width 11 height 11
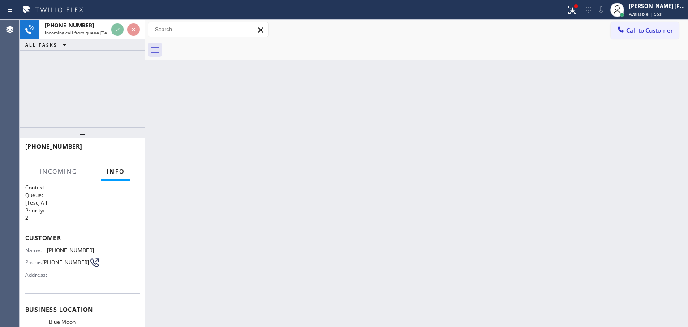
scroll to position [90, 0]
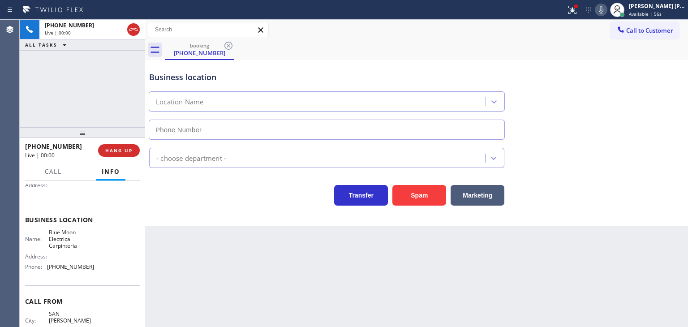
type input "[PHONE_NUMBER]"
click at [607, 8] on icon at bounding box center [601, 9] width 11 height 11
click at [607, 9] on icon at bounding box center [601, 9] width 11 height 11
click at [607, 11] on icon at bounding box center [601, 9] width 11 height 11
click at [607, 9] on icon at bounding box center [601, 9] width 11 height 11
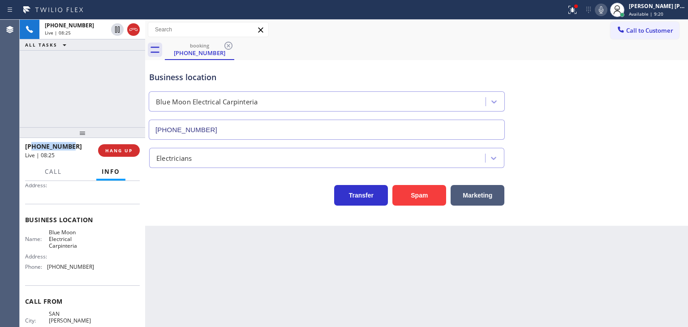
drag, startPoint x: 78, startPoint y: 144, endPoint x: 34, endPoint y: 145, distance: 44.4
click at [34, 145] on div "[PHONE_NUMBER]" at bounding box center [58, 146] width 67 height 9
click at [662, 13] on span "Available | 9:56" at bounding box center [646, 14] width 34 height 6
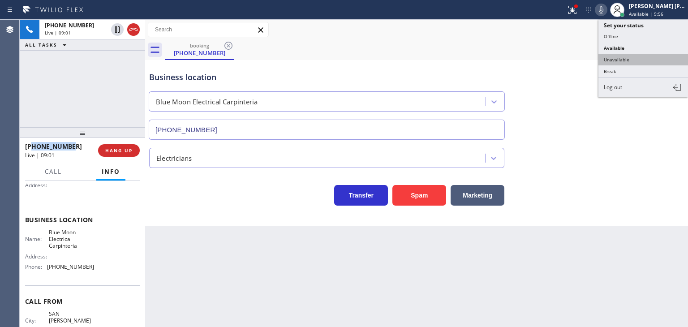
click at [629, 54] on button "Unavailable" at bounding box center [643, 60] width 90 height 12
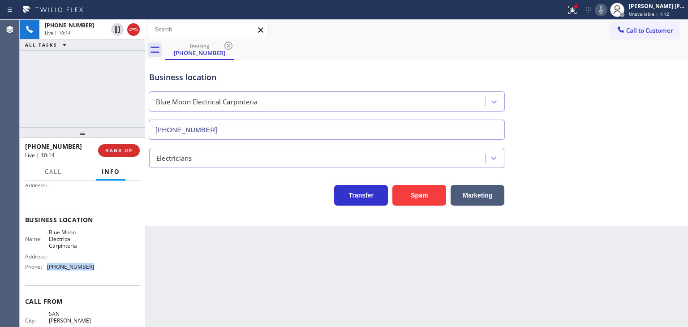
drag, startPoint x: 98, startPoint y: 270, endPoint x: 47, endPoint y: 269, distance: 51.5
click at [47, 269] on div "Name: Blue Moon Electrical Carpinteria Address: Phone: [PHONE_NUMBER]" at bounding box center [82, 251] width 115 height 45
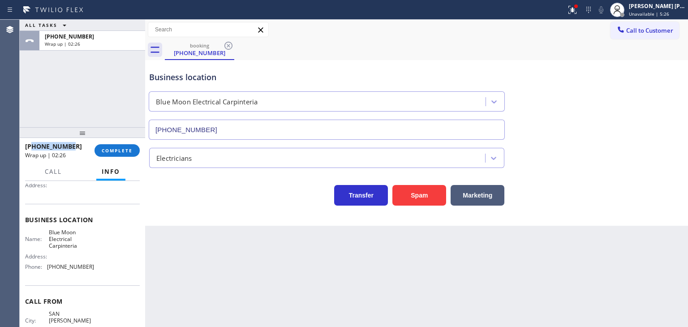
drag, startPoint x: 74, startPoint y: 146, endPoint x: 34, endPoint y: 144, distance: 39.9
click at [34, 144] on div "[PHONE_NUMBER]" at bounding box center [56, 146] width 63 height 9
click at [647, 7] on div "[PERSON_NAME] [PERSON_NAME]" at bounding box center [657, 6] width 56 height 8
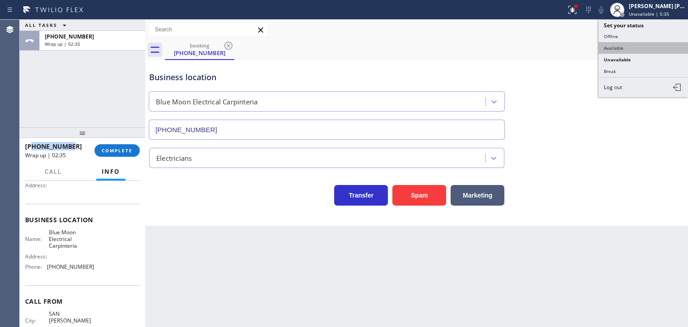
click at [630, 43] on button "Available" at bounding box center [643, 48] width 90 height 12
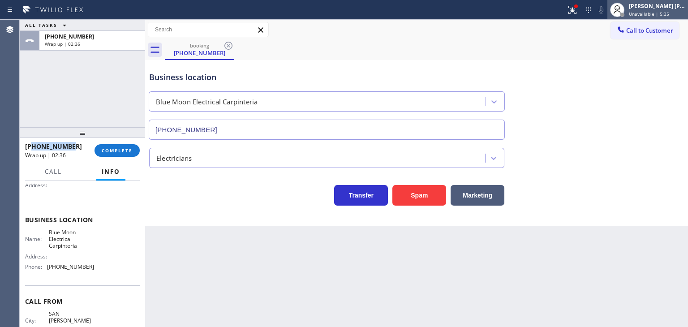
click at [645, 15] on span "Unavailable | 5:35" at bounding box center [649, 14] width 40 height 6
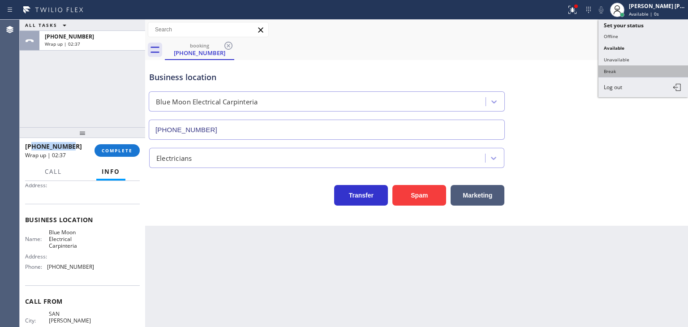
click at [624, 68] on button "Break" at bounding box center [643, 71] width 90 height 12
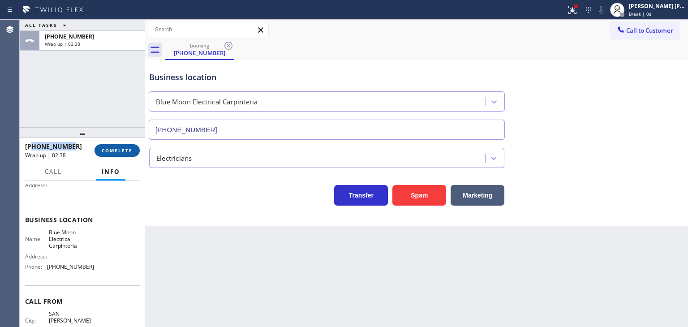
click at [116, 151] on span "COMPLETE" at bounding box center [117, 150] width 31 height 6
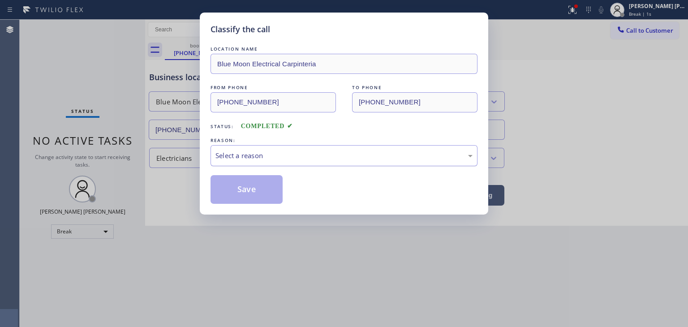
click at [236, 154] on div "Select a reason" at bounding box center [343, 156] width 257 height 10
drag, startPoint x: 249, startPoint y: 187, endPoint x: 361, endPoint y: 276, distance: 143.1
click at [250, 188] on button "Save" at bounding box center [247, 189] width 72 height 29
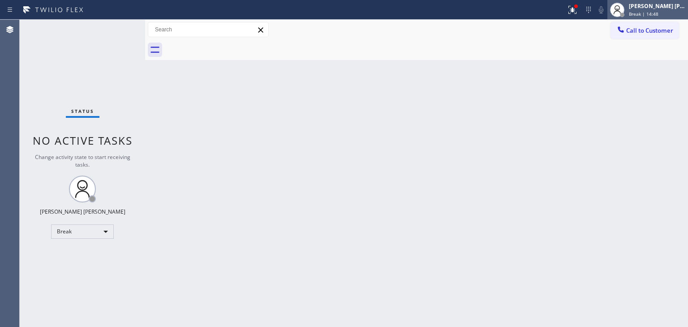
click at [662, 4] on div "[PERSON_NAME] [PERSON_NAME]" at bounding box center [657, 6] width 56 height 8
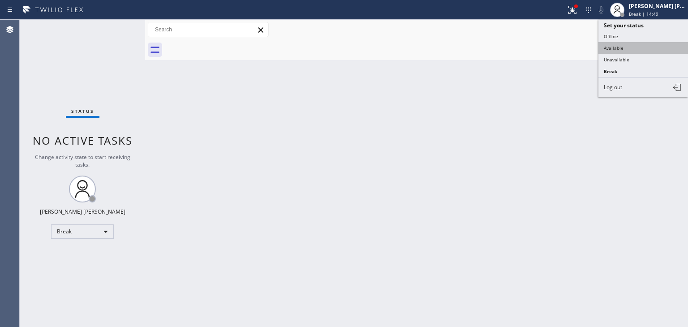
click at [637, 43] on button "Available" at bounding box center [643, 48] width 90 height 12
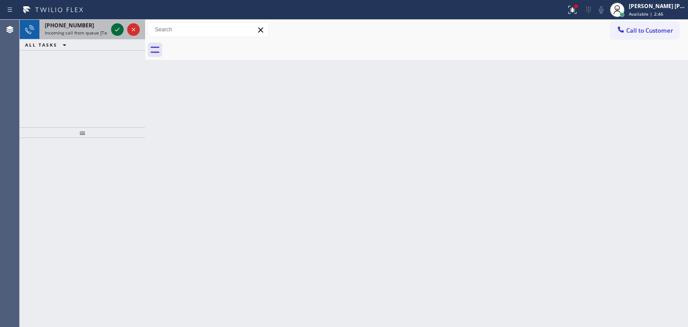
click at [115, 32] on icon at bounding box center [117, 29] width 11 height 11
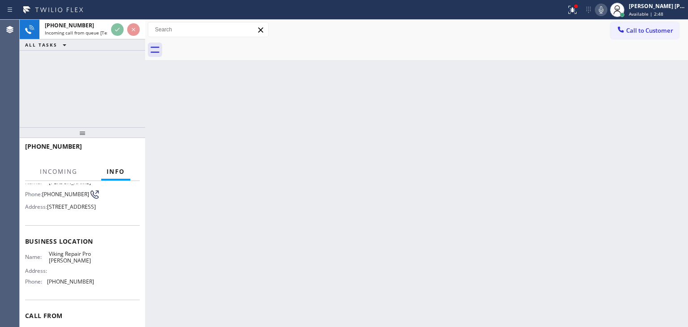
scroll to position [90, 0]
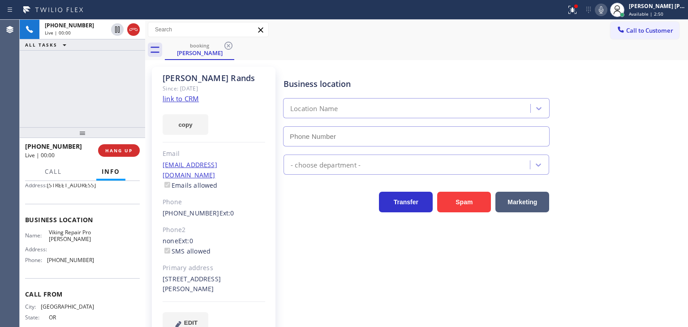
type input "[PHONE_NUMBER]"
click at [194, 100] on link "link to CRM" at bounding box center [181, 98] width 36 height 9
click at [60, 171] on span "Call" at bounding box center [53, 172] width 17 height 8
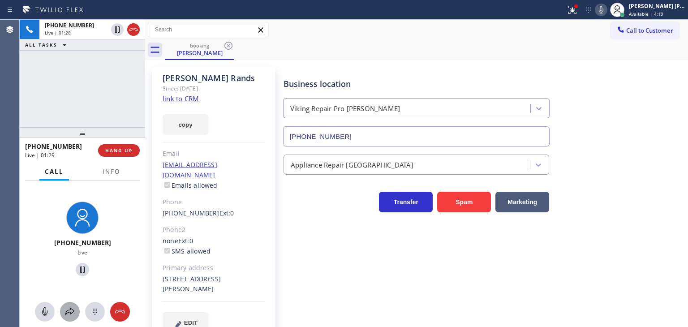
click at [69, 314] on icon at bounding box center [70, 311] width 11 height 11
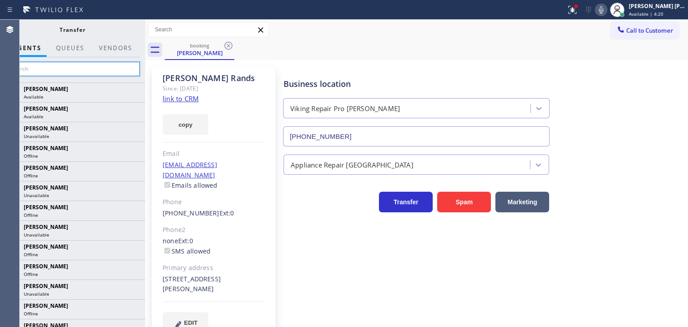
click at [89, 74] on input "text" at bounding box center [72, 69] width 135 height 14
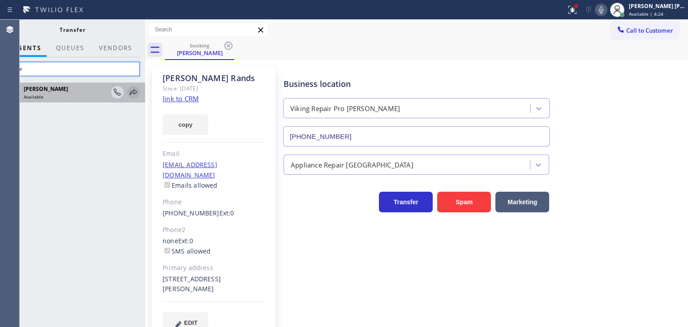
type input "nere"
click at [133, 93] on icon at bounding box center [133, 92] width 7 height 6
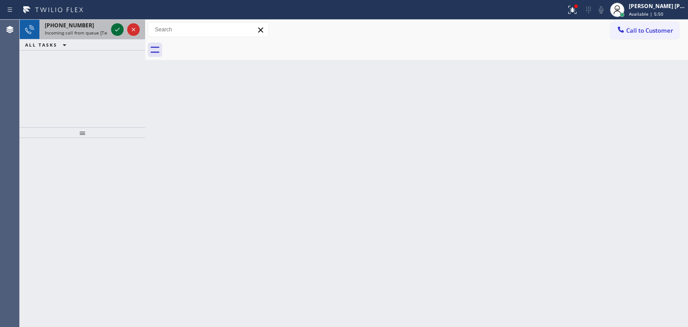
click at [116, 27] on icon at bounding box center [117, 29] width 11 height 11
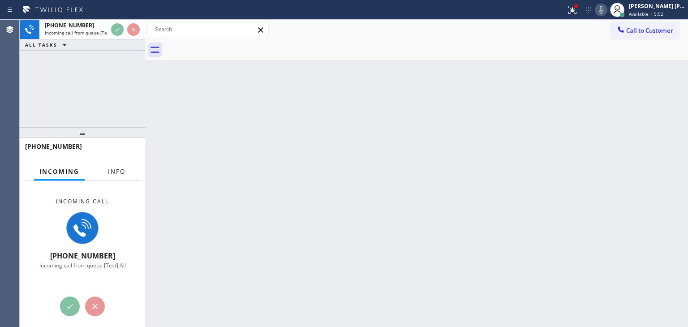
click at [109, 173] on span "Info" at bounding box center [116, 172] width 17 height 8
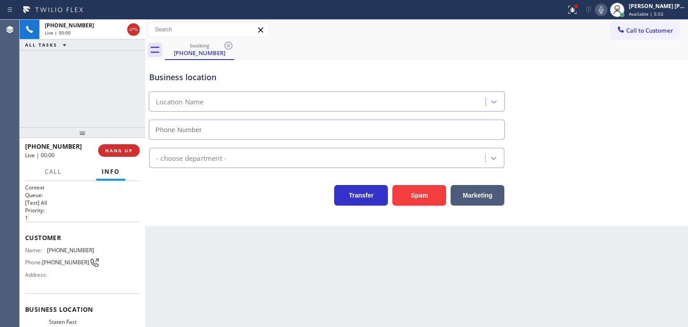
scroll to position [45, 0]
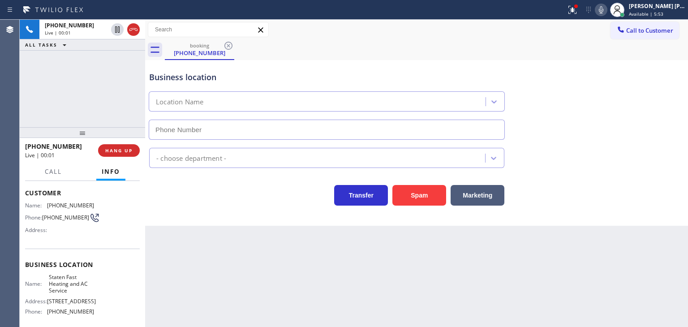
type input "[PHONE_NUMBER]"
click at [607, 10] on icon at bounding box center [601, 9] width 11 height 11
click at [607, 9] on icon at bounding box center [601, 9] width 11 height 11
click at [607, 15] on button at bounding box center [601, 10] width 13 height 13
click at [607, 14] on icon at bounding box center [601, 9] width 11 height 11
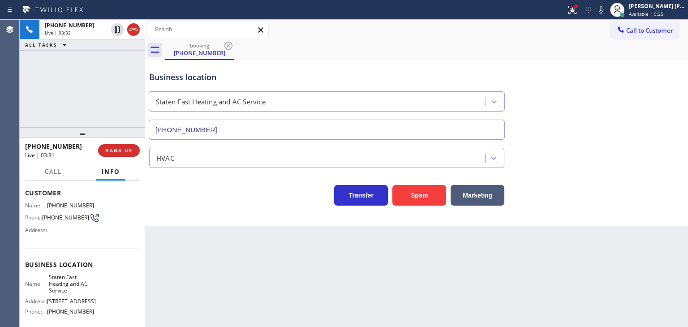
click at [607, 10] on icon at bounding box center [601, 9] width 11 height 11
drag, startPoint x: 619, startPoint y: 9, endPoint x: 444, endPoint y: 130, distance: 212.5
click at [607, 9] on icon at bounding box center [601, 9] width 11 height 11
click at [47, 172] on span "Call" at bounding box center [53, 172] width 17 height 8
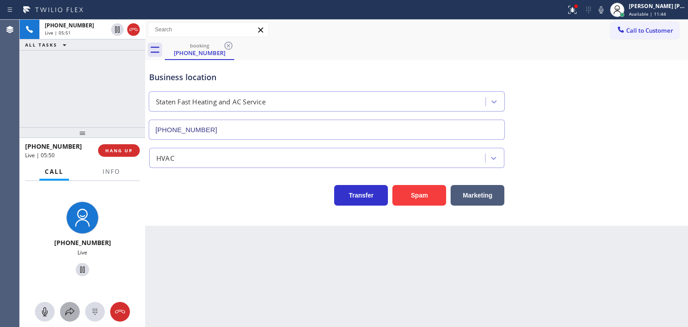
click at [73, 313] on icon at bounding box center [70, 311] width 11 height 11
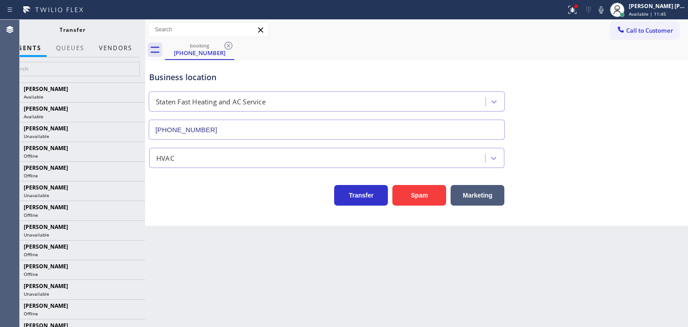
click at [118, 53] on button "Vendors" at bounding box center [116, 47] width 44 height 17
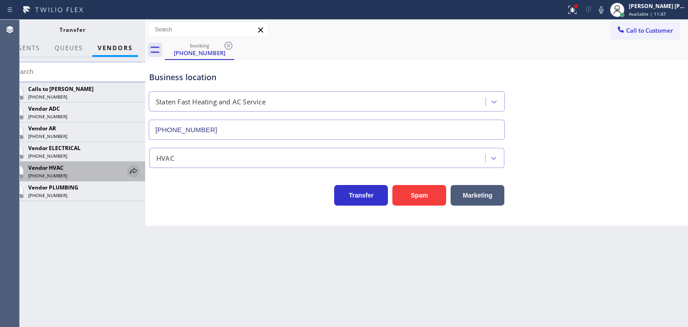
click at [131, 170] on icon at bounding box center [133, 171] width 7 height 6
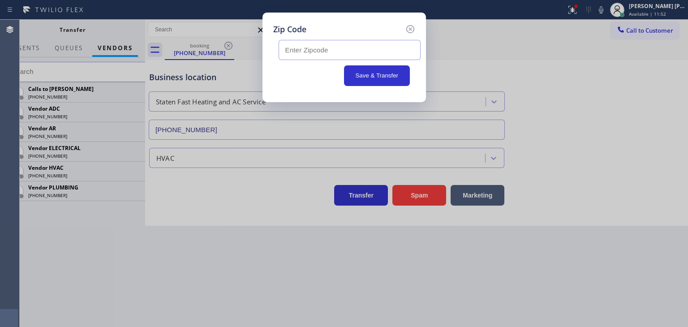
click at [335, 53] on input "text" at bounding box center [350, 50] width 142 height 20
type input "10304"
click at [382, 77] on button "Save & Transfer" at bounding box center [377, 75] width 66 height 21
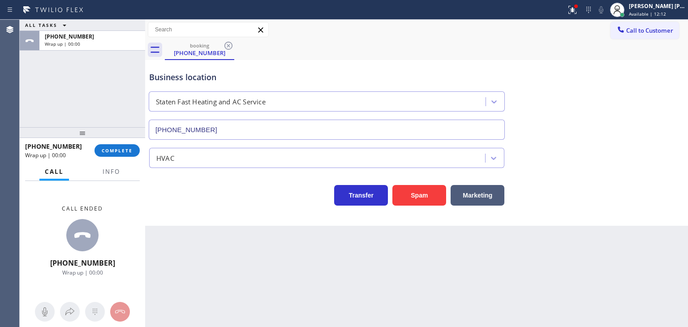
scroll to position [45, 0]
drag, startPoint x: 81, startPoint y: 142, endPoint x: 33, endPoint y: 146, distance: 47.7
click at [33, 146] on div "[PHONE_NUMBER]" at bounding box center [56, 146] width 63 height 9
copy span "3478534582"
click at [118, 176] on button "Info" at bounding box center [111, 171] width 28 height 17
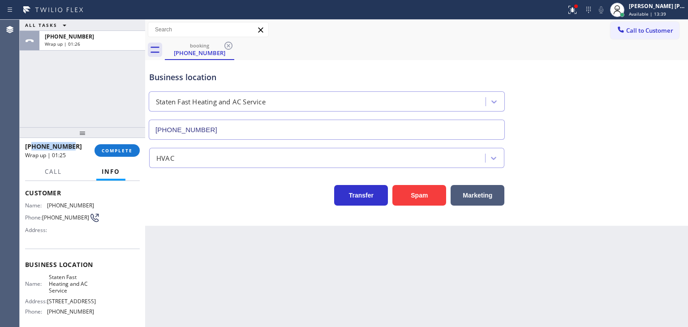
scroll to position [90, 0]
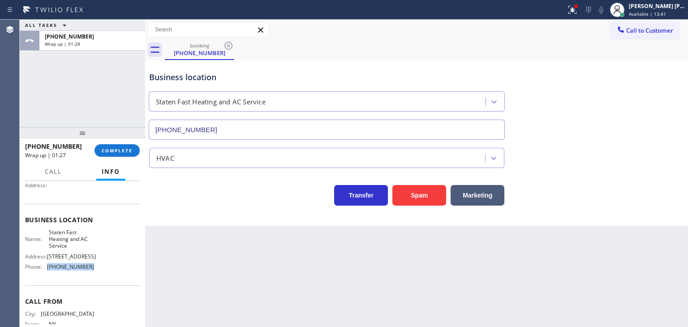
drag, startPoint x: 89, startPoint y: 283, endPoint x: 47, endPoint y: 282, distance: 41.7
click at [47, 270] on span "[PHONE_NUMBER]" at bounding box center [70, 266] width 47 height 7
copy span "[PHONE_NUMBER]"
click at [121, 154] on button "COMPLETE" at bounding box center [117, 150] width 45 height 13
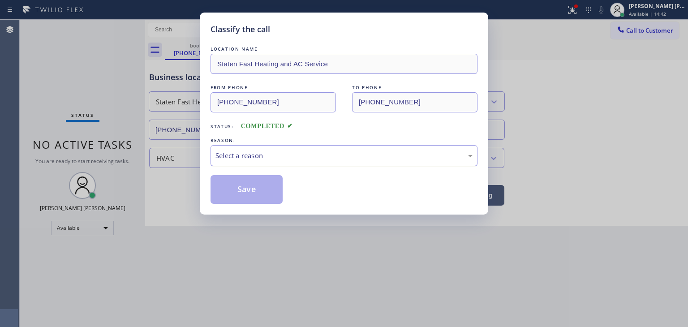
click at [254, 163] on div "Select a reason" at bounding box center [344, 155] width 267 height 21
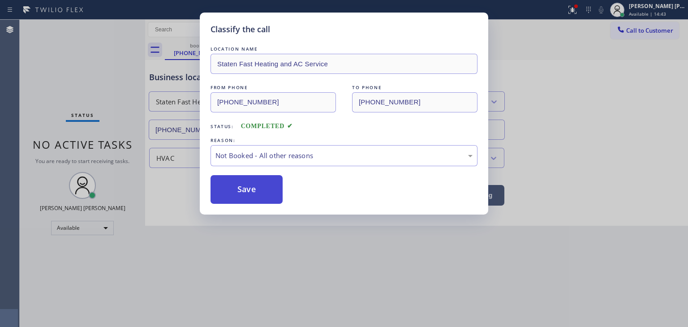
click at [255, 190] on button "Save" at bounding box center [247, 189] width 72 height 29
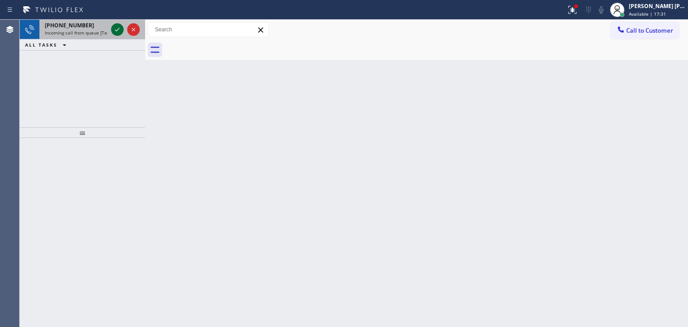
click at [119, 31] on icon at bounding box center [117, 29] width 11 height 11
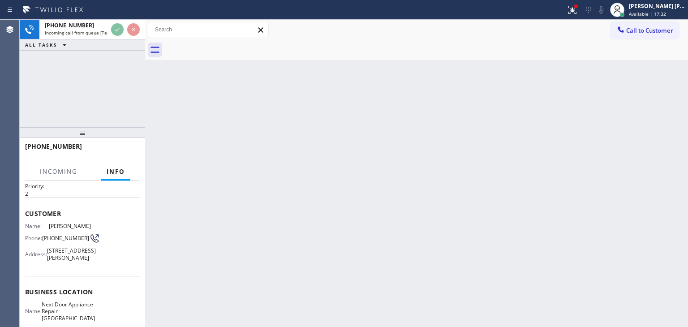
scroll to position [45, 0]
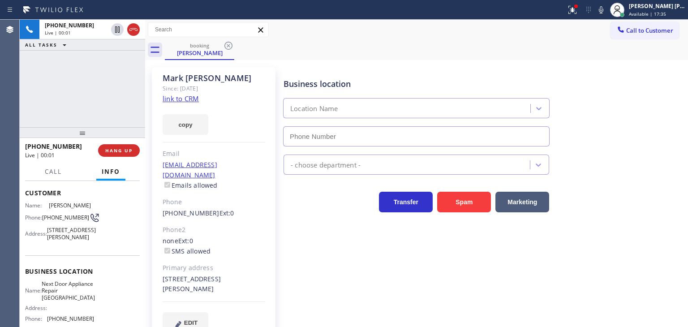
type input "(609) 710-8354"
click at [192, 101] on link "link to CRM" at bounding box center [181, 98] width 36 height 9
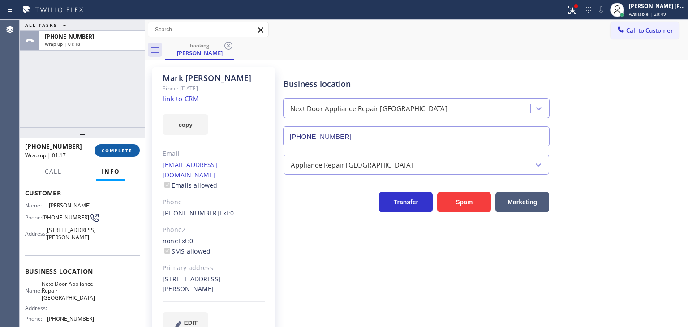
click at [112, 147] on span "COMPLETE" at bounding box center [117, 150] width 31 height 6
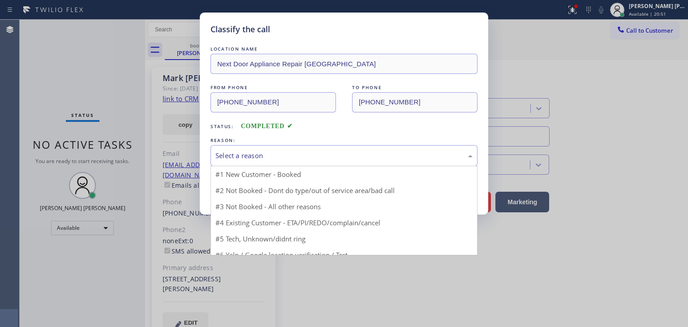
click at [254, 152] on div "Select a reason" at bounding box center [343, 156] width 257 height 10
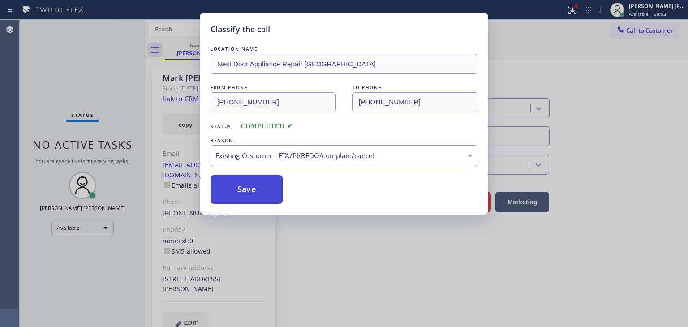
click at [247, 188] on button "Save" at bounding box center [247, 189] width 72 height 29
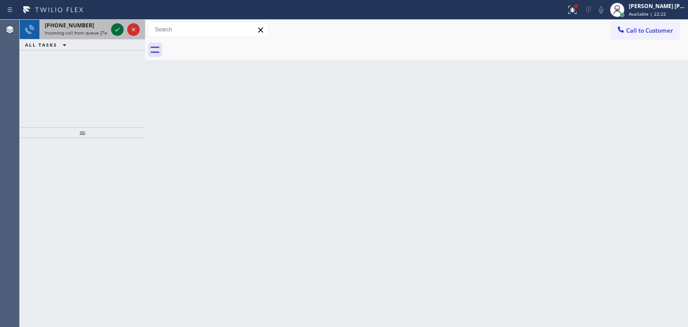
click at [116, 31] on icon at bounding box center [117, 29] width 11 height 11
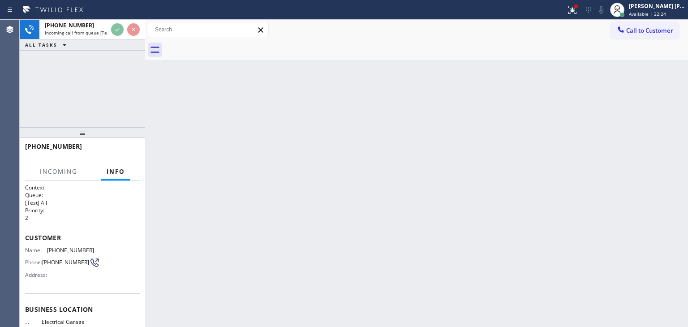
scroll to position [45, 0]
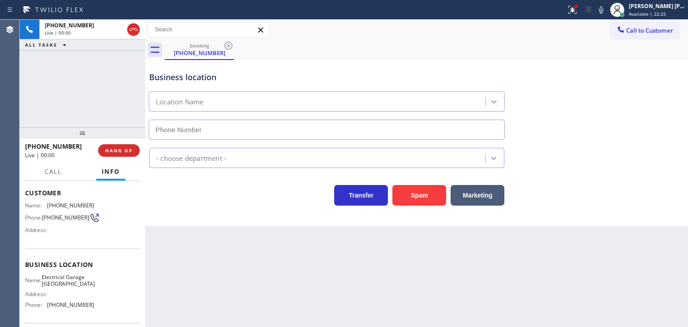
type input "(323) 403-0320"
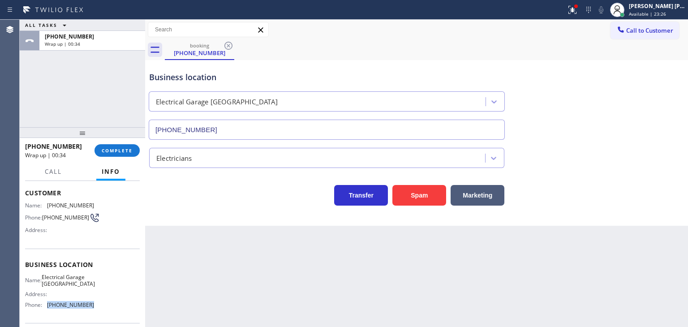
drag, startPoint x: 89, startPoint y: 304, endPoint x: 45, endPoint y: 309, distance: 43.8
click at [45, 309] on div "Name: Electrical Garage Studio City Address: Phone: (323) 403-0320" at bounding box center [59, 293] width 69 height 39
copy div "(323) 403-0320"
click at [635, 28] on span "Call to Customer" at bounding box center [649, 30] width 47 height 8
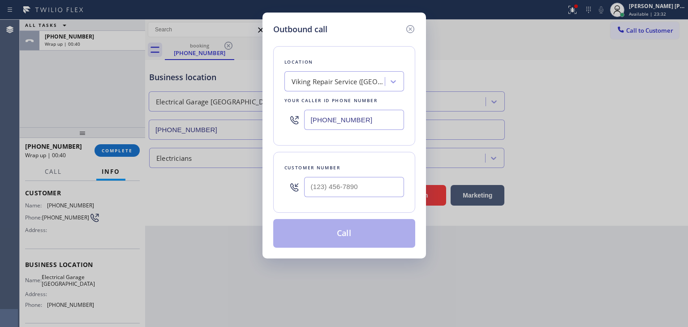
drag, startPoint x: 355, startPoint y: 120, endPoint x: 263, endPoint y: 117, distance: 91.4
click at [268, 120] on div "Outbound call Location Viking Repair Service (Houston, Google Ads) Your caller …" at bounding box center [344, 136] width 164 height 246
paste input "323) 403-0320"
type input "(323) 403-0320"
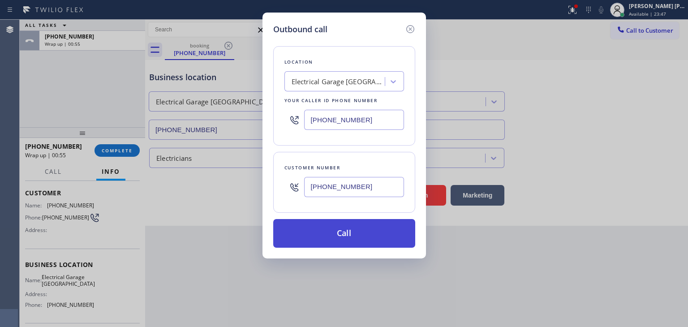
type input "(818) 531-8785"
click at [359, 232] on button "Call" at bounding box center [344, 233] width 142 height 29
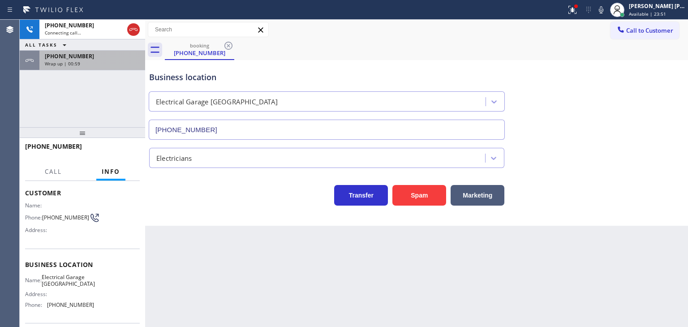
click at [71, 61] on span "Wrap up | 00:59" at bounding box center [62, 63] width 35 height 6
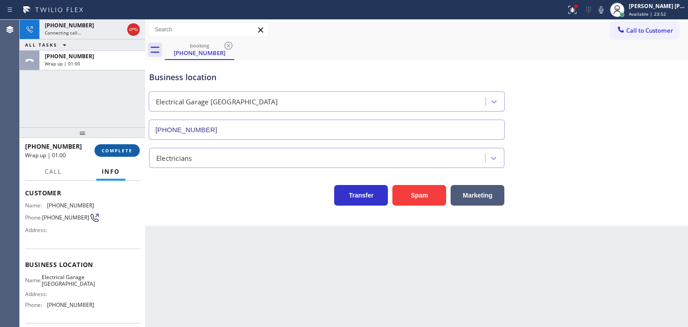
click at [122, 147] on span "COMPLETE" at bounding box center [117, 150] width 31 height 6
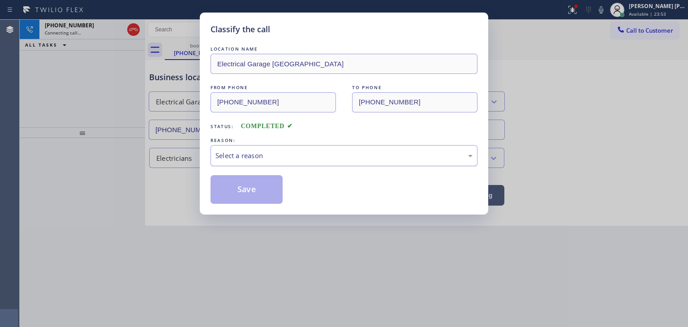
click at [235, 154] on div "Select a reason" at bounding box center [343, 156] width 257 height 10
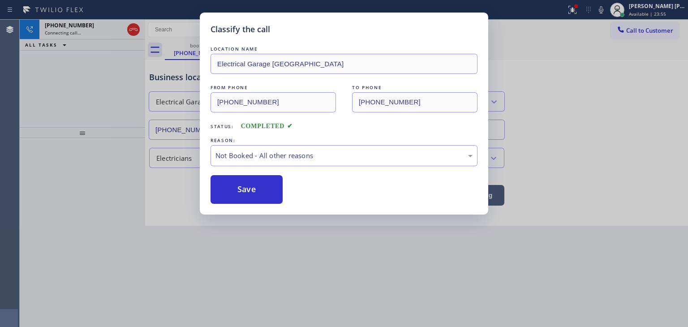
click at [254, 189] on button "Save" at bounding box center [247, 189] width 72 height 29
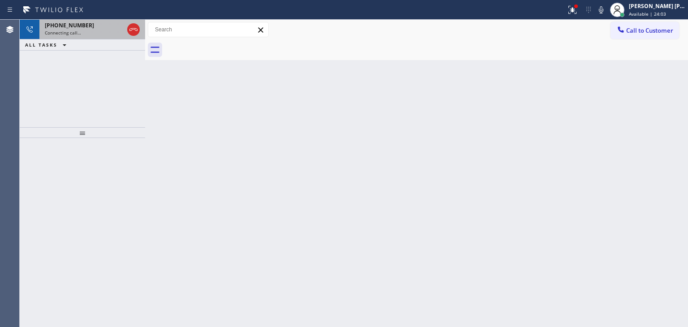
click at [56, 36] on div "+18185318785 Connecting call…" at bounding box center [82, 30] width 86 height 20
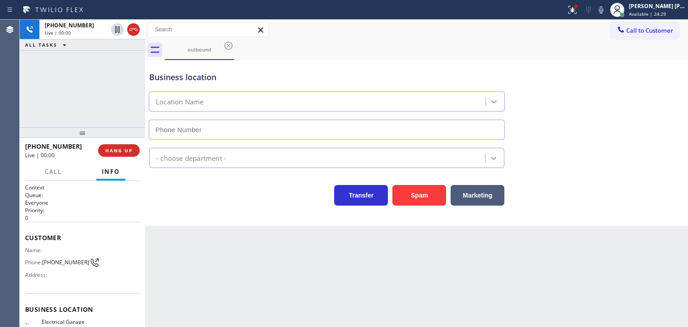
type input "(323) 403-0320"
click at [76, 90] on div "+18185318785 Live | 00:09 ALL TASKS ALL TASKS ACTIVE TASKS TASKS IN WRAP UP" at bounding box center [82, 74] width 125 height 108
click at [133, 148] on button "HANG UP" at bounding box center [119, 150] width 42 height 13
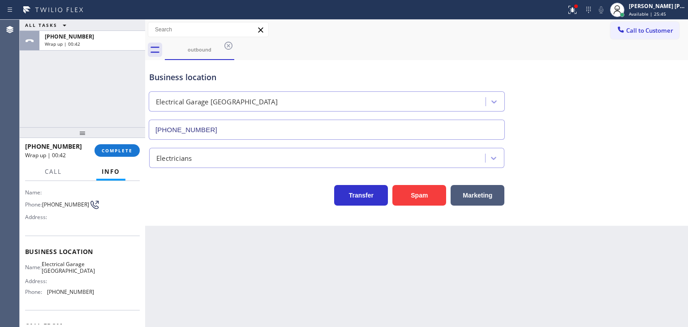
scroll to position [45, 0]
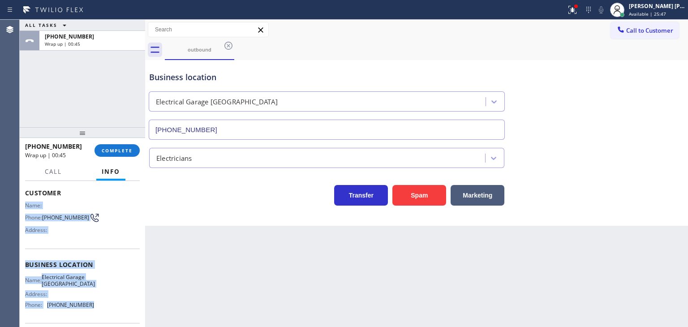
drag, startPoint x: 90, startPoint y: 310, endPoint x: 22, endPoint y: 203, distance: 127.1
click at [22, 203] on div "Context Queue: Everyone Priority: 0 Customer Name: Phone: (818) 531-8785 Addres…" at bounding box center [82, 254] width 125 height 146
copy div "Name: Phone: (818) 531-8785 Address: Business location Name: Electrical Garage …"
click at [125, 154] on button "COMPLETE" at bounding box center [117, 150] width 45 height 13
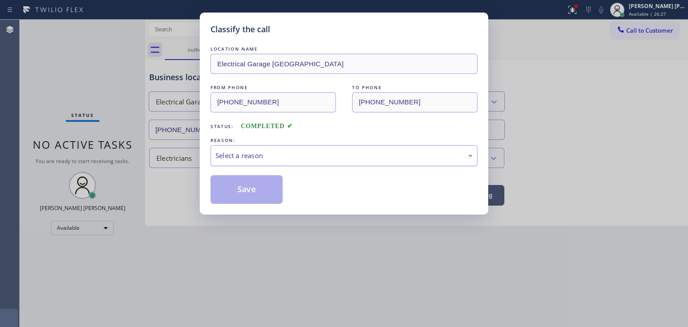
click at [245, 155] on div "Select a reason" at bounding box center [343, 156] width 257 height 10
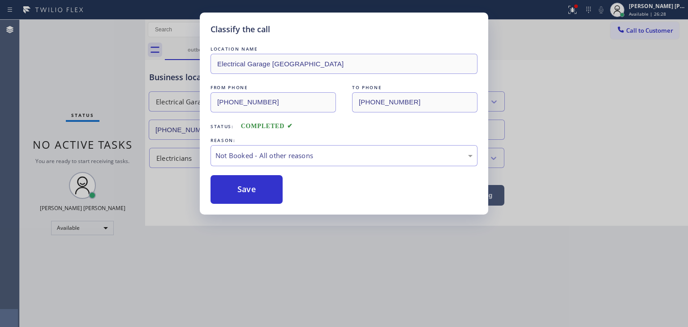
click at [258, 186] on button "Save" at bounding box center [247, 189] width 72 height 29
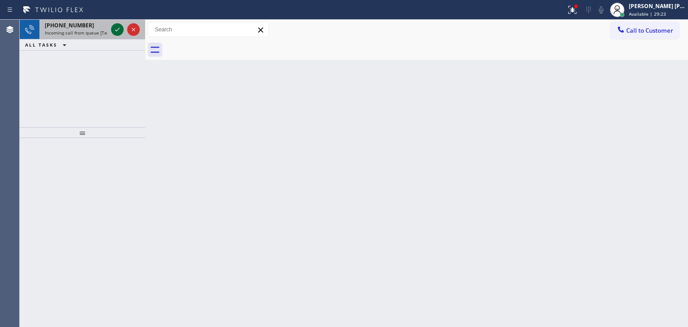
click at [113, 32] on icon at bounding box center [117, 29] width 11 height 11
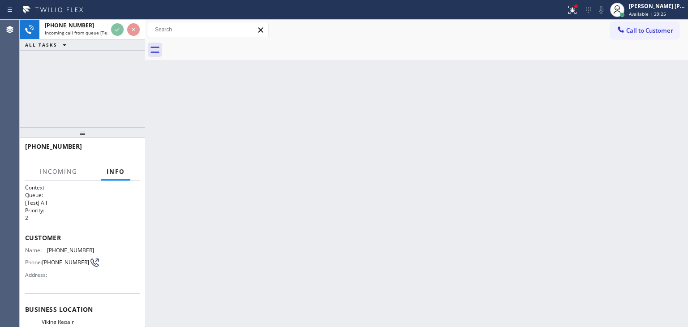
scroll to position [45, 0]
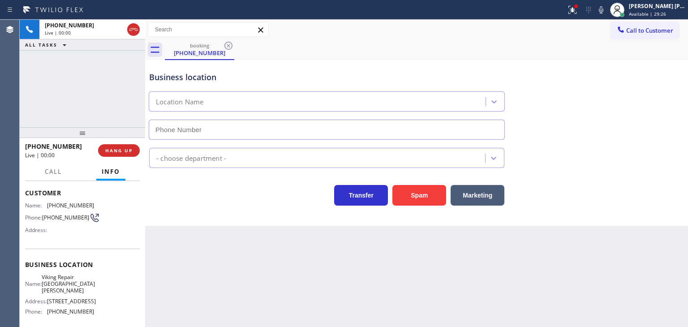
type input "(714) 709-2575"
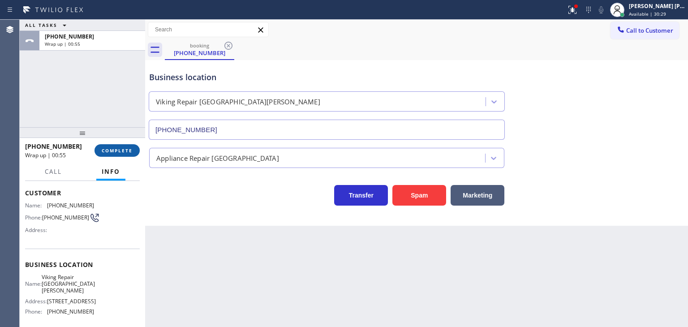
click at [124, 151] on span "COMPLETE" at bounding box center [117, 150] width 31 height 6
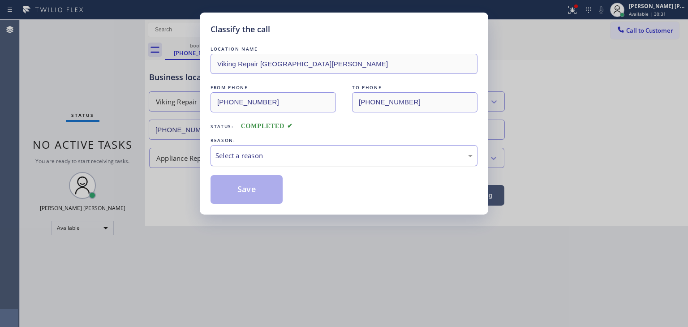
click at [248, 155] on div "Select a reason" at bounding box center [343, 156] width 257 height 10
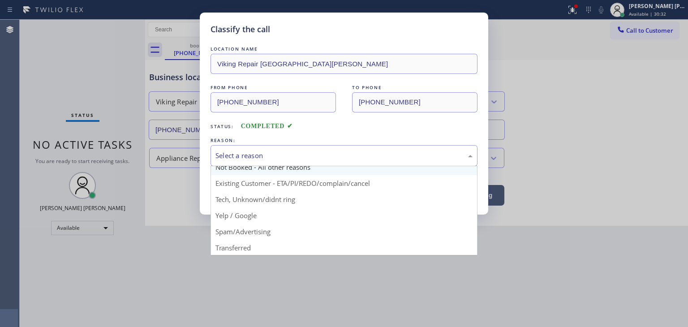
scroll to position [8, 0]
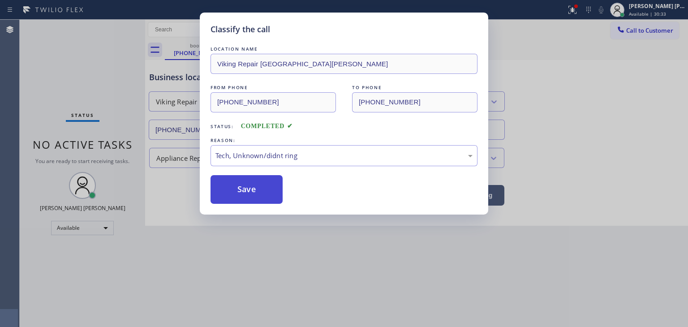
click at [251, 193] on button "Save" at bounding box center [247, 189] width 72 height 29
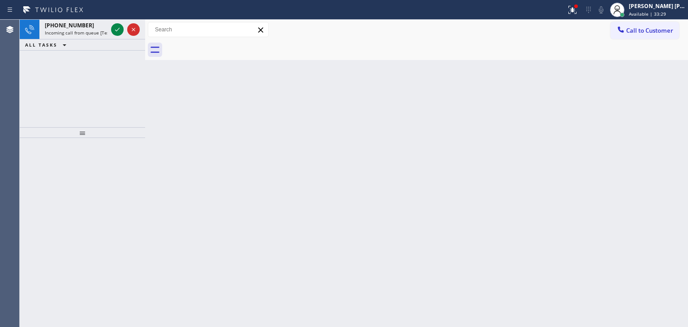
drag, startPoint x: 125, startPoint y: 34, endPoint x: 95, endPoint y: 88, distance: 62.0
click at [125, 34] on div at bounding box center [125, 30] width 32 height 20
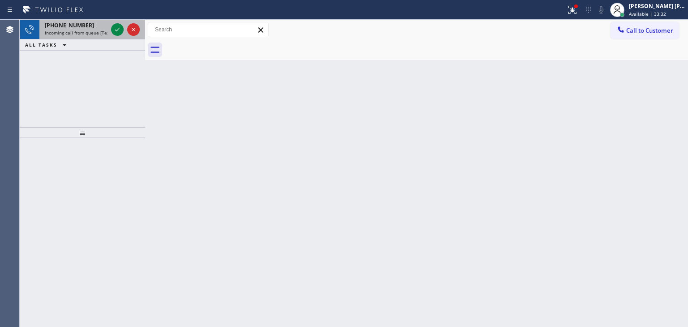
click at [123, 36] on div at bounding box center [125, 30] width 32 height 20
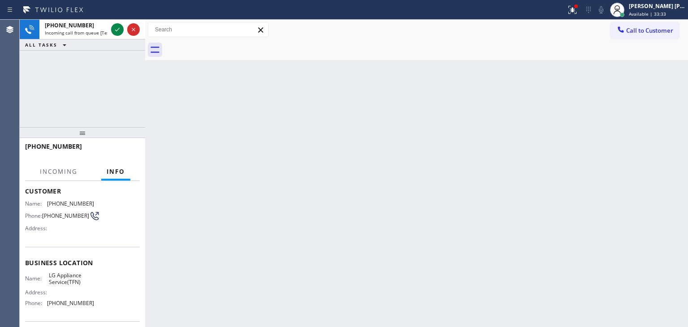
scroll to position [90, 0]
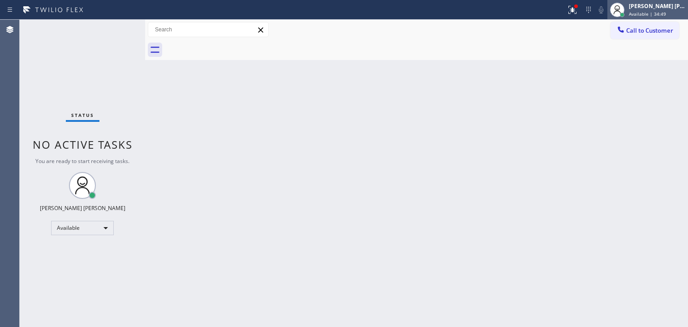
click at [663, 13] on span "Available | 34:49" at bounding box center [647, 14] width 37 height 6
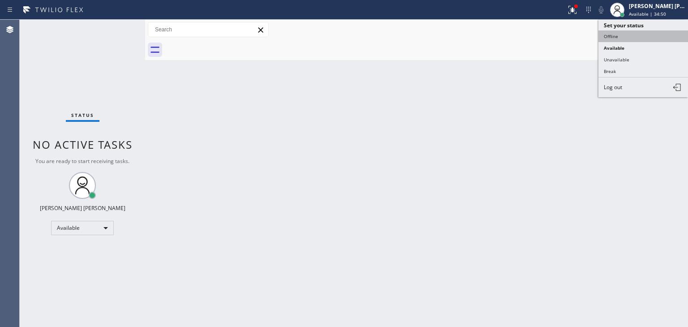
click at [635, 38] on button "Offline" at bounding box center [643, 36] width 90 height 12
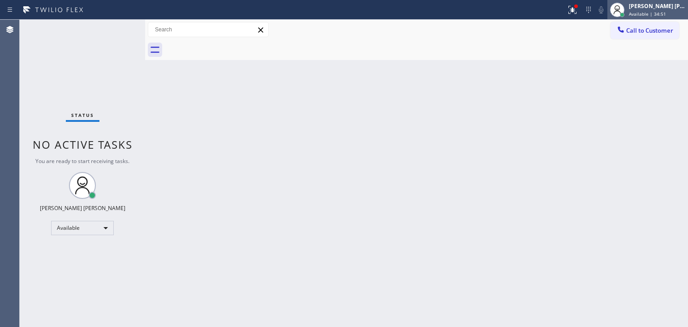
click at [666, 12] on span "Available | 34:51" at bounding box center [647, 14] width 37 height 6
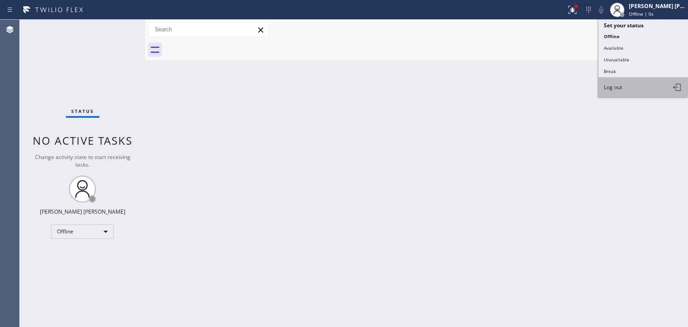
click at [618, 83] on span "Log out" at bounding box center [613, 87] width 18 height 8
